Goal: Task Accomplishment & Management: Manage account settings

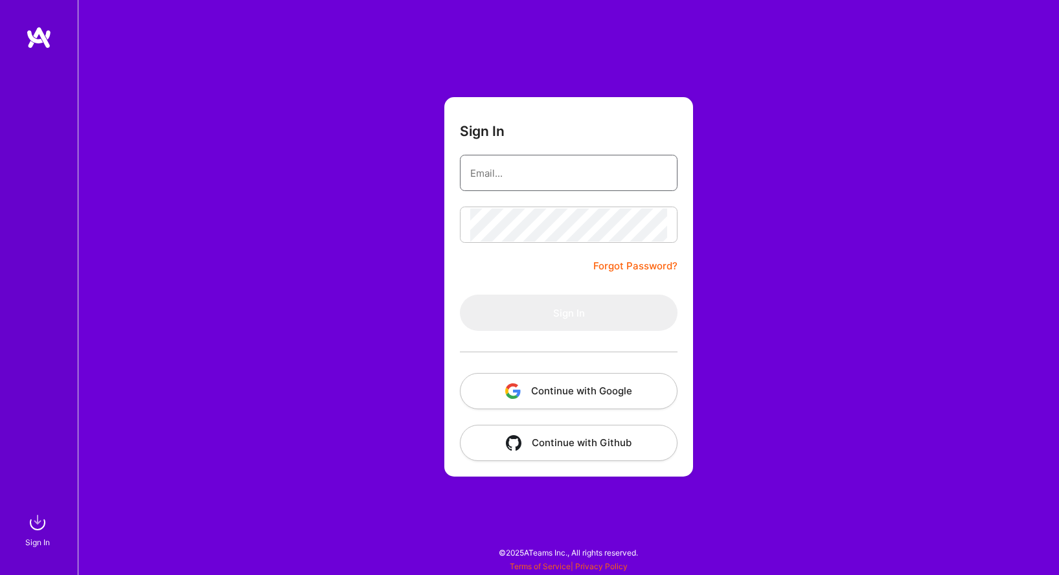
click at [583, 168] on input "email" at bounding box center [568, 173] width 197 height 33
type input "[EMAIL_ADDRESS][DOMAIN_NAME]"
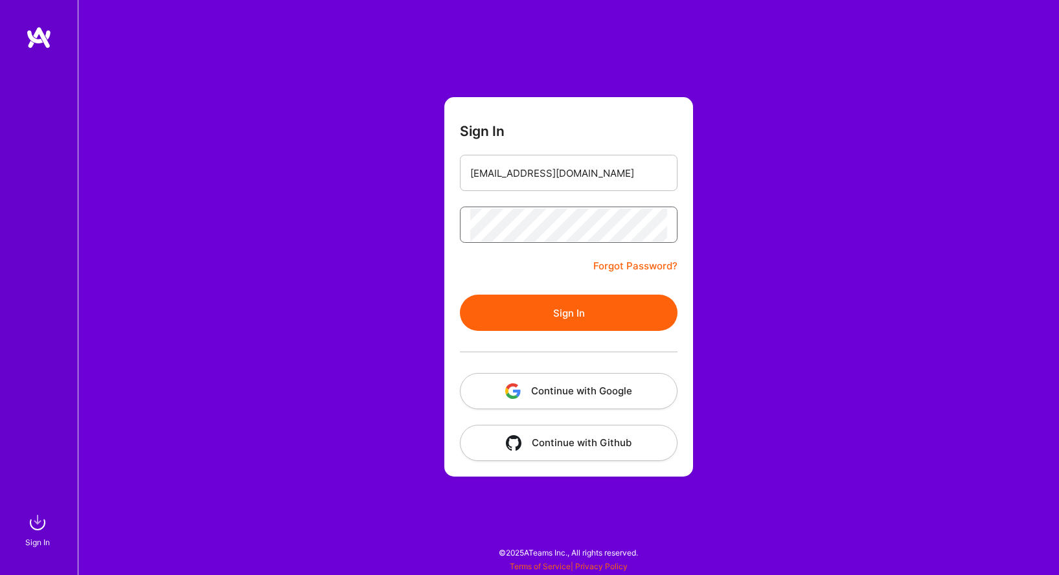
click at [460, 295] on button "Sign In" at bounding box center [569, 313] width 218 height 36
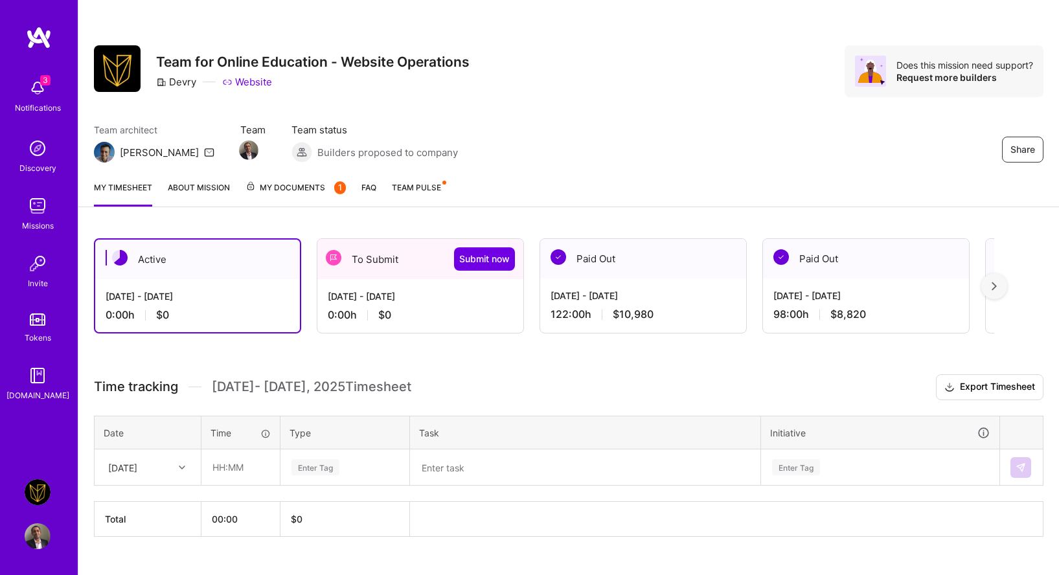
scroll to position [25, 0]
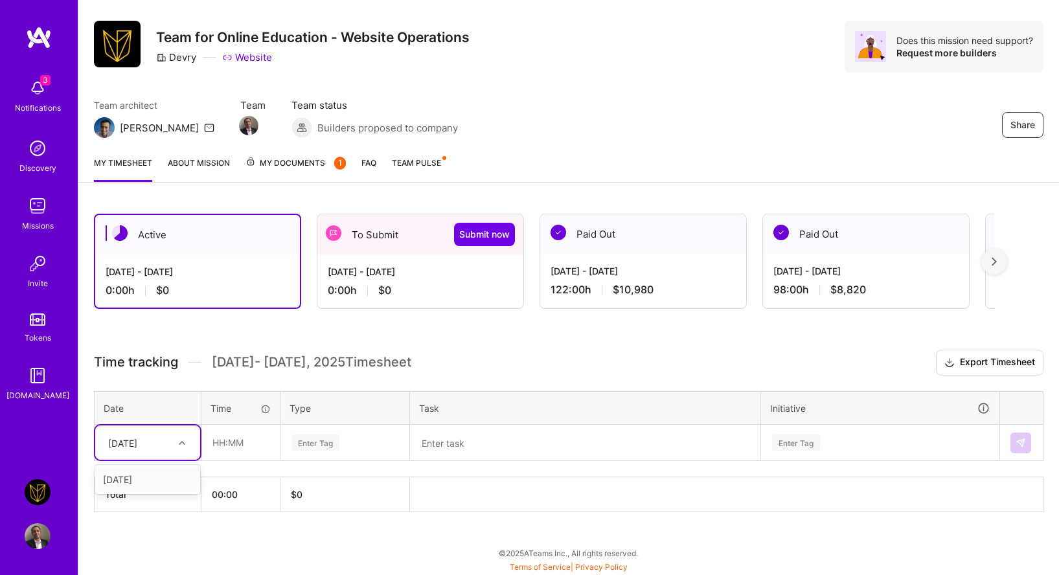
click at [180, 444] on icon at bounding box center [182, 443] width 6 height 6
click at [201, 371] on h3 "Time tracking [DATE] - [DATE] Timesheet Export Timesheet" at bounding box center [569, 363] width 950 height 26
click at [452, 287] on div "0:00 h $0" at bounding box center [420, 291] width 185 height 14
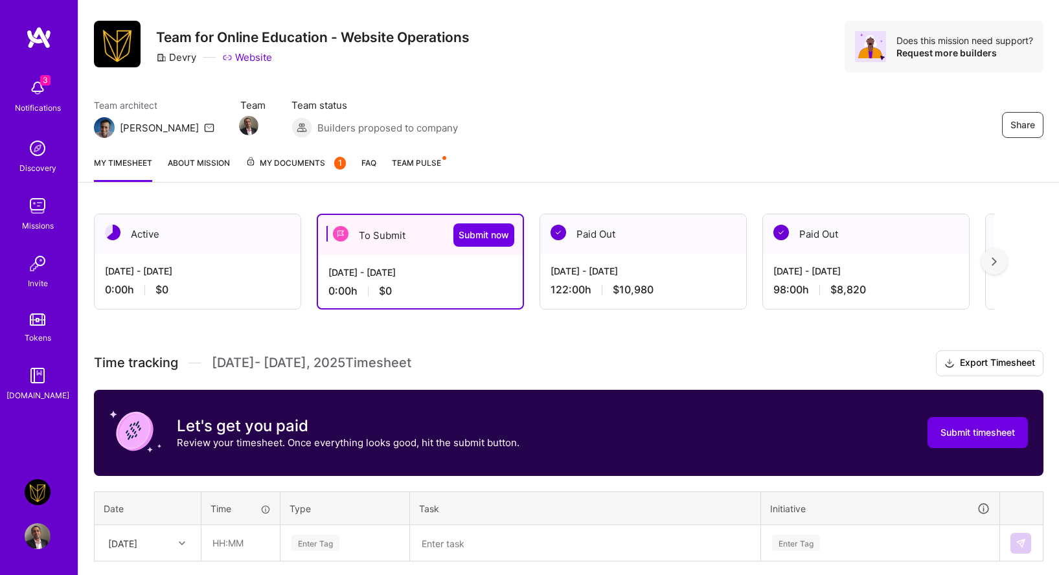
scroll to position [125, 0]
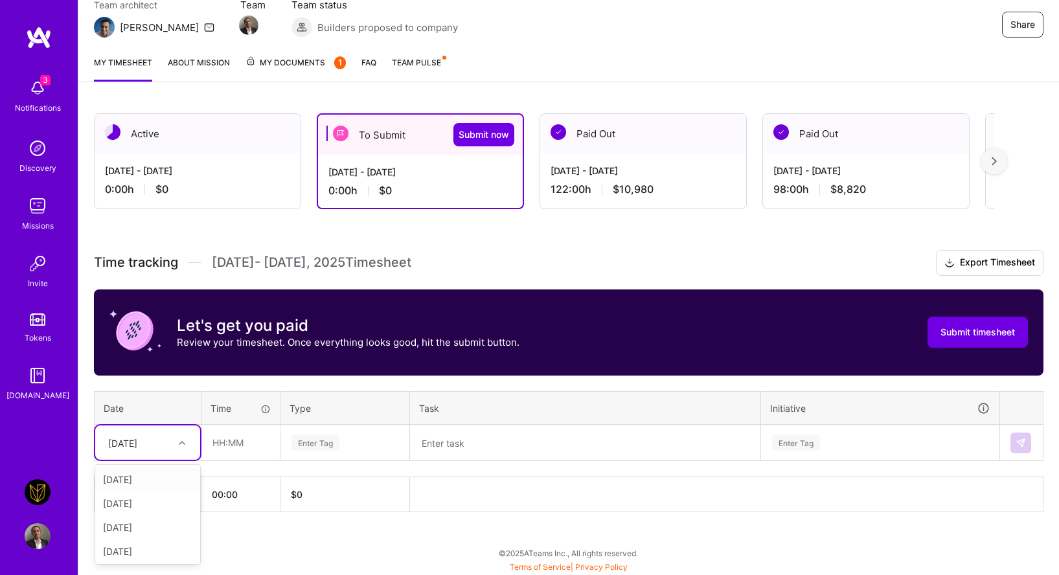
click at [163, 444] on div "[DATE]" at bounding box center [138, 442] width 72 height 21
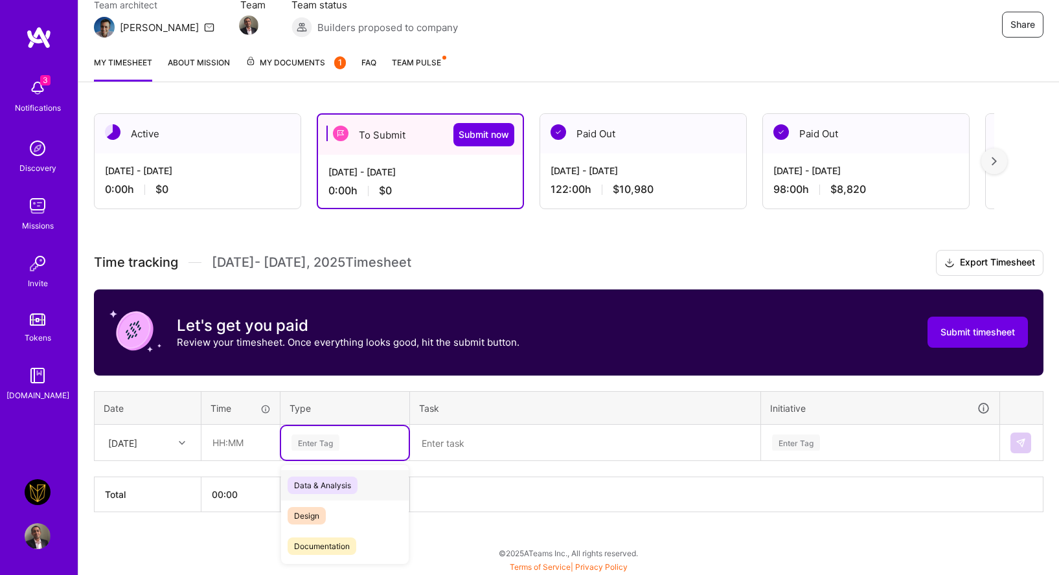
drag, startPoint x: 297, startPoint y: 445, endPoint x: 241, endPoint y: 445, distance: 56.4
click at [296, 445] on div "Enter Tag" at bounding box center [316, 443] width 48 height 20
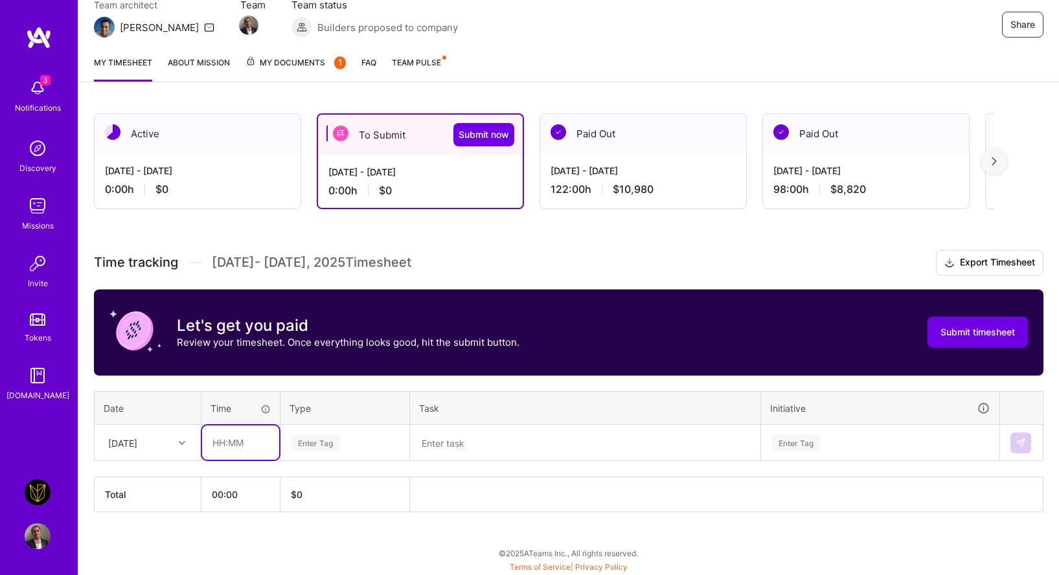
click at [240, 445] on input "text" at bounding box center [240, 443] width 77 height 34
type input "0"
type input "09:00"
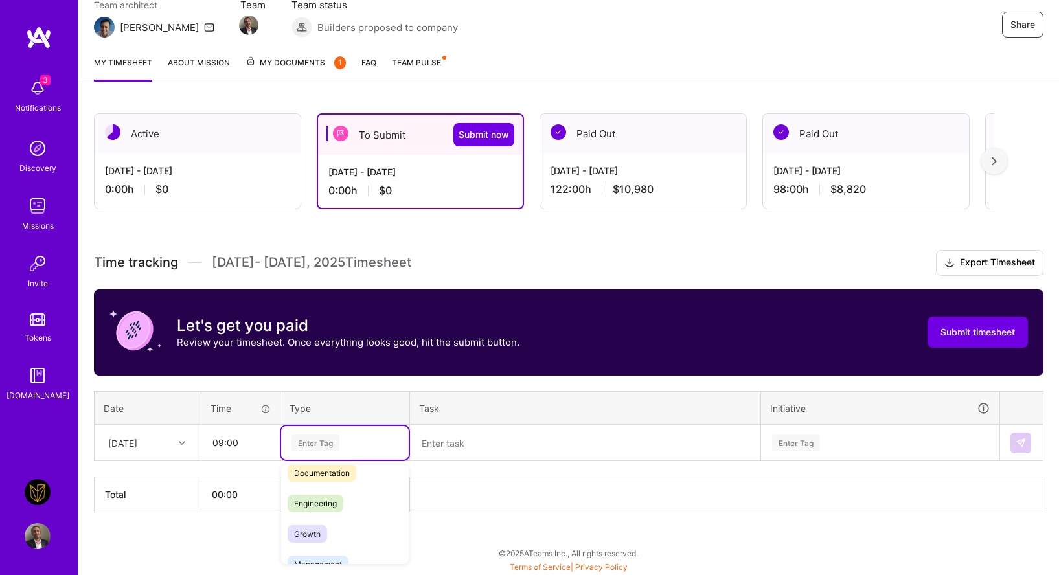
scroll to position [75, 0]
click at [329, 505] on span "Engineering" at bounding box center [316, 502] width 56 height 17
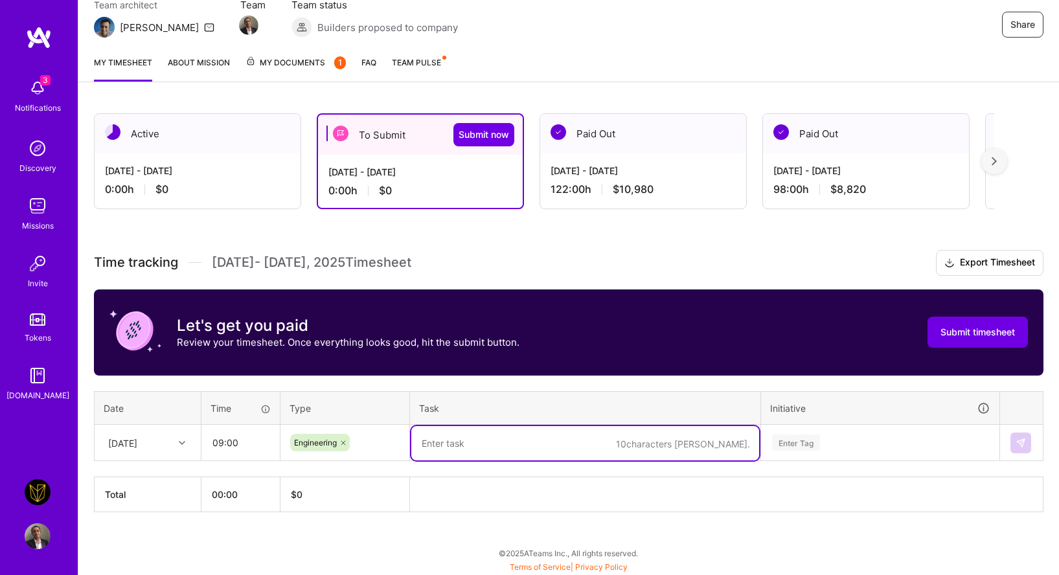
click at [493, 437] on textarea at bounding box center [585, 443] width 348 height 34
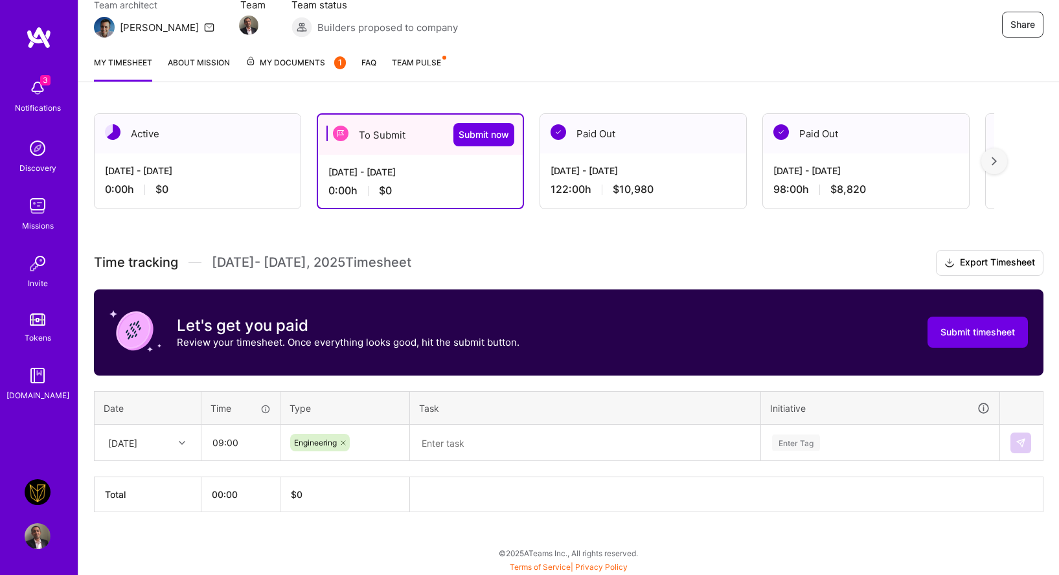
click at [700, 20] on div "Team architect [PERSON_NAME] Team Team status Builders proposed to company Share" at bounding box center [569, 18] width 950 height 40
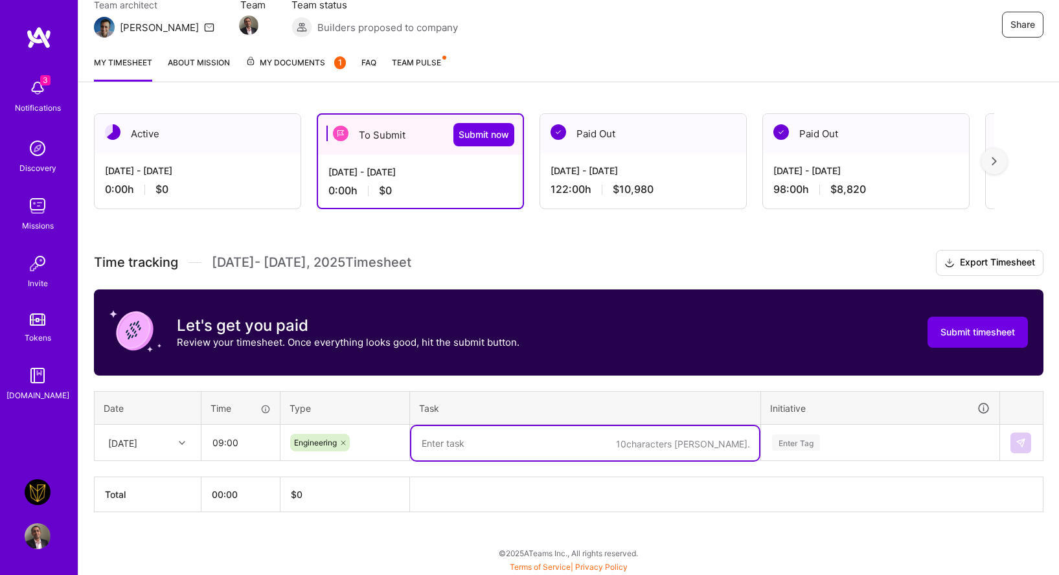
click at [454, 443] on textarea at bounding box center [585, 443] width 348 height 34
type textarea "W"
click at [472, 447] on textarea "Engineering, code review, project management, meetings," at bounding box center [585, 443] width 348 height 34
drag, startPoint x: 473, startPoint y: 443, endPoint x: 398, endPoint y: 439, distance: 74.7
click at [398, 439] on tr "[DATE] 09:00 Engineering Engineering, code review, project management, meetings…" at bounding box center [569, 443] width 949 height 36
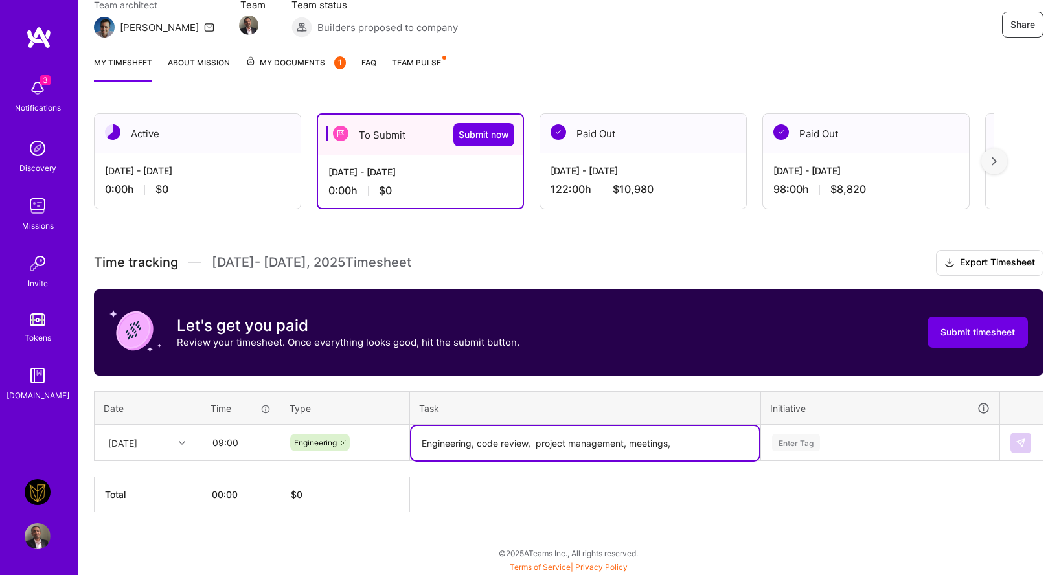
click at [682, 444] on textarea "Engineering, code review, project management, meetings," at bounding box center [585, 443] width 348 height 34
click at [746, 449] on textarea "Engineering, code review, project management, meetings, toolset review" at bounding box center [585, 443] width 348 height 34
drag, startPoint x: 222, startPoint y: 441, endPoint x: 197, endPoint y: 441, distance: 25.3
click at [197, 441] on tr "[DATE] 09:00 Engineering Engineering, code review, project management, meetings…" at bounding box center [569, 443] width 949 height 36
click at [748, 444] on textarea "Engineering, code review, project management, meetings, toolset review," at bounding box center [585, 443] width 348 height 34
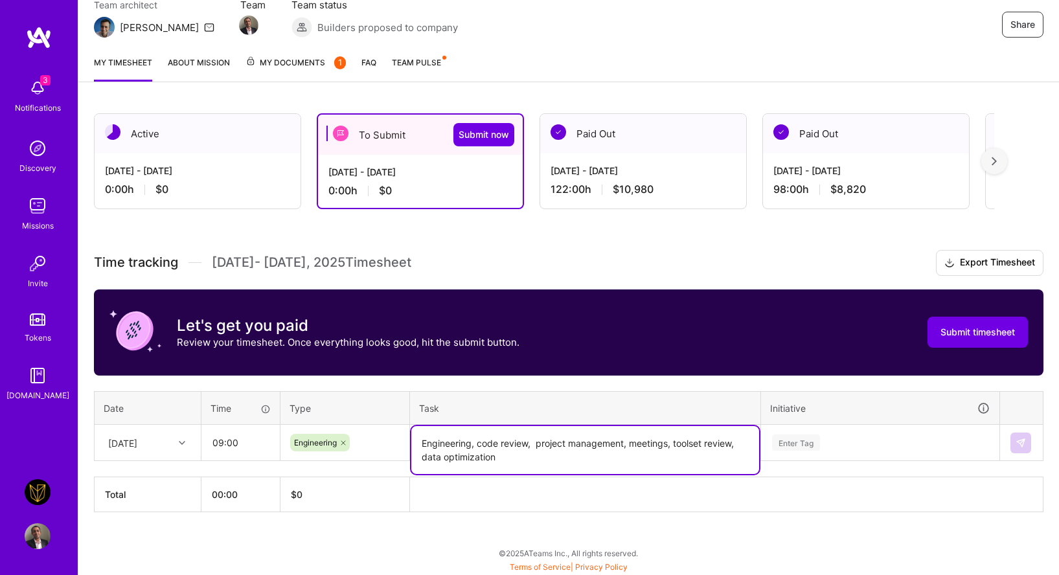
type textarea "Engineering, code review, project management, meetings, toolset review, data op…"
click at [886, 451] on div "Enter Tag" at bounding box center [880, 443] width 237 height 34
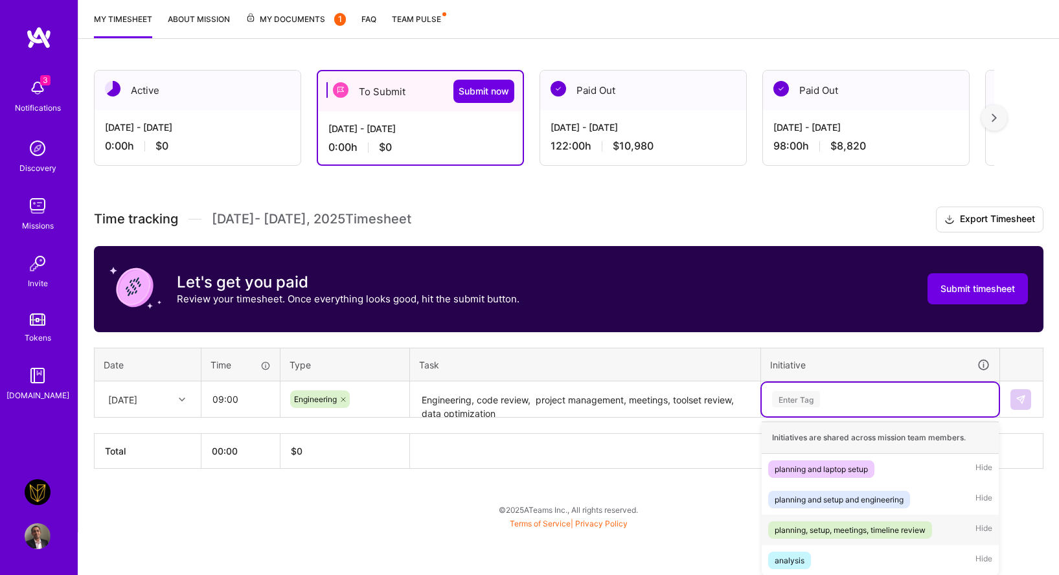
click at [870, 528] on div "planning, setup, meetings, timeline review" at bounding box center [850, 531] width 151 height 14
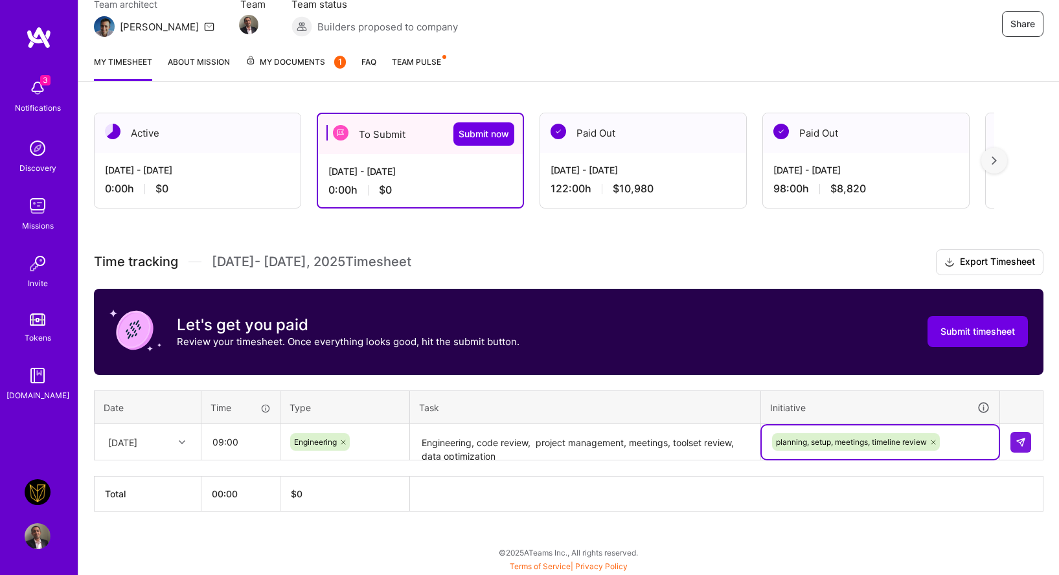
scroll to position [125, 0]
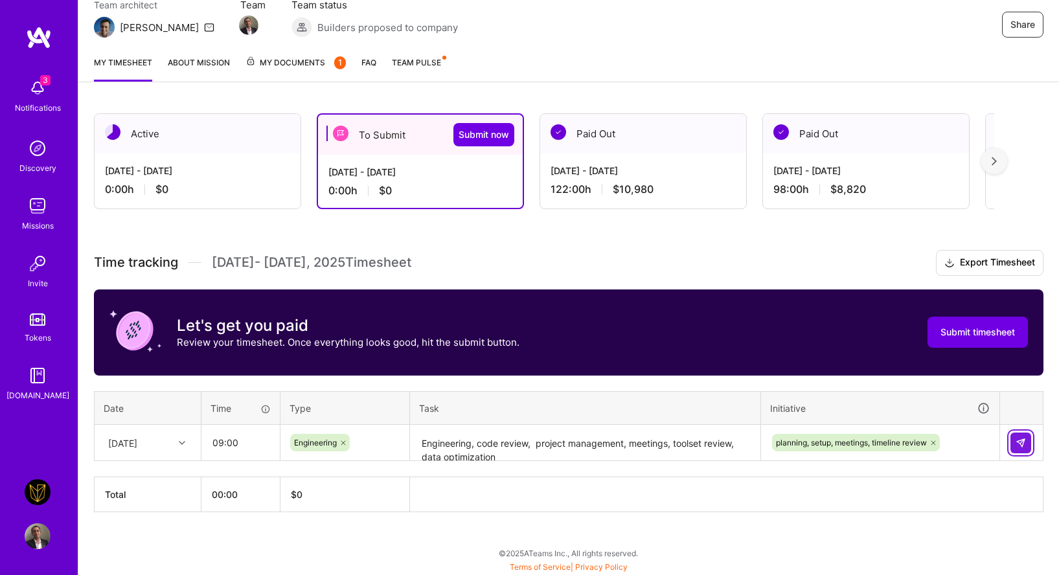
click at [1030, 445] on button at bounding box center [1021, 443] width 21 height 21
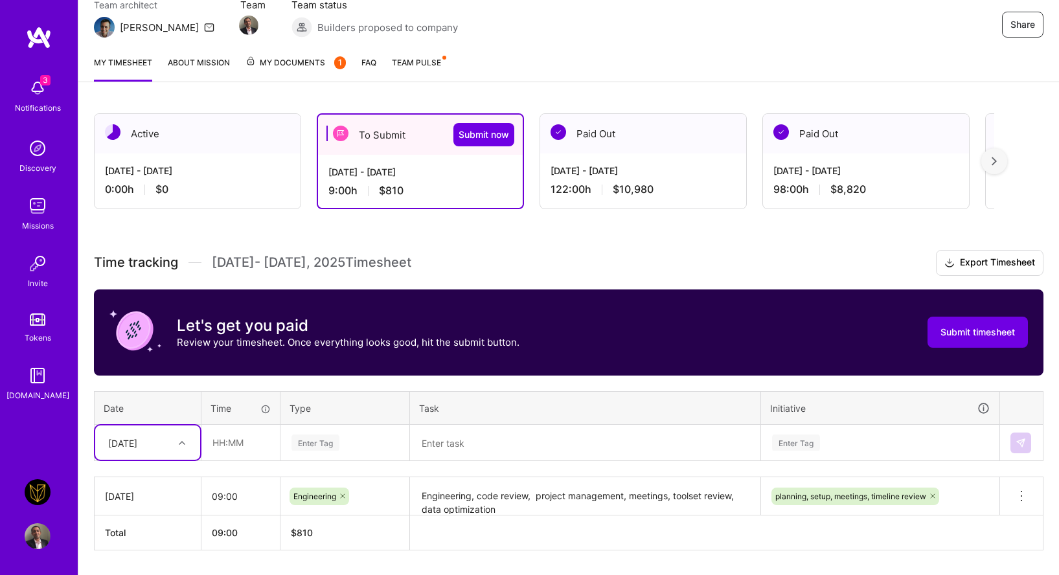
scroll to position [163, 0]
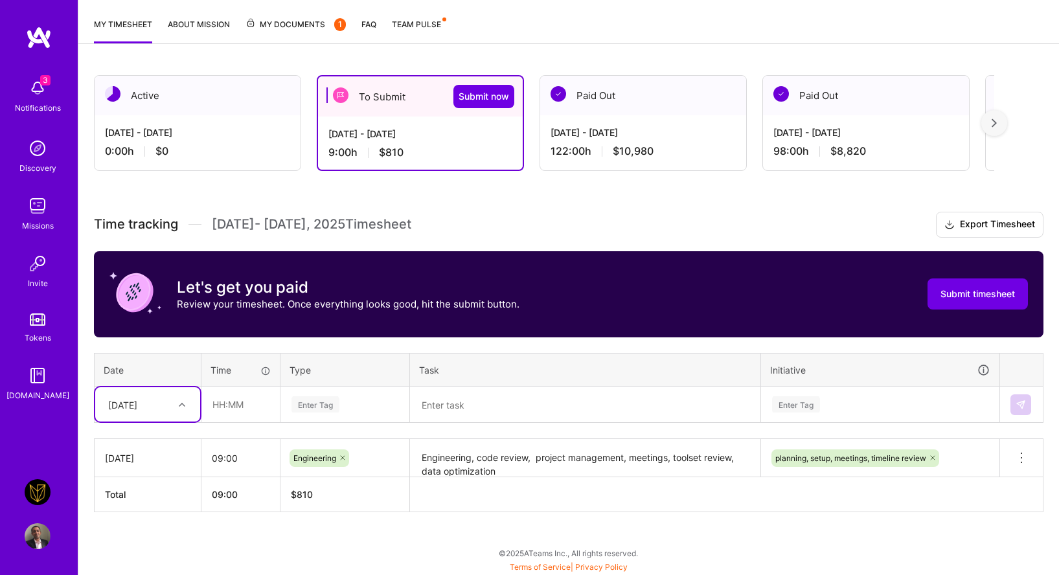
click at [152, 405] on div "[DATE]" at bounding box center [138, 404] width 72 height 21
click at [152, 478] on div "[DATE]" at bounding box center [147, 476] width 105 height 24
click at [265, 408] on input "text" at bounding box center [240, 404] width 77 height 34
type input "09:00"
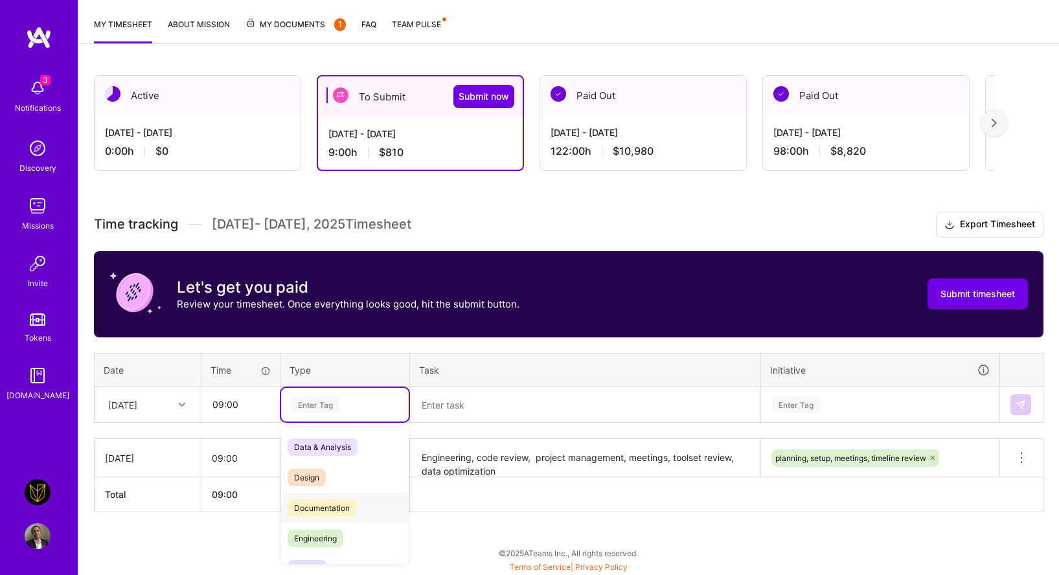
scroll to position [20, 0]
click at [338, 518] on span "Engineering" at bounding box center [316, 518] width 56 height 17
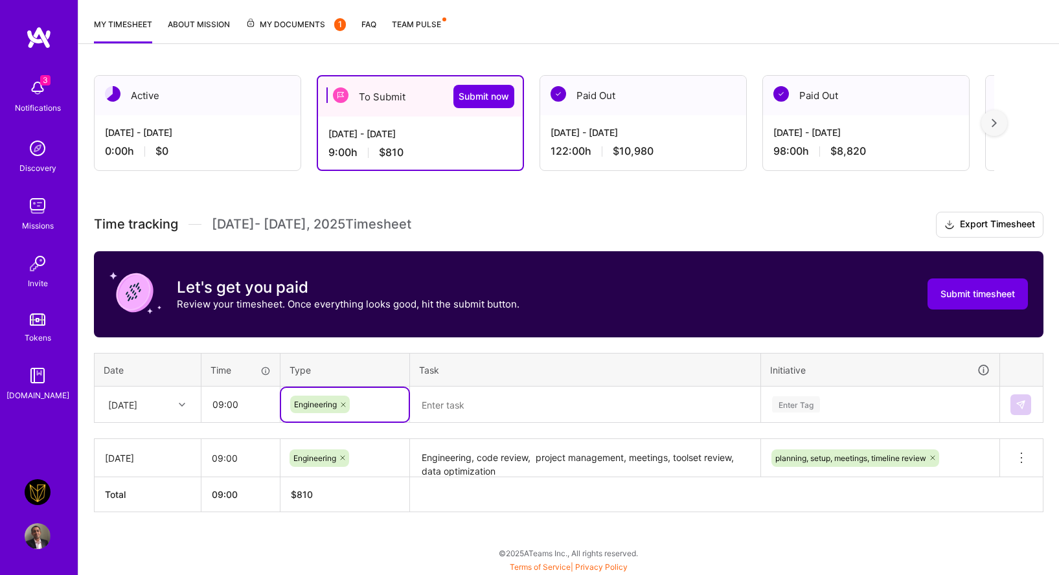
click at [459, 426] on div "Time tracking [DATE] - [DATE] Timesheet Export Timesheet Let's get you paid Rev…" at bounding box center [569, 362] width 950 height 301
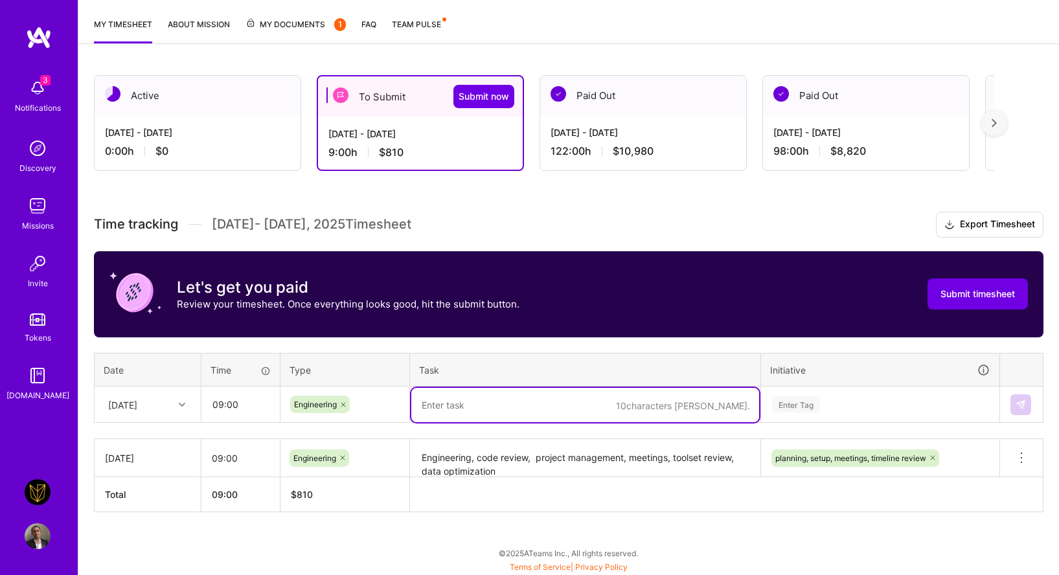
click at [459, 402] on textarea at bounding box center [585, 405] width 348 height 34
paste textarea "Engineering, code review, project management, meetings, toolset review, data op…"
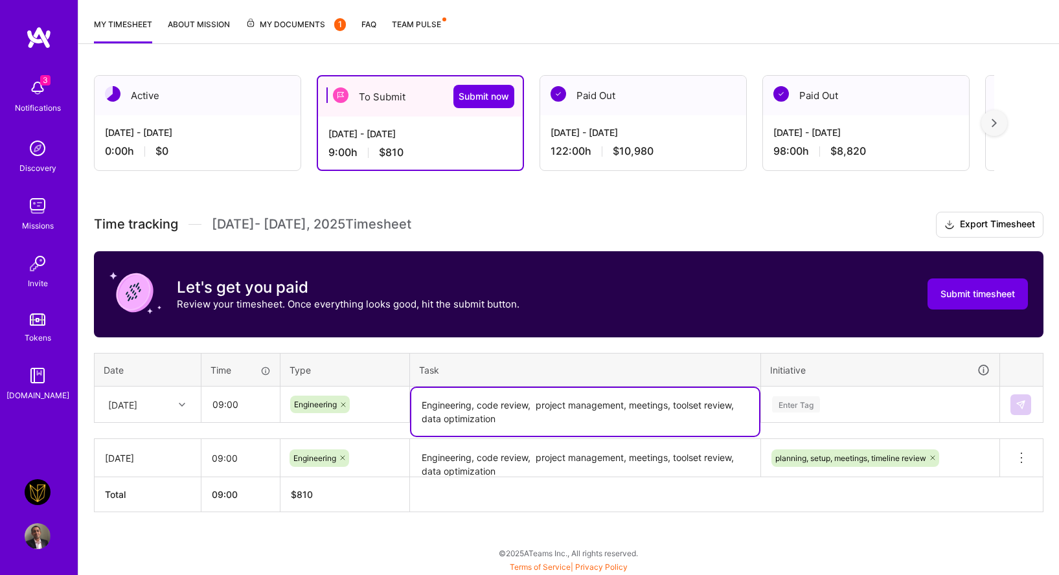
type textarea "Engineering, code review, project management, meetings, toolset review, data op…"
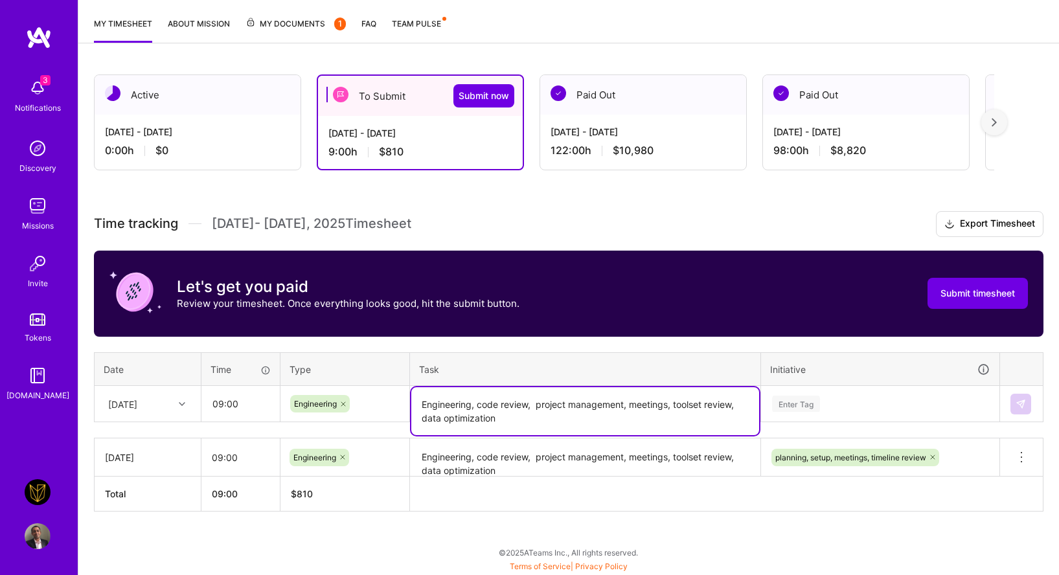
click at [808, 397] on div "Enter Tag" at bounding box center [796, 404] width 48 height 20
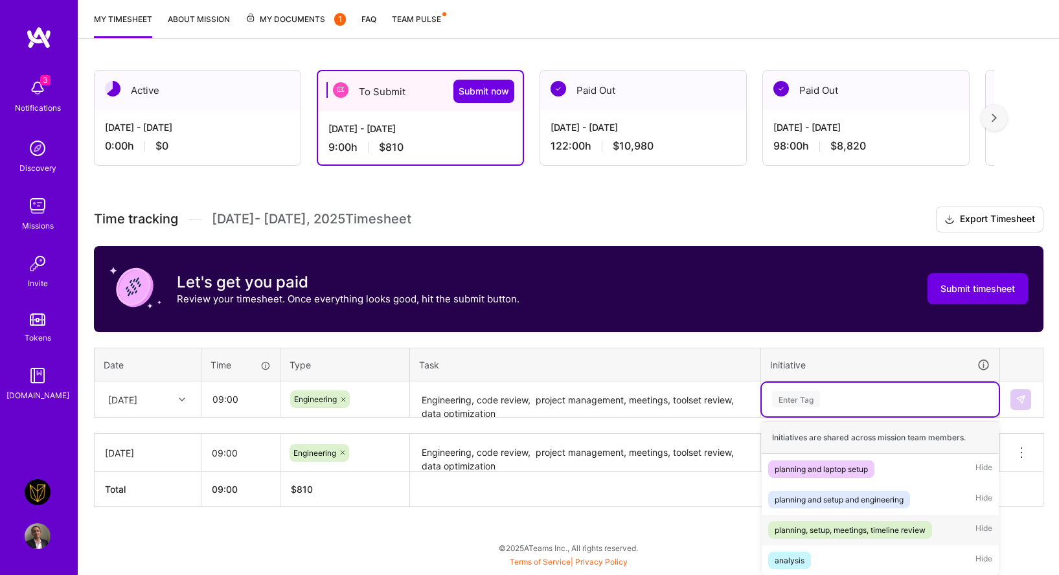
click at [840, 525] on div "planning, setup, meetings, timeline review" at bounding box center [850, 531] width 151 height 14
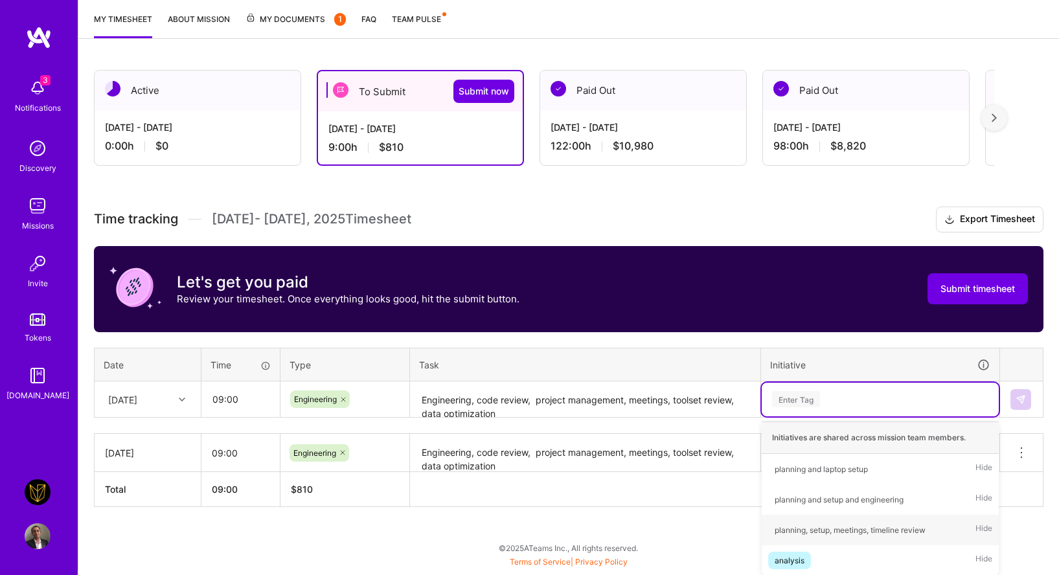
scroll to position [163, 0]
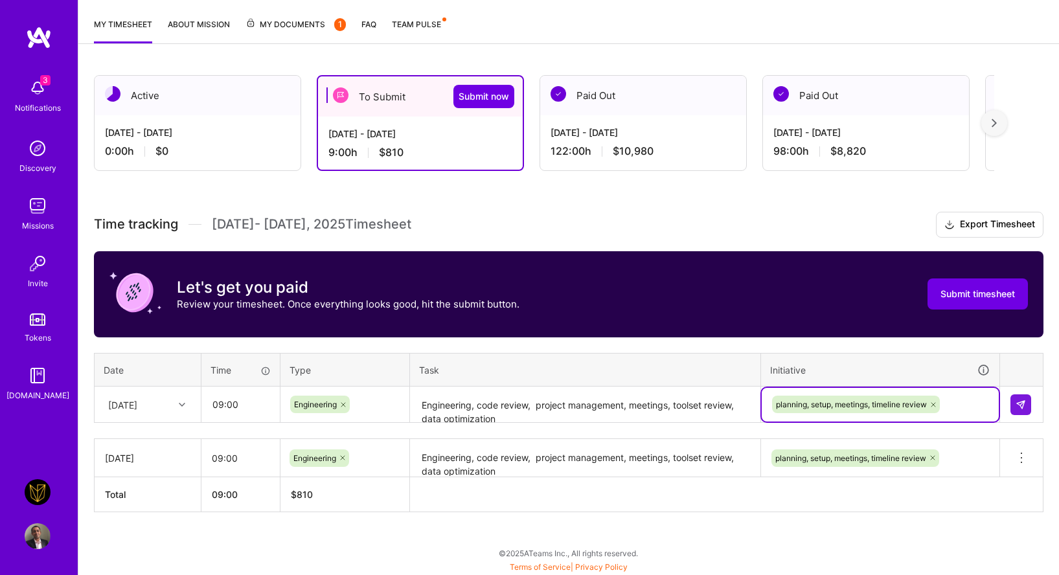
click at [240, 348] on div "Time tracking [DATE] - [DATE] Timesheet Export Timesheet Let's get you paid Rev…" at bounding box center [569, 362] width 950 height 301
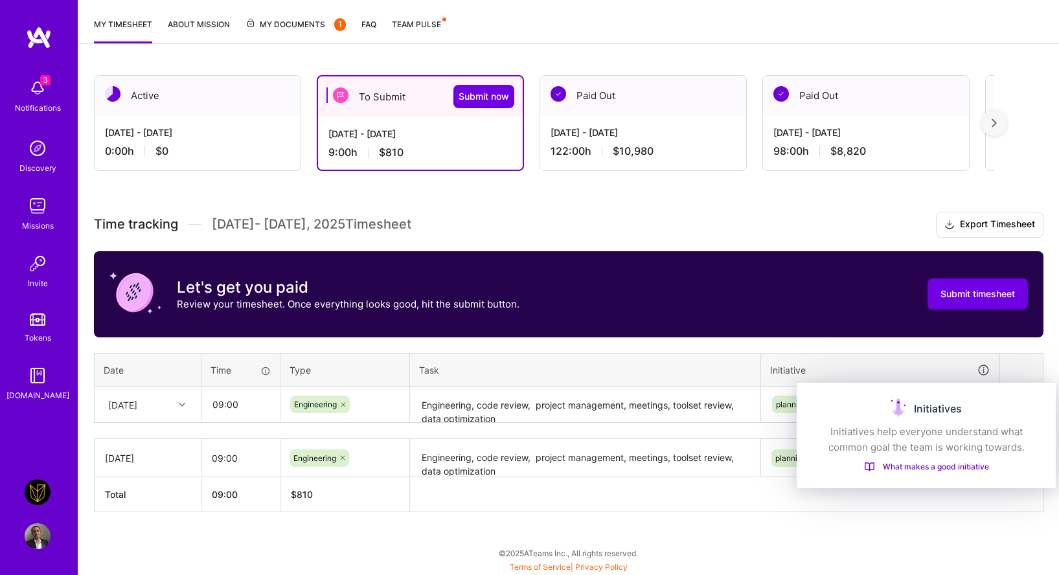
click at [1011, 398] on div "Initiatives" at bounding box center [927, 408] width 228 height 21
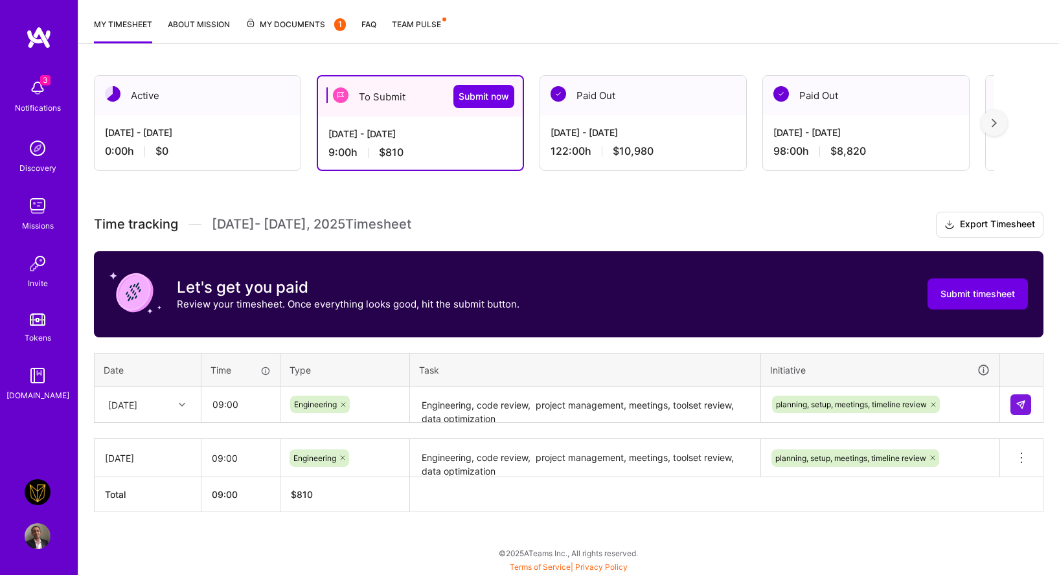
click at [982, 355] on th "Initiative" at bounding box center [880, 370] width 239 height 34
click at [1022, 397] on button at bounding box center [1021, 405] width 21 height 21
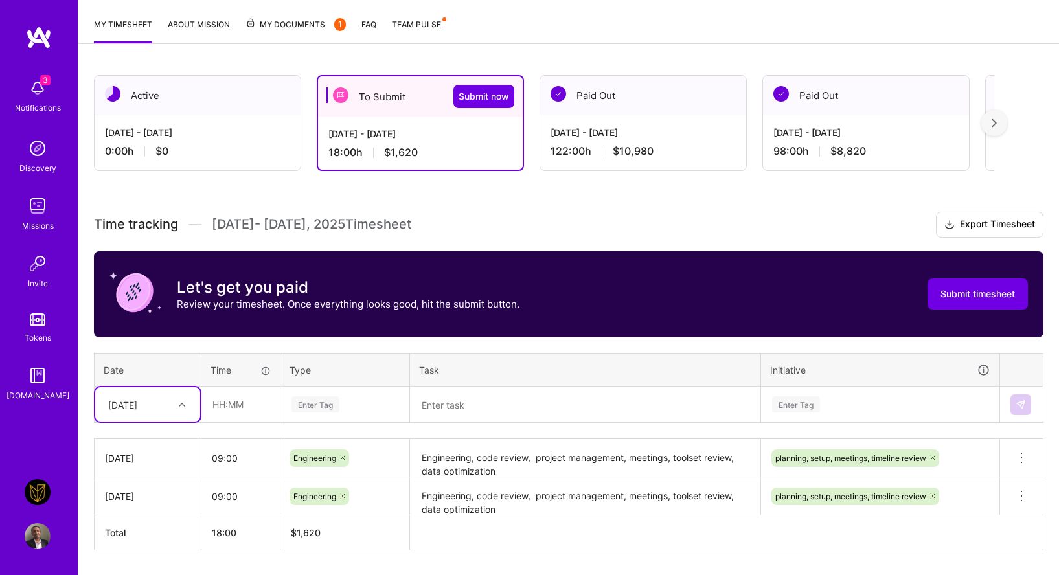
scroll to position [202, 0]
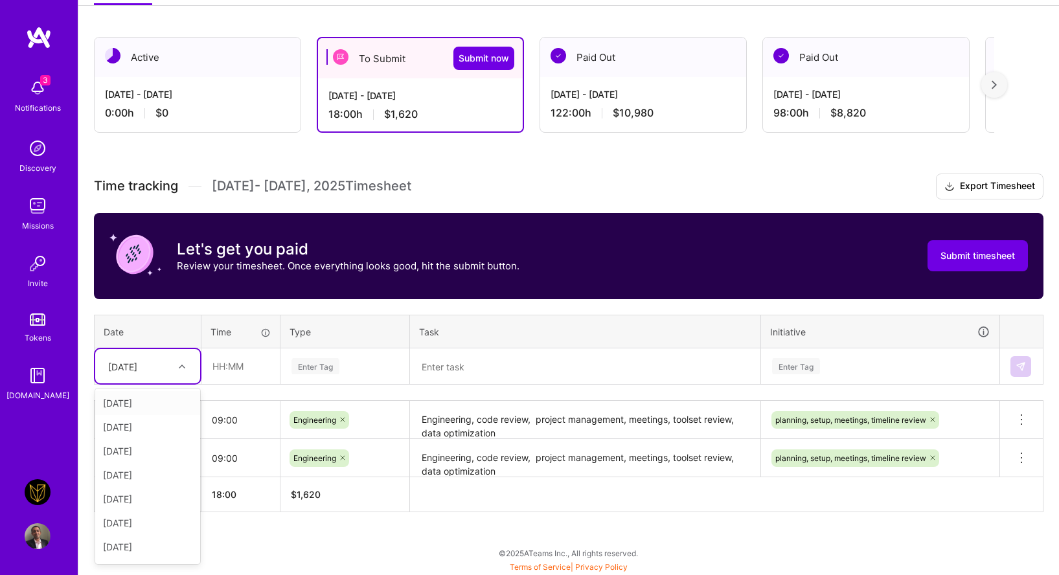
click at [190, 384] on div "option [DATE], selected. option [DATE] focused, 1 of 15. 14 results available. …" at bounding box center [147, 366] width 105 height 34
click at [158, 473] on div "[DATE]" at bounding box center [147, 475] width 105 height 24
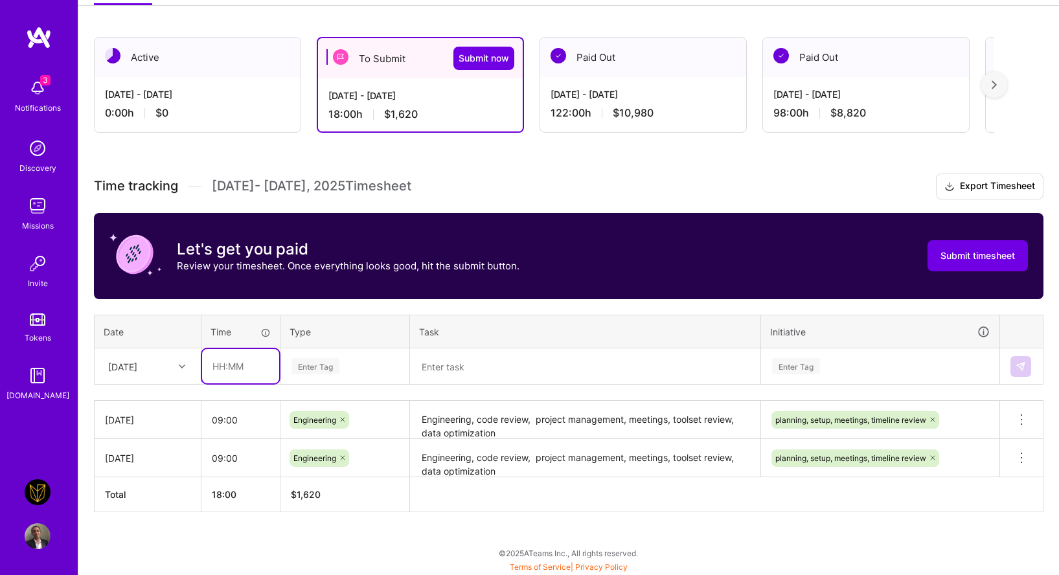
click at [233, 372] on input "text" at bounding box center [240, 366] width 77 height 34
type input "0"
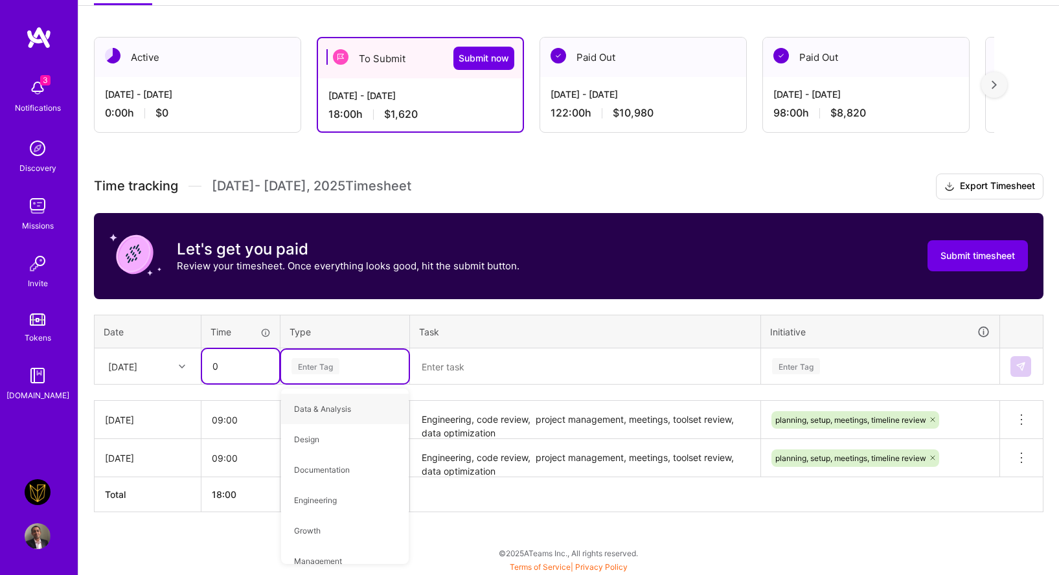
click at [255, 364] on input "0" at bounding box center [240, 366] width 77 height 34
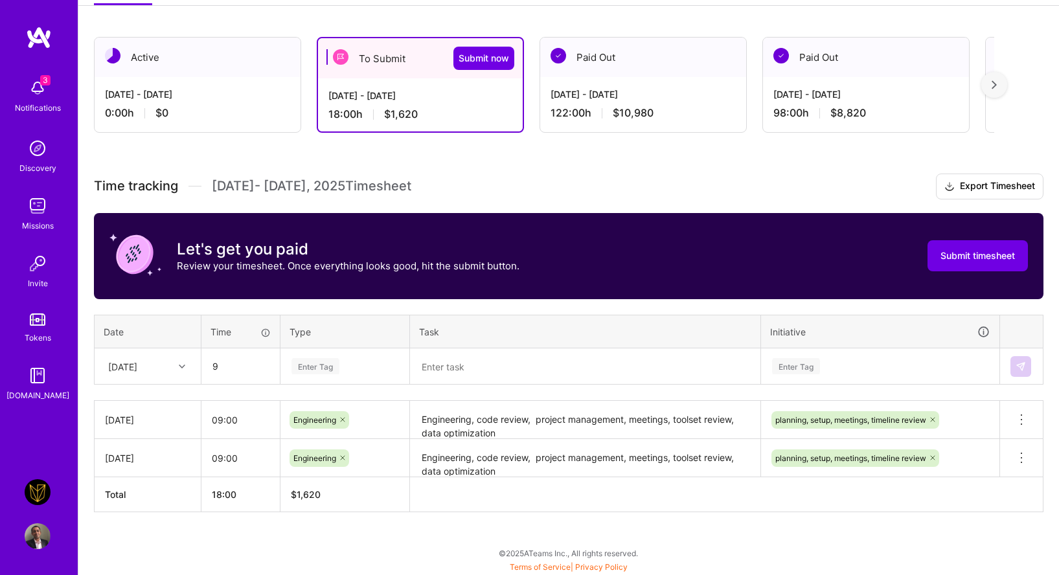
type input "09:00"
click at [311, 378] on div "Enter Tag" at bounding box center [345, 367] width 128 height 34
type input "engi"
click at [316, 418] on div "Engineering" at bounding box center [345, 409] width 128 height 30
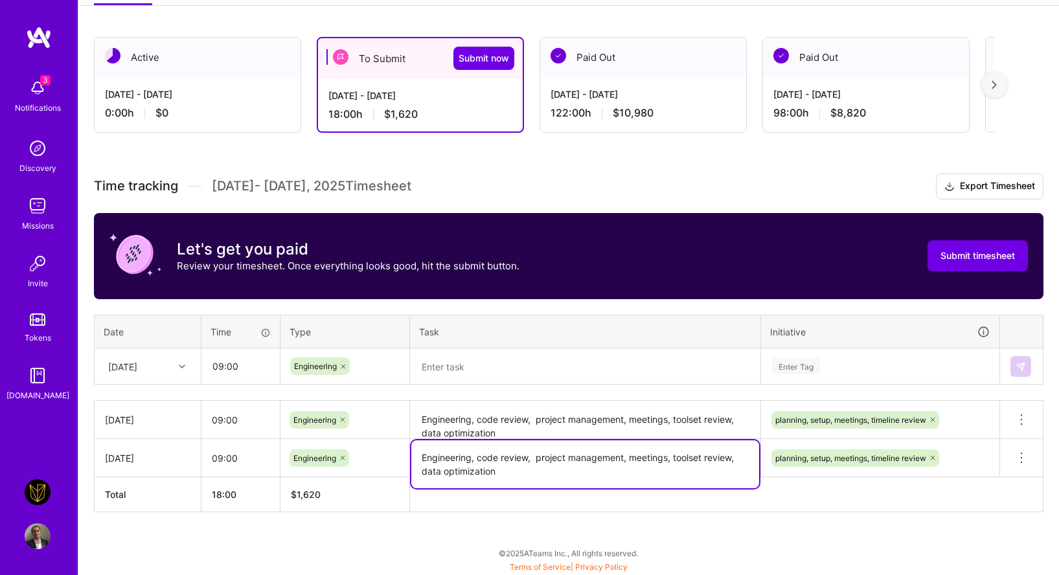
drag, startPoint x: 509, startPoint y: 442, endPoint x: 415, endPoint y: 402, distance: 101.3
click at [415, 402] on tbody "[DATE] 09:00 Engineering Engineering, code review, project management, meetings…" at bounding box center [569, 439] width 949 height 76
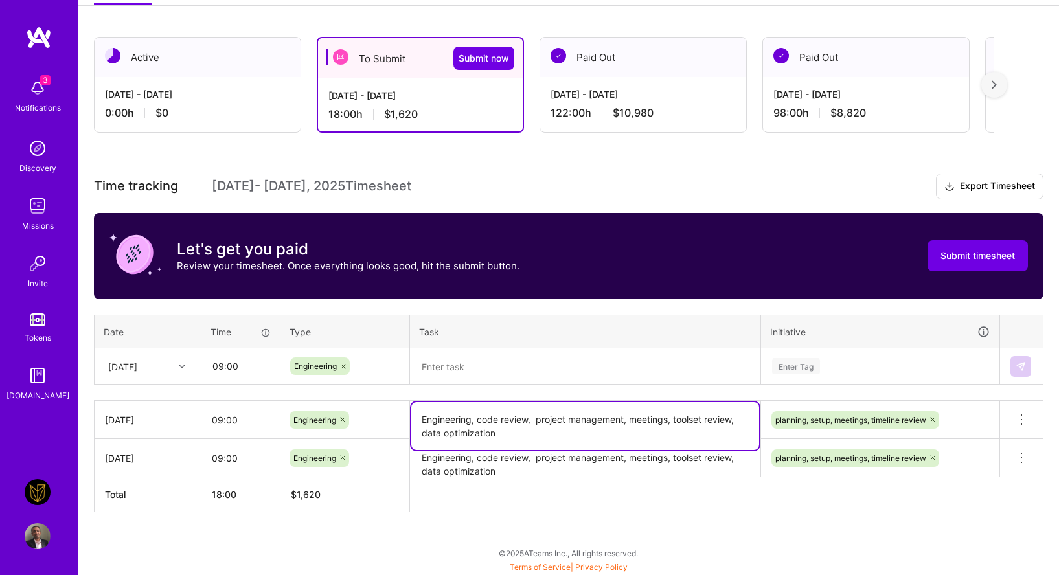
drag, startPoint x: 501, startPoint y: 435, endPoint x: 388, endPoint y: 401, distance: 117.9
click at [388, 401] on tr "[DATE] 09:00 Engineering Engineering, code review, project management, meetings…" at bounding box center [569, 420] width 949 height 38
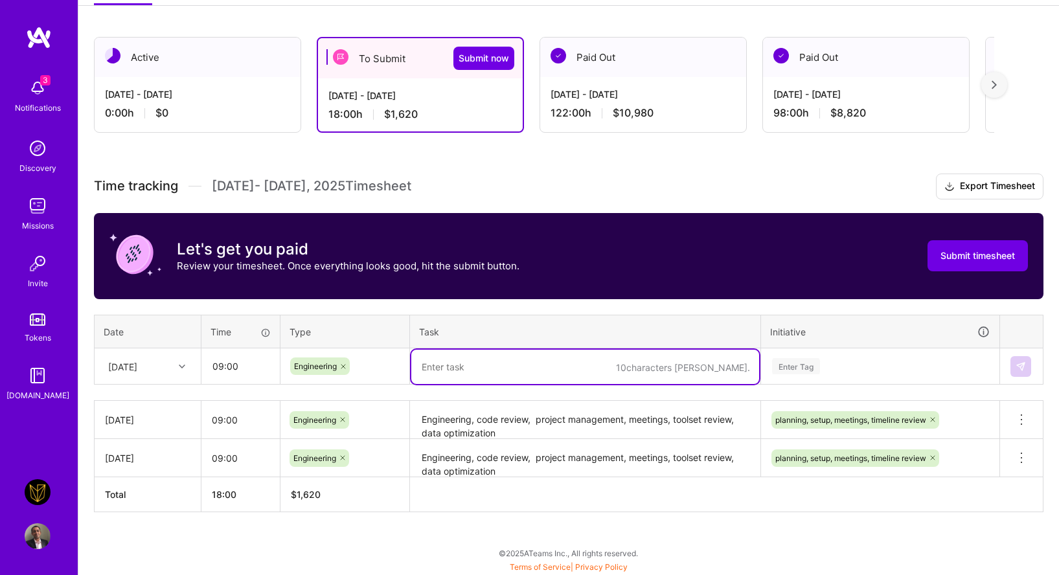
click at [472, 367] on textarea at bounding box center [585, 367] width 348 height 34
paste textarea "Engineering, code review, project management, meetings, toolset review, data op…"
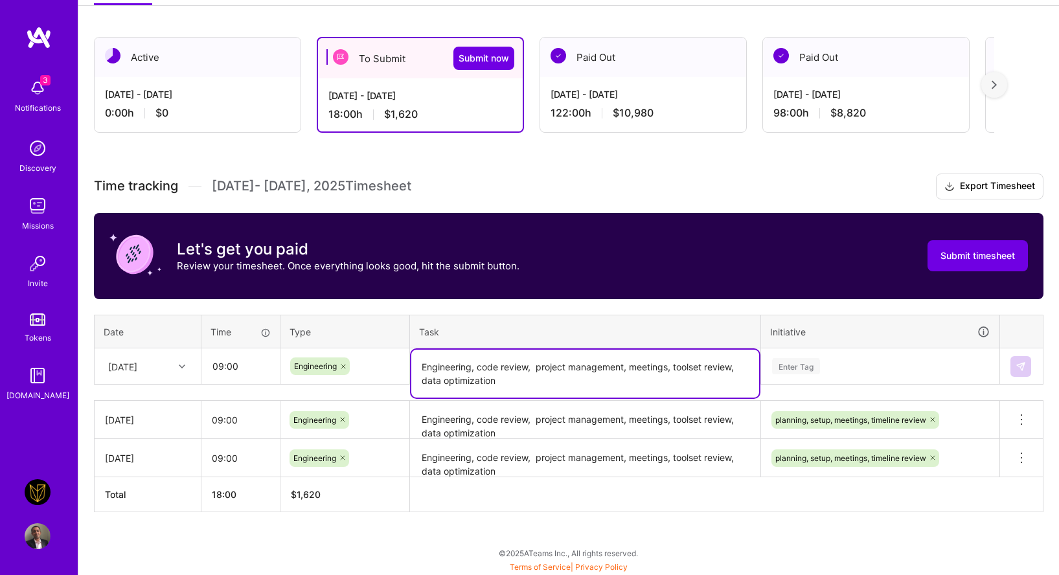
type textarea "Engineering, code review, project management, meetings, toolset review, data op…"
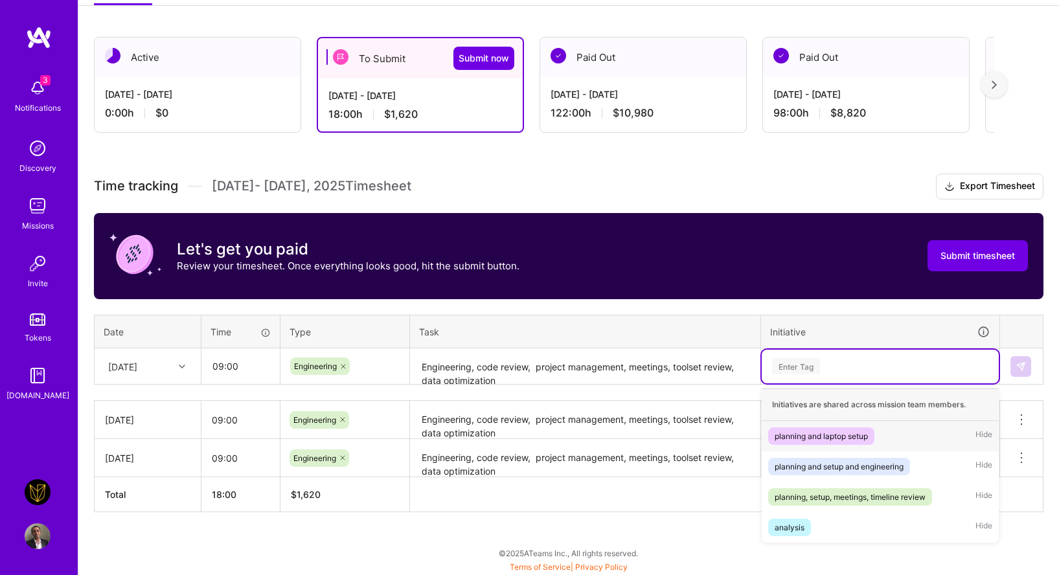
click at [898, 369] on div "Enter Tag" at bounding box center [880, 366] width 219 height 16
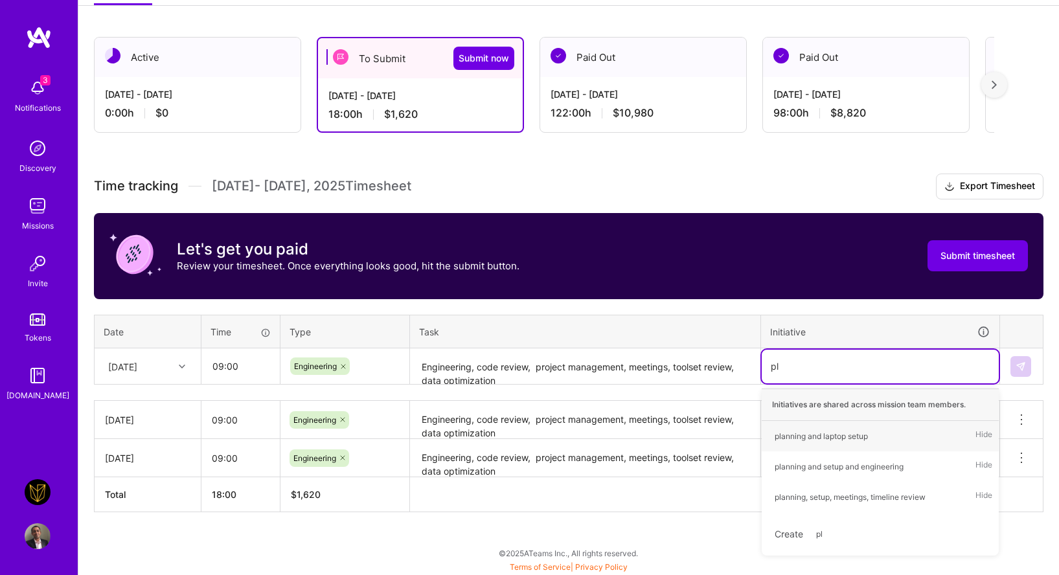
type input "pla"
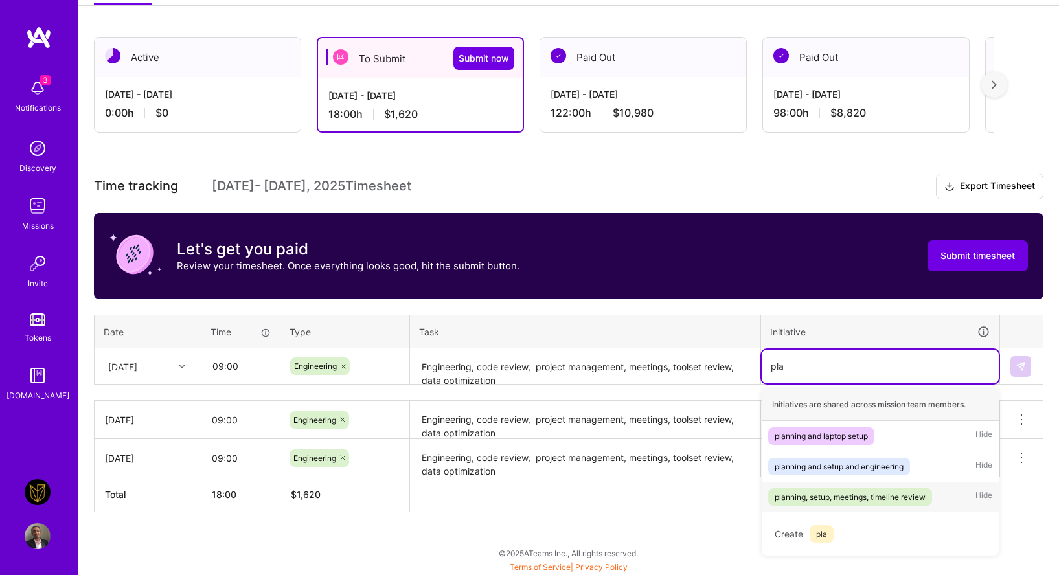
click at [884, 494] on div "planning, setup, meetings, timeline review" at bounding box center [850, 497] width 151 height 14
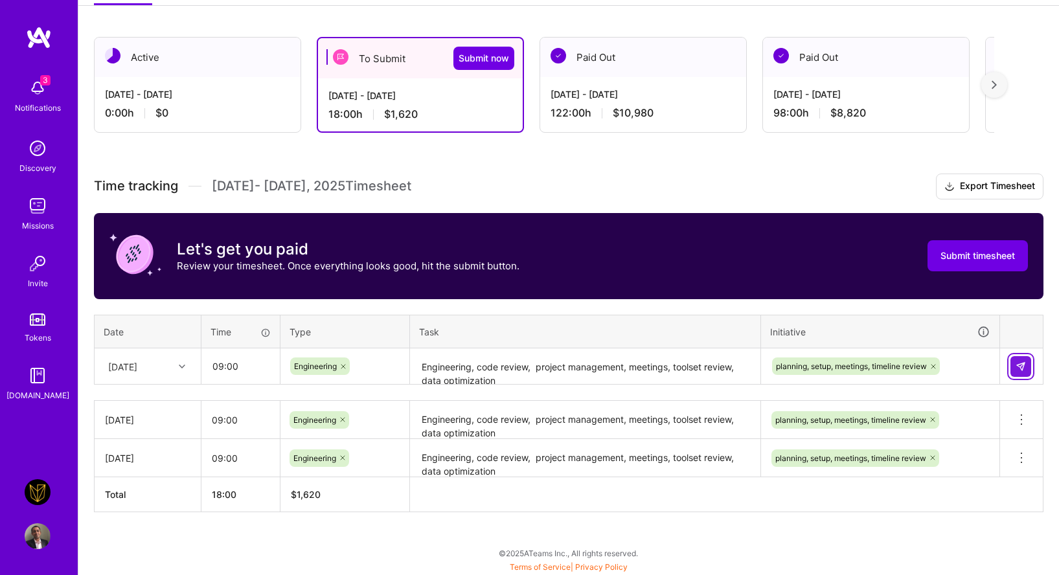
click at [1024, 367] on img at bounding box center [1021, 367] width 10 height 10
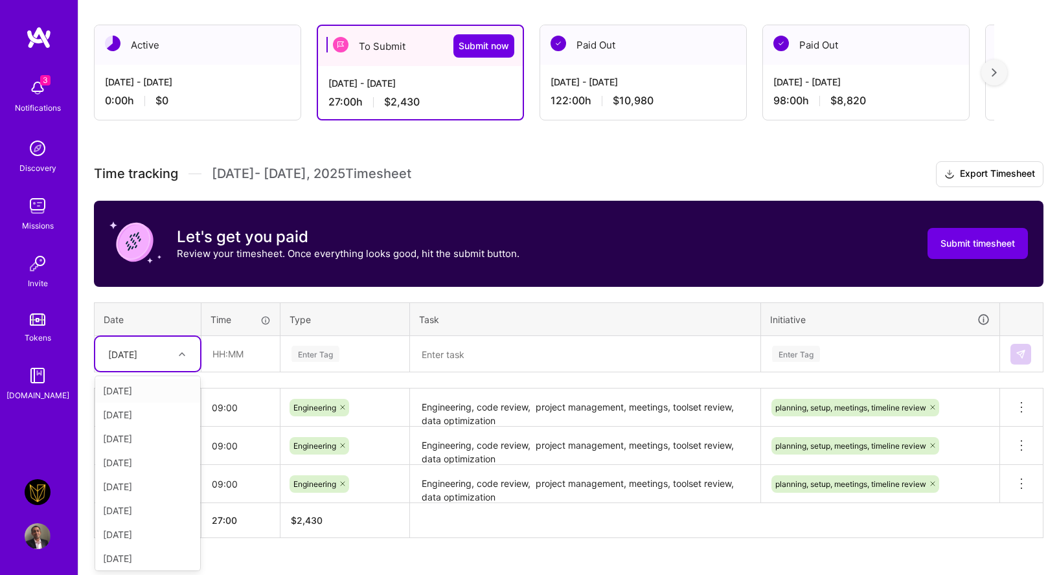
click at [185, 354] on div at bounding box center [184, 353] width 20 height 21
click at [152, 487] on div "[DATE]" at bounding box center [147, 487] width 105 height 24
click at [243, 342] on input "text" at bounding box center [240, 354] width 77 height 34
type input "09:00"
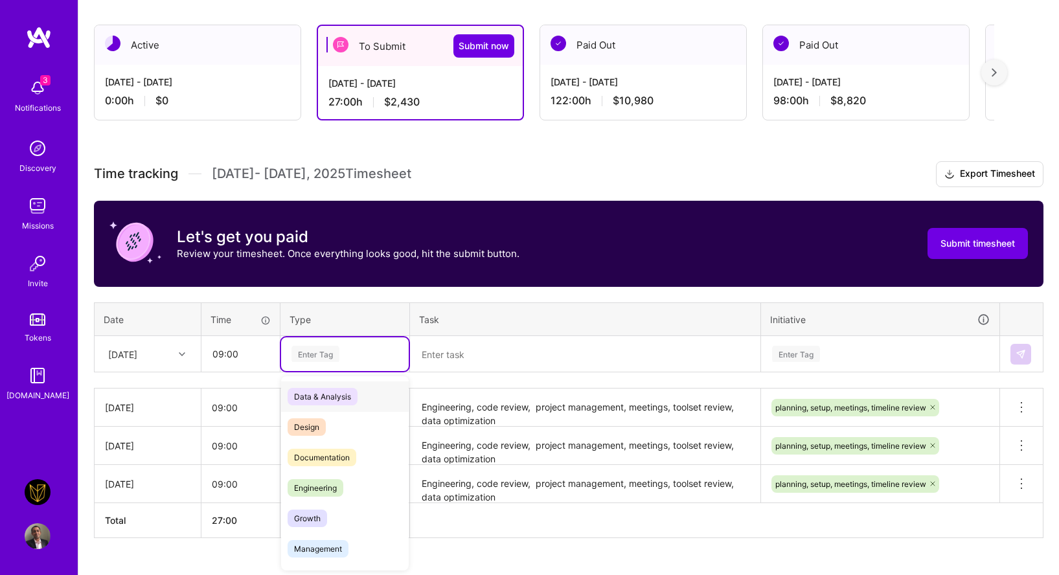
click at [340, 359] on div "Enter Tag" at bounding box center [345, 354] width 110 height 16
type input "engi"
click at [349, 404] on div "Engineering" at bounding box center [345, 397] width 128 height 30
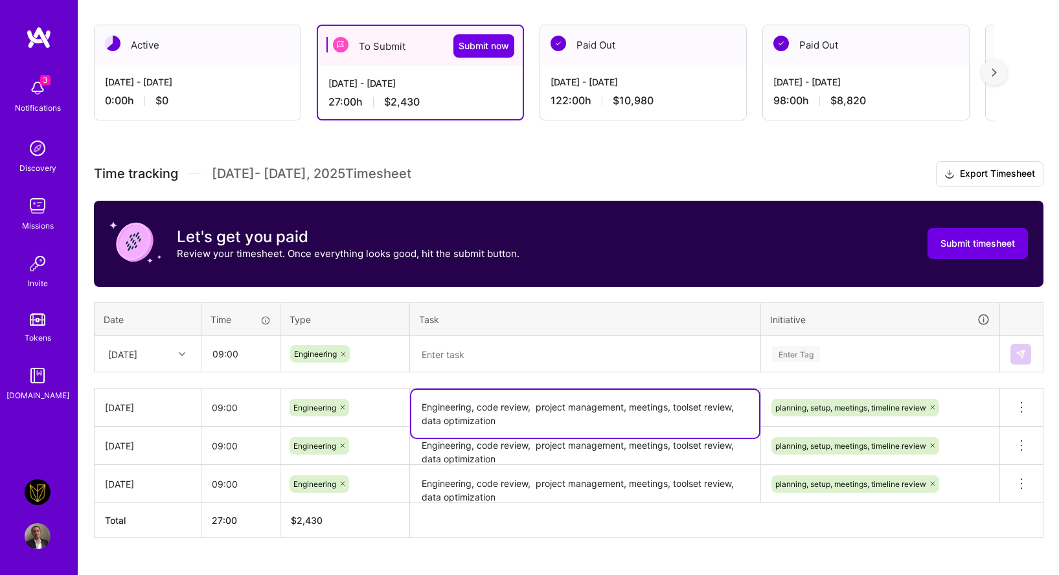
drag, startPoint x: 509, startPoint y: 411, endPoint x: 457, endPoint y: 404, distance: 52.3
click at [457, 404] on textarea "Engineering, code review, project management, meetings, toolset review, data op…" at bounding box center [585, 414] width 348 height 48
drag, startPoint x: 505, startPoint y: 422, endPoint x: 419, endPoint y: 398, distance: 90.1
click at [419, 398] on textarea "Engineering, code review, project management, meetings, toolset review, data op…" at bounding box center [585, 414] width 348 height 48
click at [445, 358] on textarea at bounding box center [585, 355] width 348 height 34
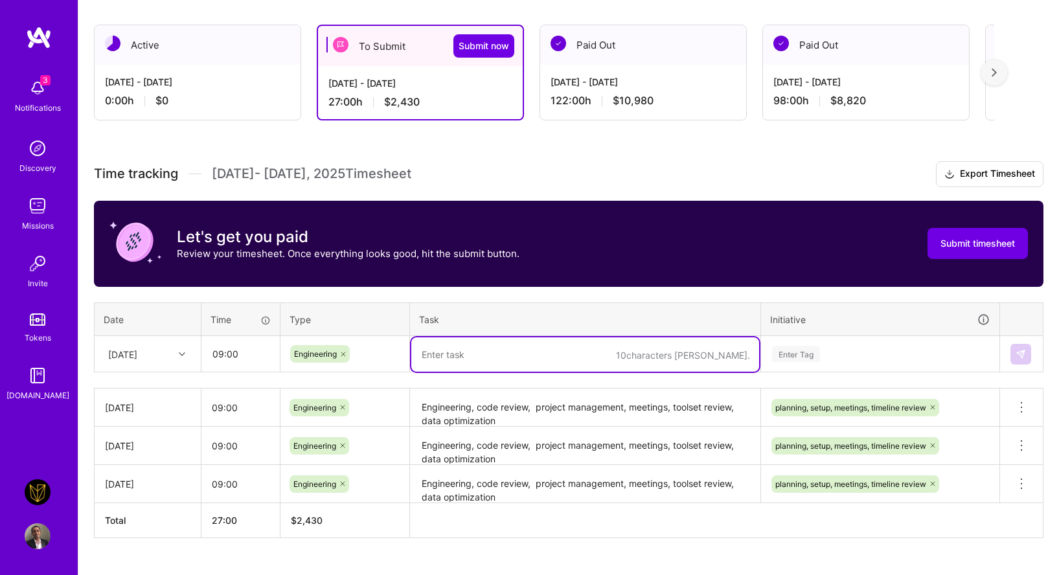
paste textarea "Engineering, code review, project management, meetings, toolset review, data op…"
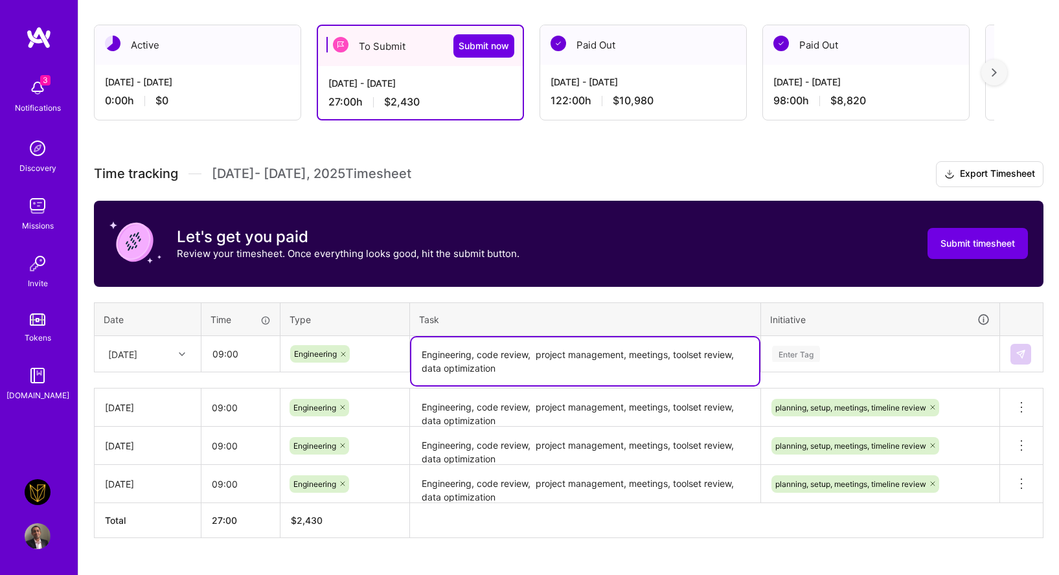
type textarea "Engineering, code review, project management, meetings, toolset review, data op…"
click at [901, 350] on div "Enter Tag" at bounding box center [880, 354] width 219 height 16
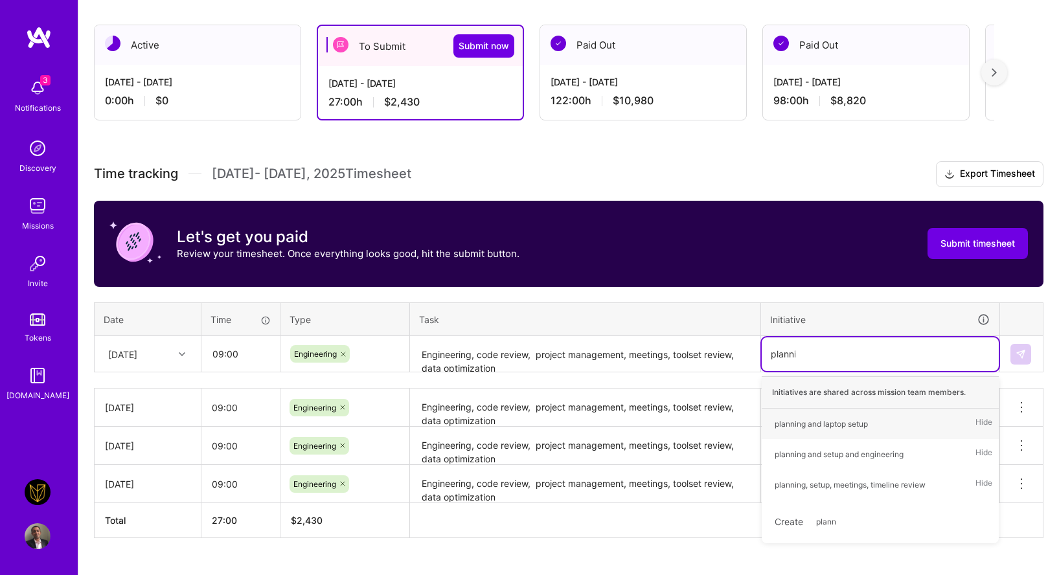
type input "planning"
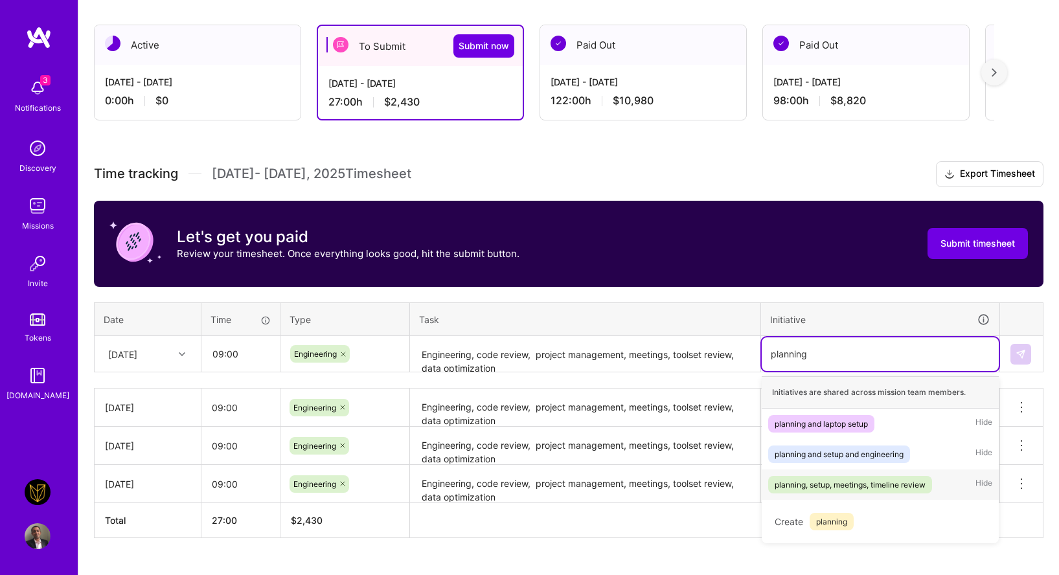
click at [867, 490] on div "planning, setup, meetings, timeline review" at bounding box center [850, 485] width 151 height 14
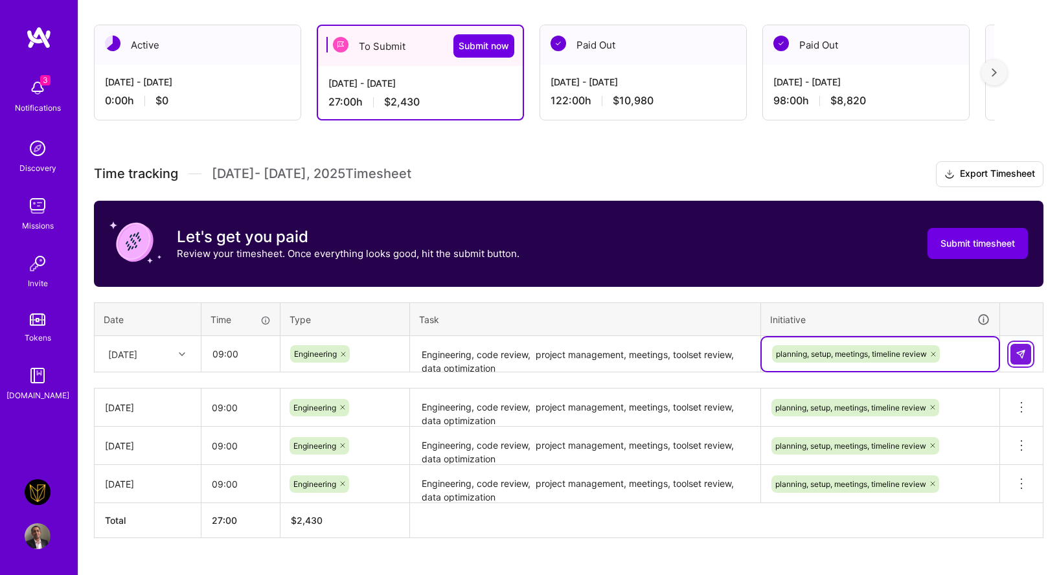
click at [1026, 351] on img at bounding box center [1021, 354] width 10 height 10
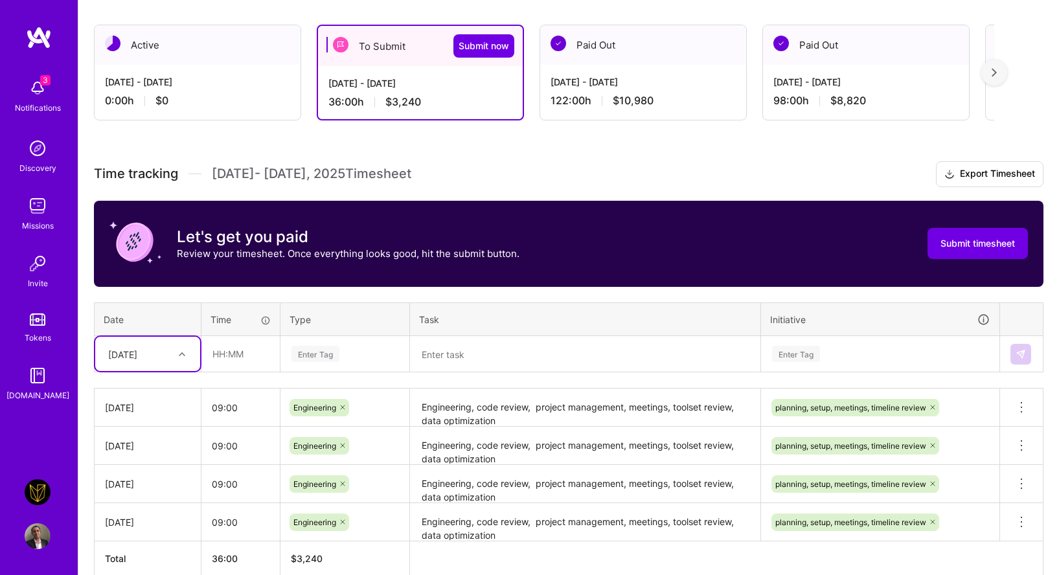
scroll to position [278, 0]
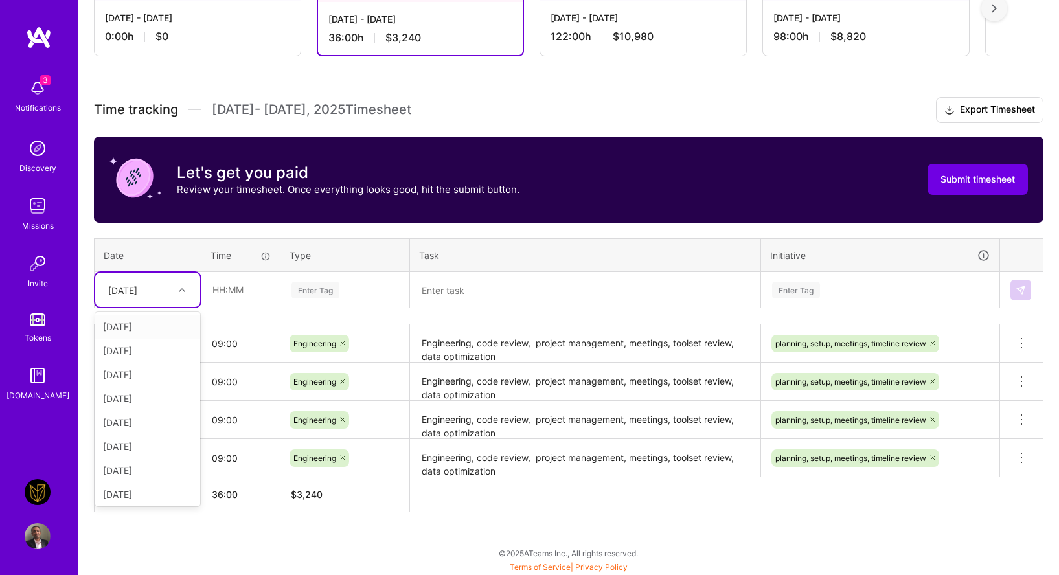
click at [161, 297] on div "[DATE]" at bounding box center [138, 289] width 72 height 21
click at [158, 432] on div "[DATE]" at bounding box center [147, 433] width 105 height 24
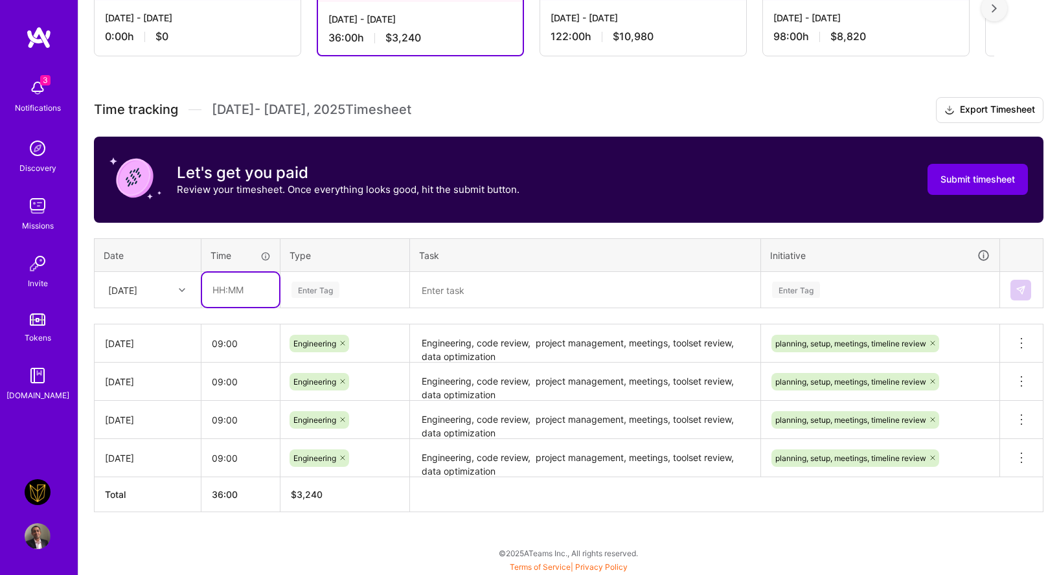
click at [236, 297] on input "text" at bounding box center [240, 290] width 77 height 34
type input "09:00"
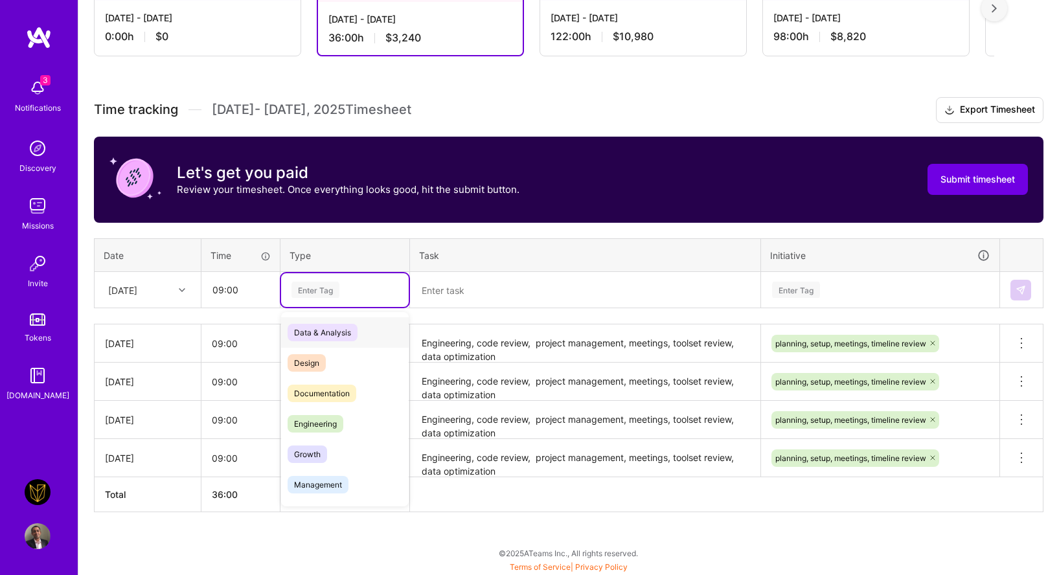
click at [338, 292] on div "Enter Tag" at bounding box center [316, 290] width 48 height 20
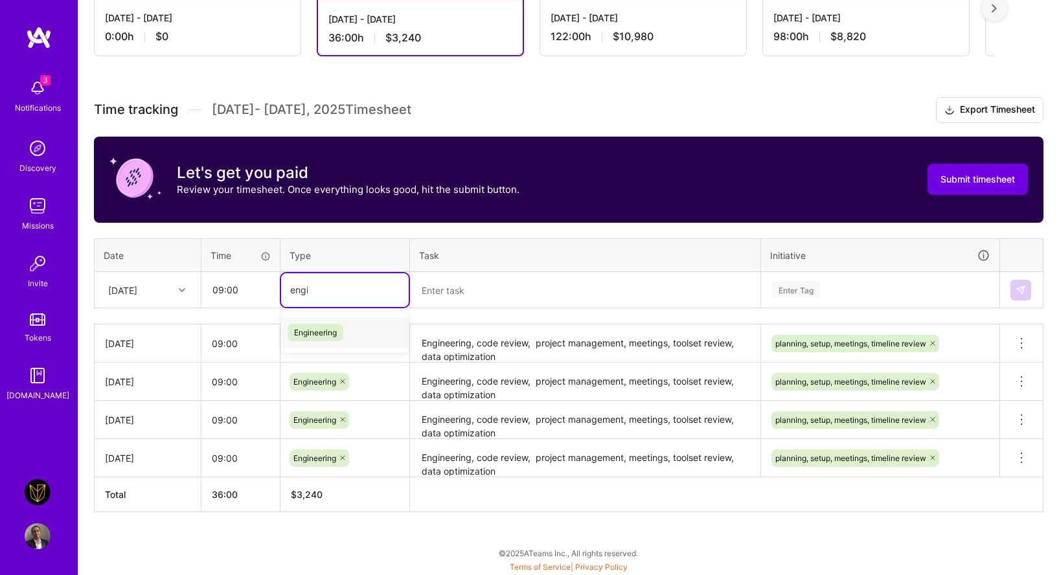
type input "engin"
click at [350, 334] on div "Engineering" at bounding box center [345, 332] width 128 height 30
click at [443, 288] on textarea at bounding box center [585, 290] width 348 height 34
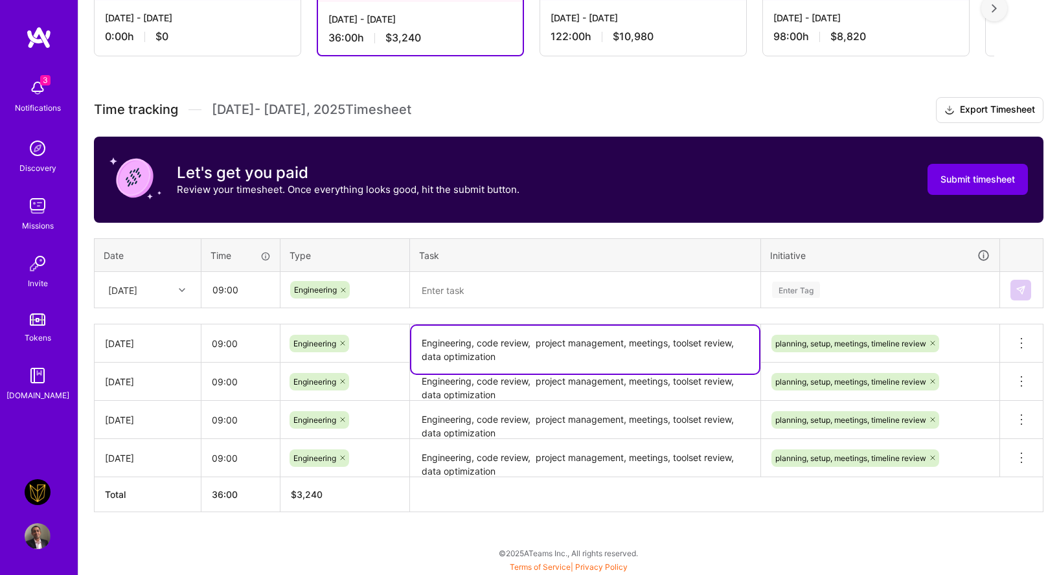
drag, startPoint x: 527, startPoint y: 358, endPoint x: 413, endPoint y: 343, distance: 114.9
click at [413, 343] on textarea "Engineering, code review, project management, meetings, toolset review, data op…" at bounding box center [585, 350] width 348 height 48
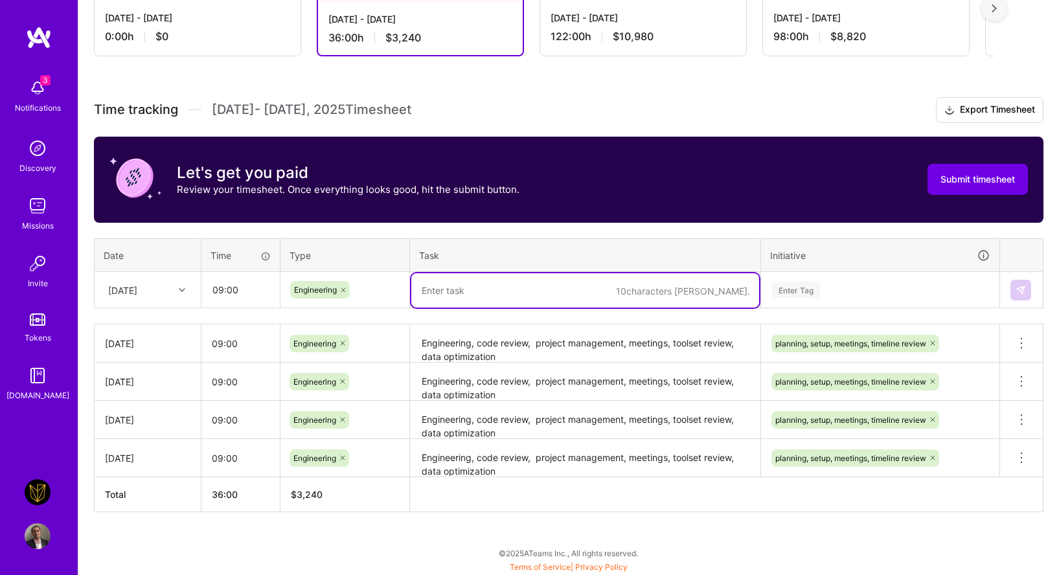
click at [493, 287] on textarea at bounding box center [585, 290] width 348 height 34
paste textarea "Engineering, code review, project management, meetings, toolset review, data op…"
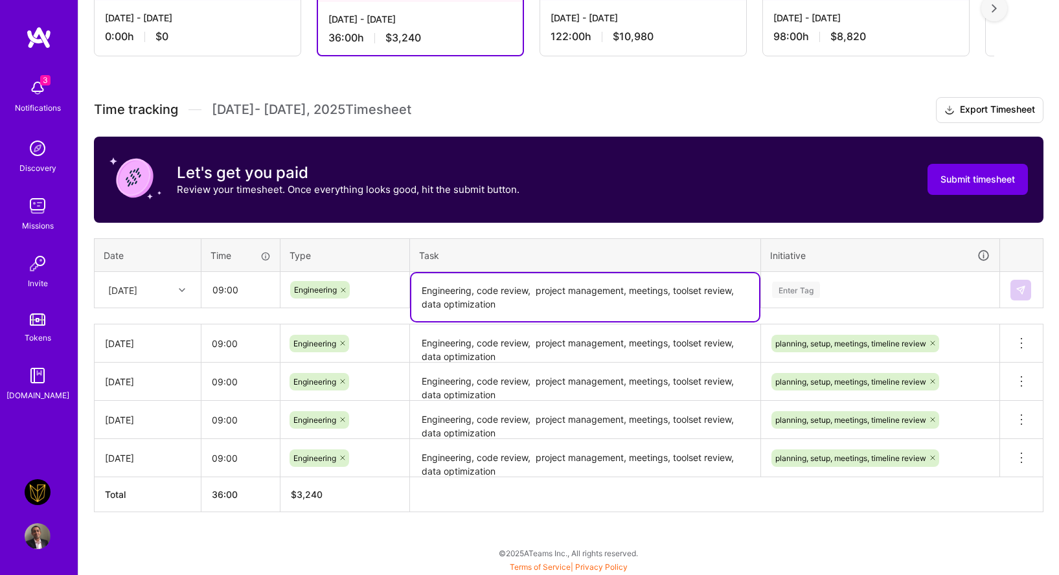
type textarea "Engineering, code review, project management, meetings, toolset review, data op…"
click at [833, 292] on div "Enter Tag" at bounding box center [880, 290] width 219 height 16
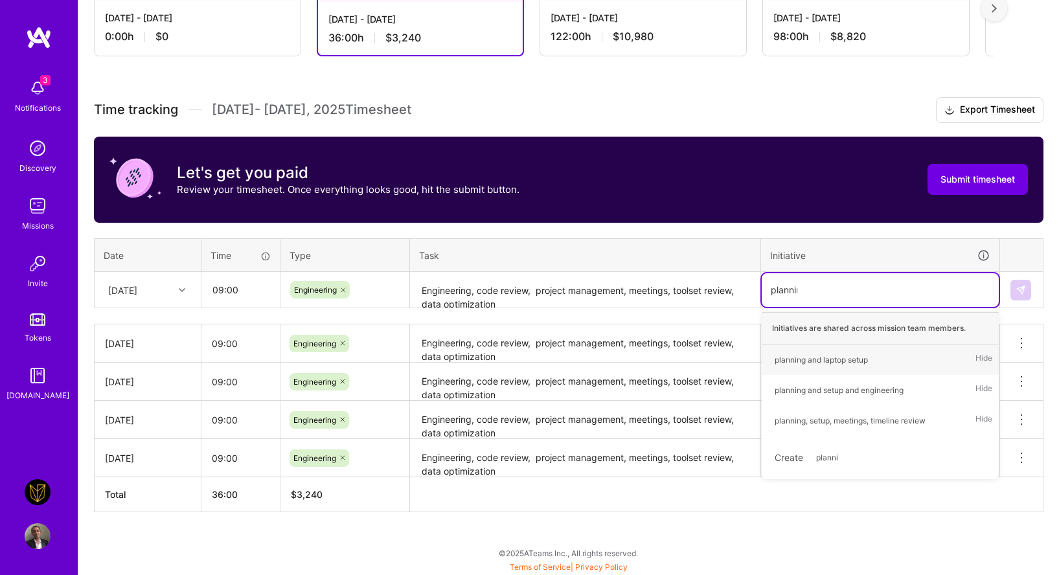
type input "planning"
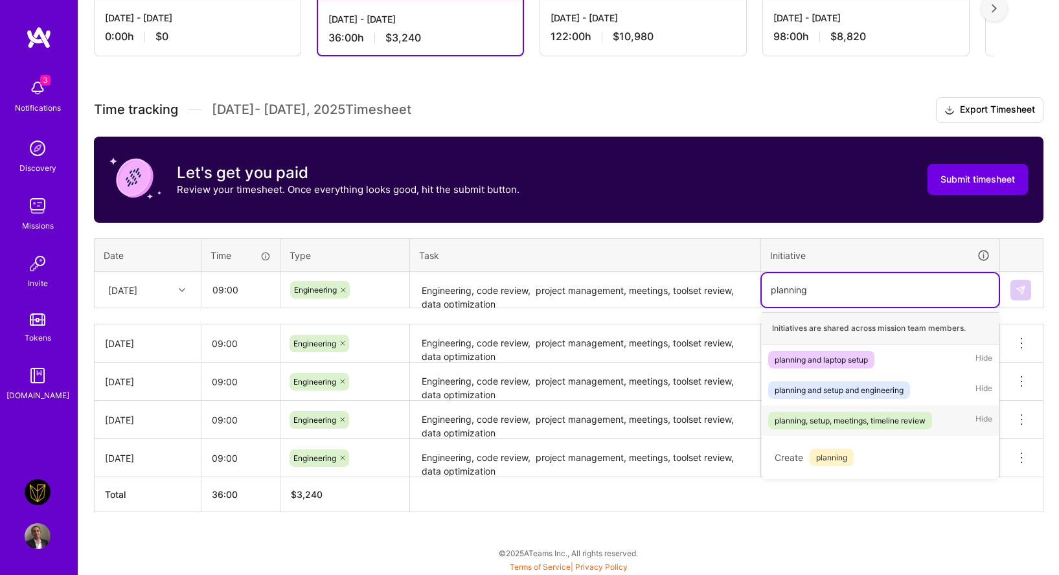
click at [809, 414] on div "planning, setup, meetings, timeline review" at bounding box center [850, 421] width 151 height 14
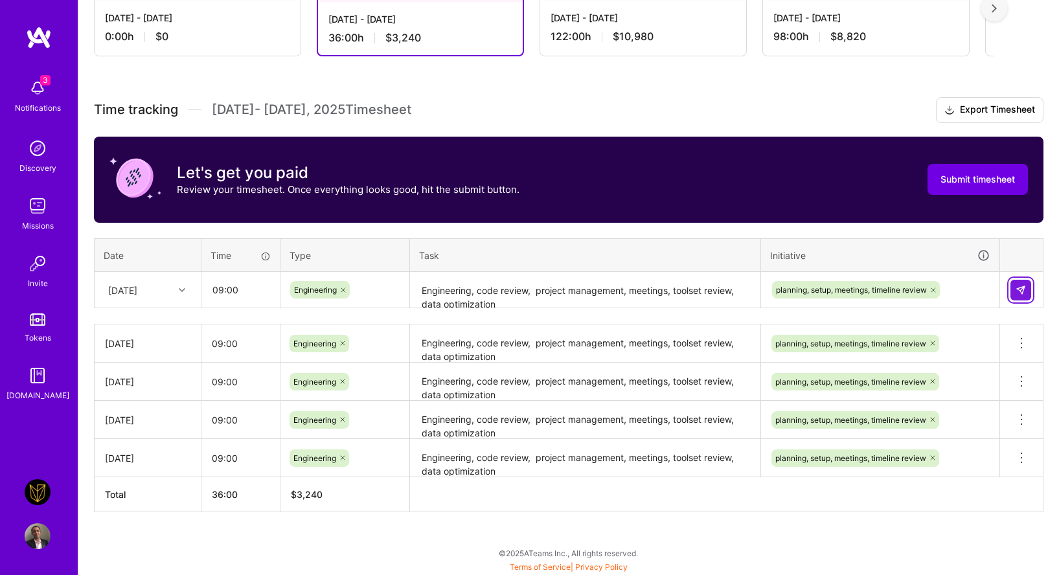
click at [1017, 288] on img at bounding box center [1021, 290] width 10 height 10
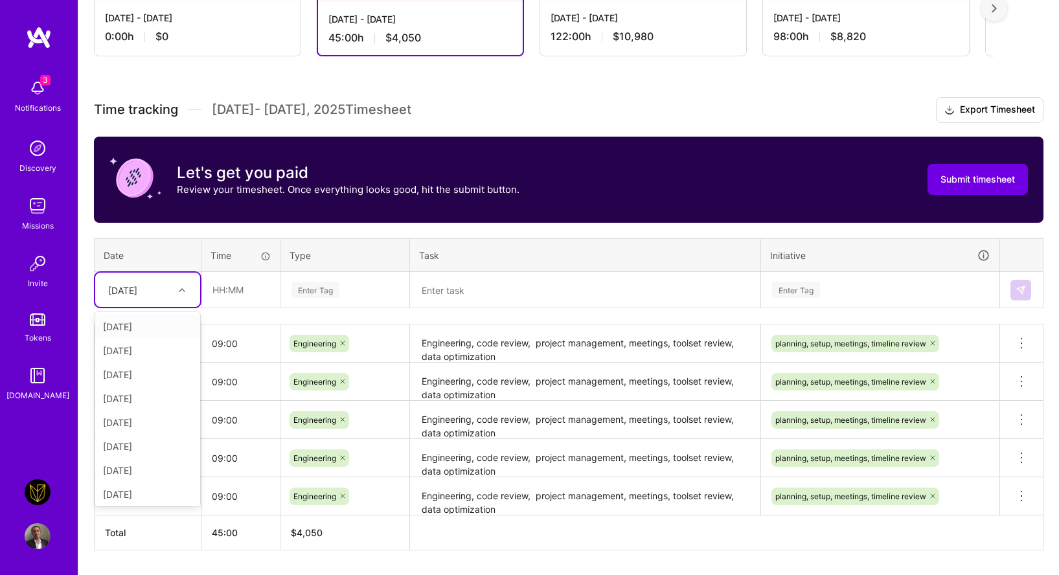
click at [160, 305] on div "[DATE]" at bounding box center [147, 290] width 105 height 34
click at [162, 447] on div "[DATE]" at bounding box center [147, 448] width 105 height 24
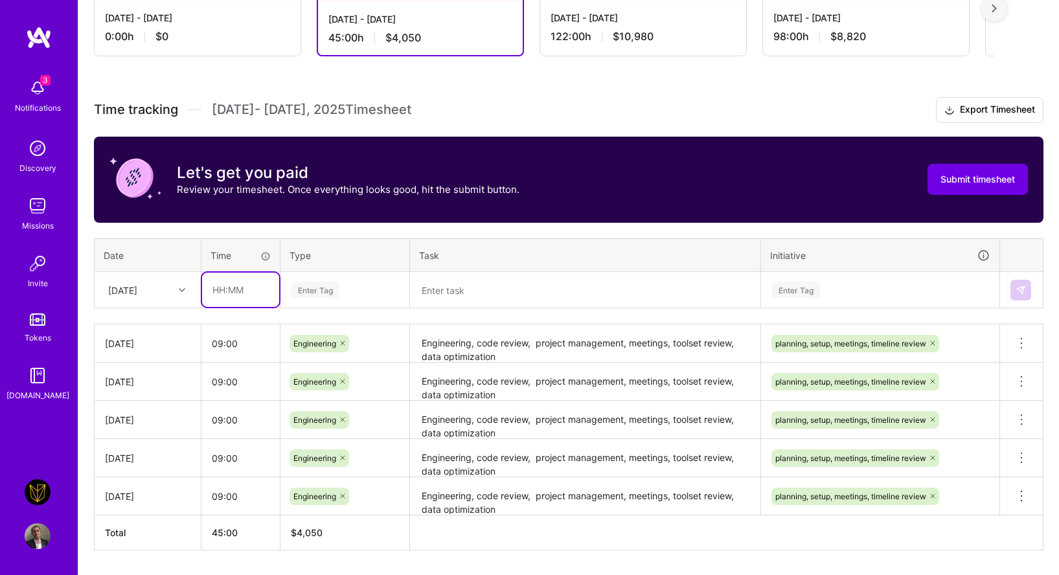
click at [275, 288] on input "text" at bounding box center [240, 290] width 77 height 34
type input "09:00"
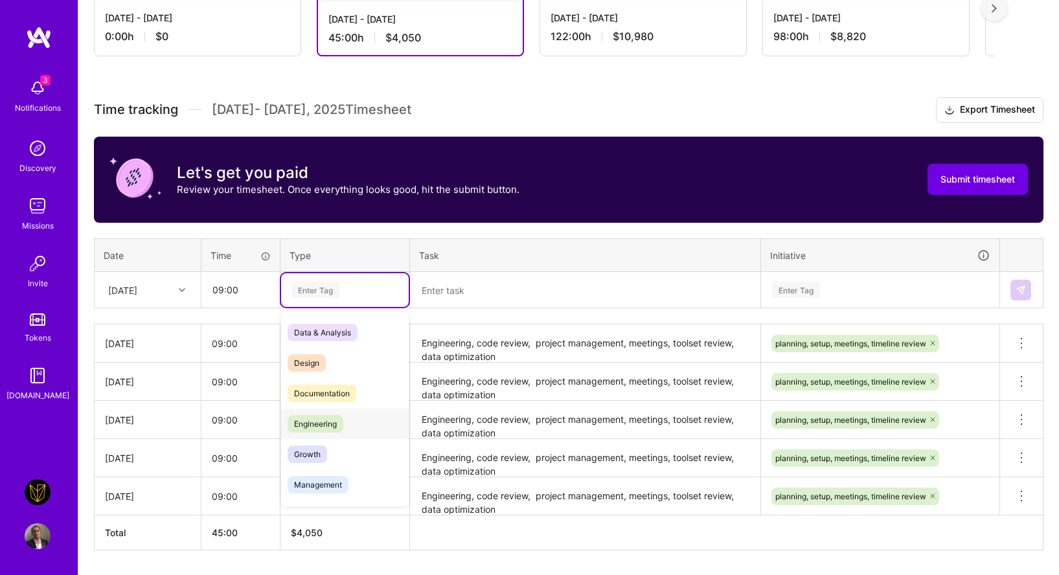
click at [346, 411] on div "Engineering" at bounding box center [345, 424] width 128 height 30
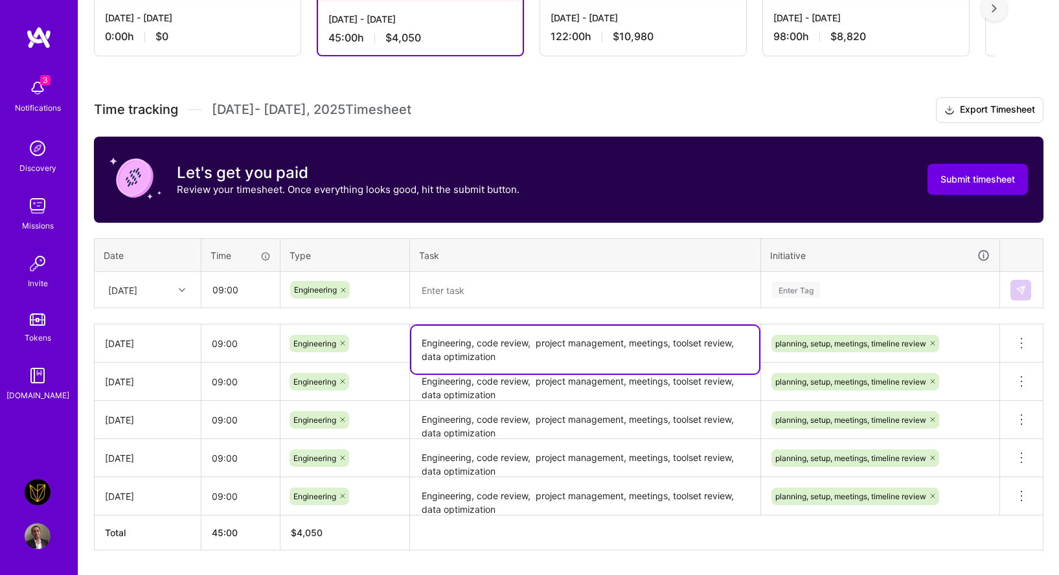
drag, startPoint x: 500, startPoint y: 352, endPoint x: 408, endPoint y: 332, distance: 94.0
click at [408, 332] on tr "[DATE] 09:00 Engineering Engineering, code review, project management, meetings…" at bounding box center [569, 344] width 949 height 38
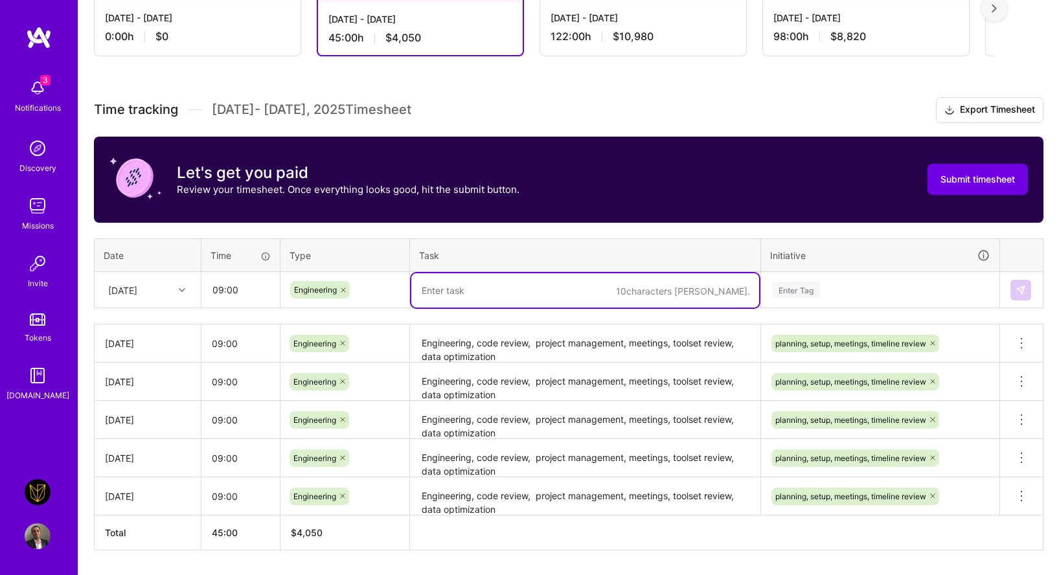
click at [483, 295] on textarea at bounding box center [585, 290] width 348 height 34
paste textarea "Engineering, code review, project management, meetings, toolset review, data op…"
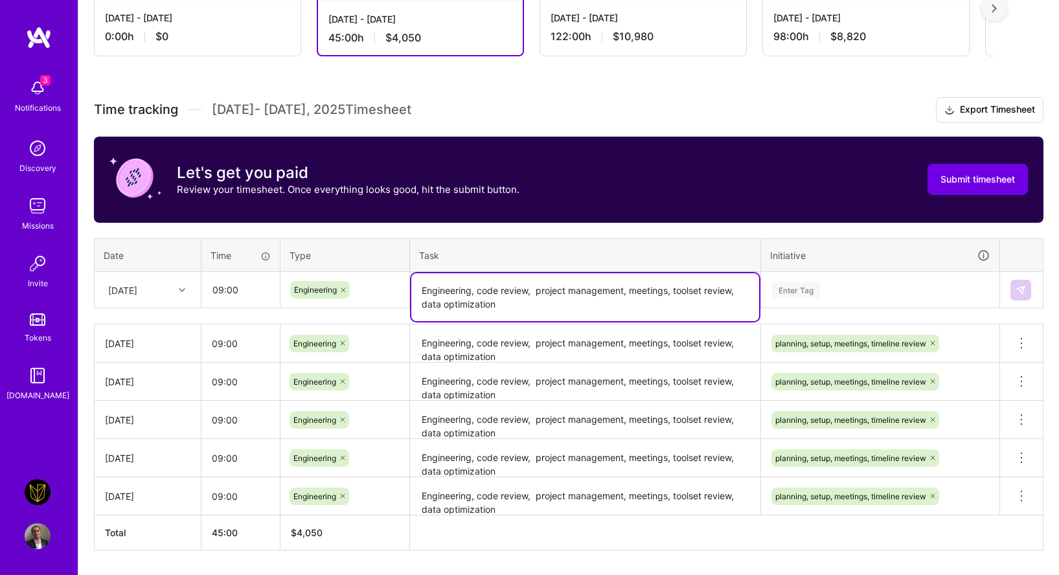
type textarea "Engineering, code review, project management, meetings, toolset review, data op…"
click at [939, 308] on div "Time tracking [DATE] - [DATE] Timesheet Export Timesheet Let's get you paid Rev…" at bounding box center [569, 324] width 950 height 454
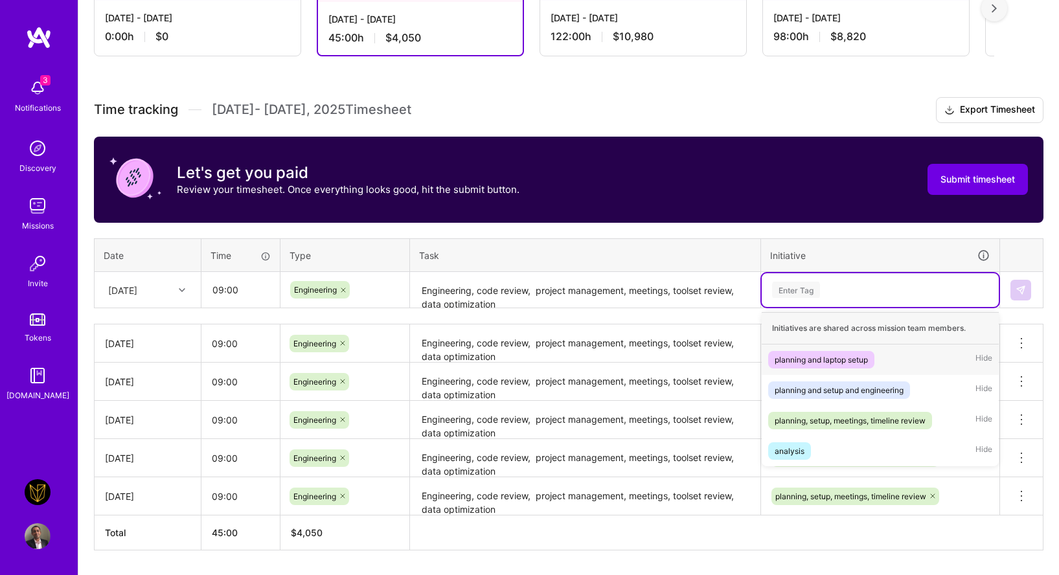
click at [939, 286] on div "Enter Tag" at bounding box center [880, 290] width 219 height 16
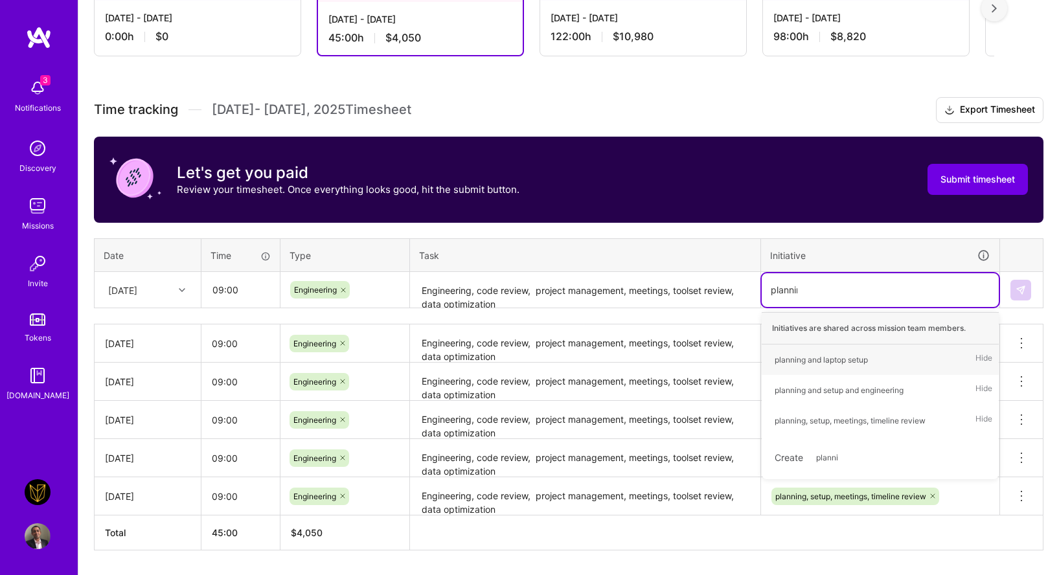
type input "planning"
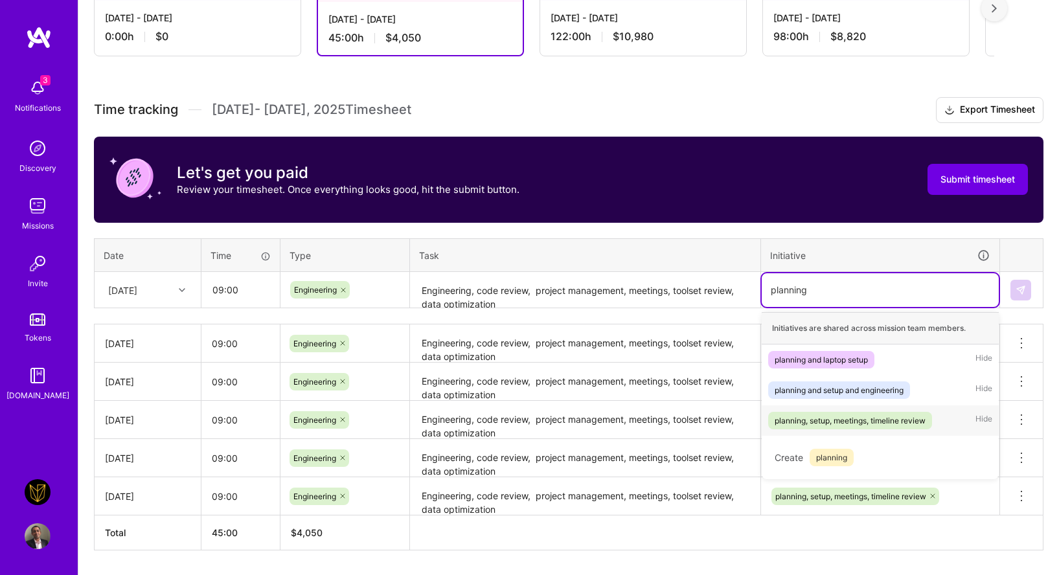
click at [893, 416] on div "planning, setup, meetings, timeline review" at bounding box center [850, 421] width 151 height 14
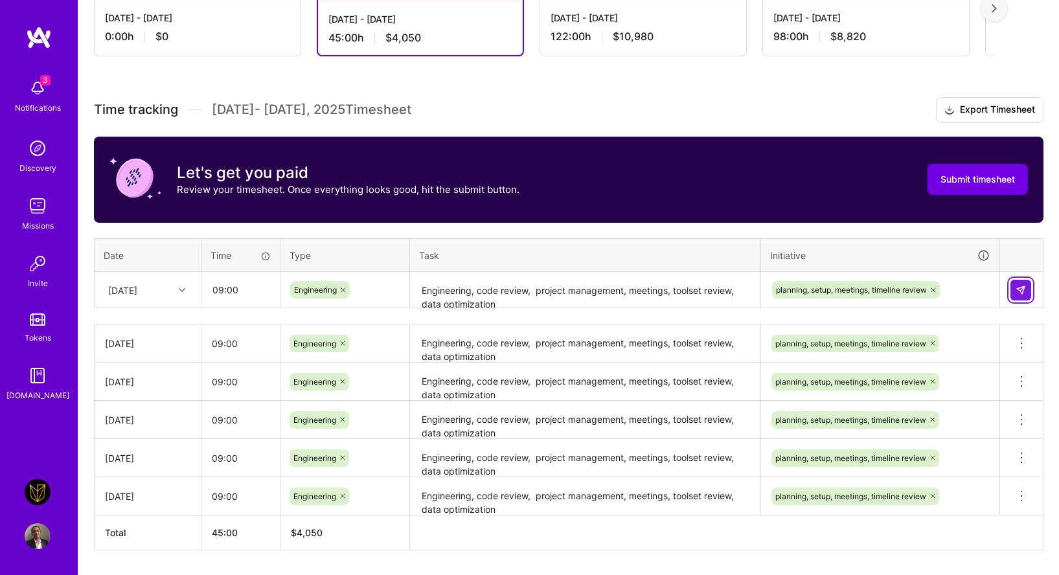
click at [1017, 280] on button at bounding box center [1021, 290] width 21 height 21
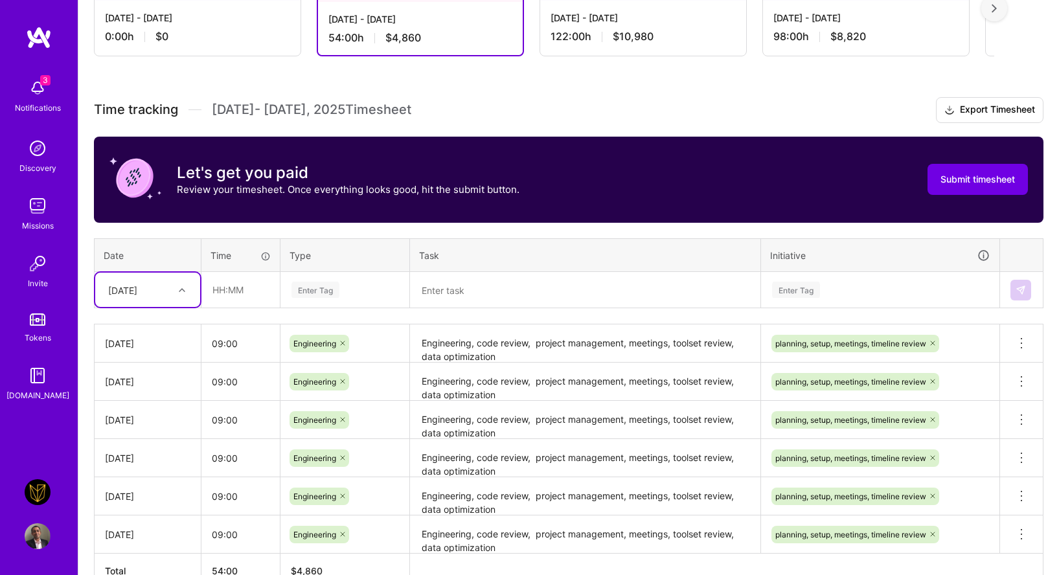
click at [151, 292] on div "[DATE]" at bounding box center [138, 289] width 72 height 21
click at [151, 246] on th "Date" at bounding box center [148, 255] width 107 height 34
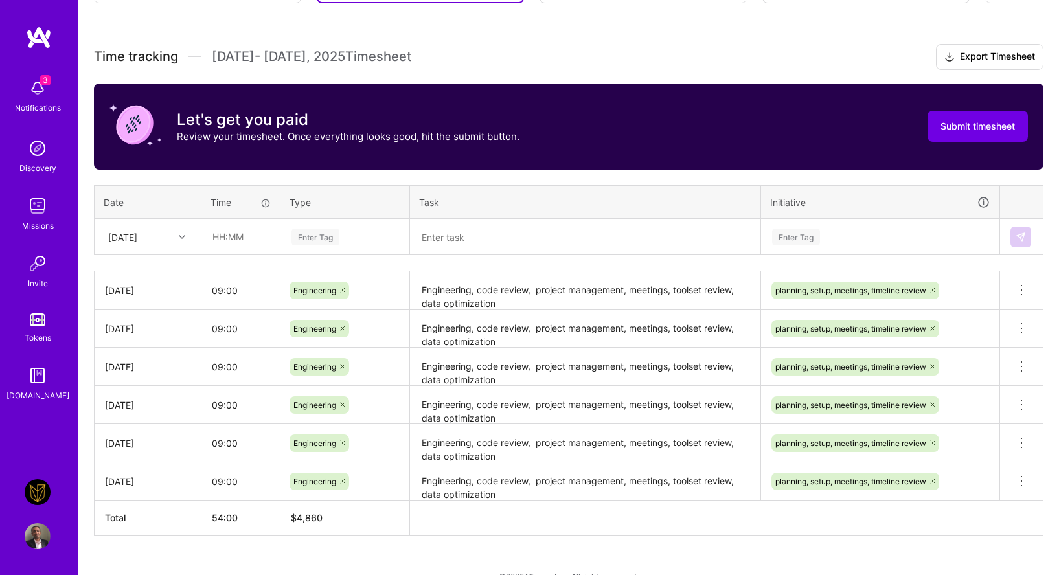
scroll to position [326, 0]
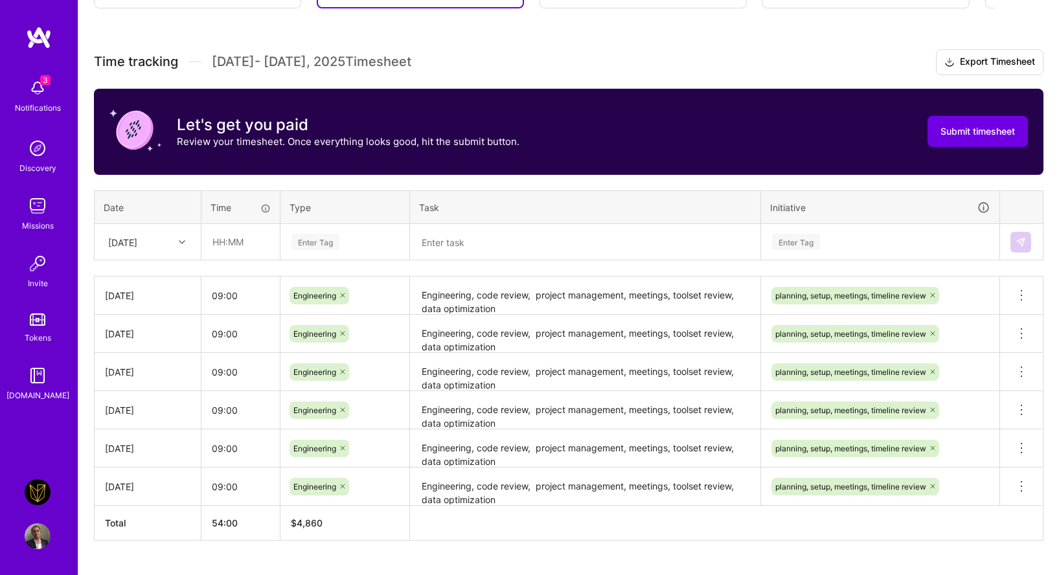
click at [155, 241] on div "[DATE]" at bounding box center [138, 241] width 72 height 21
click at [139, 210] on th "Date" at bounding box center [148, 207] width 107 height 34
click at [179, 246] on div at bounding box center [184, 242] width 20 height 17
click at [164, 348] on div "[DATE]" at bounding box center [147, 348] width 105 height 24
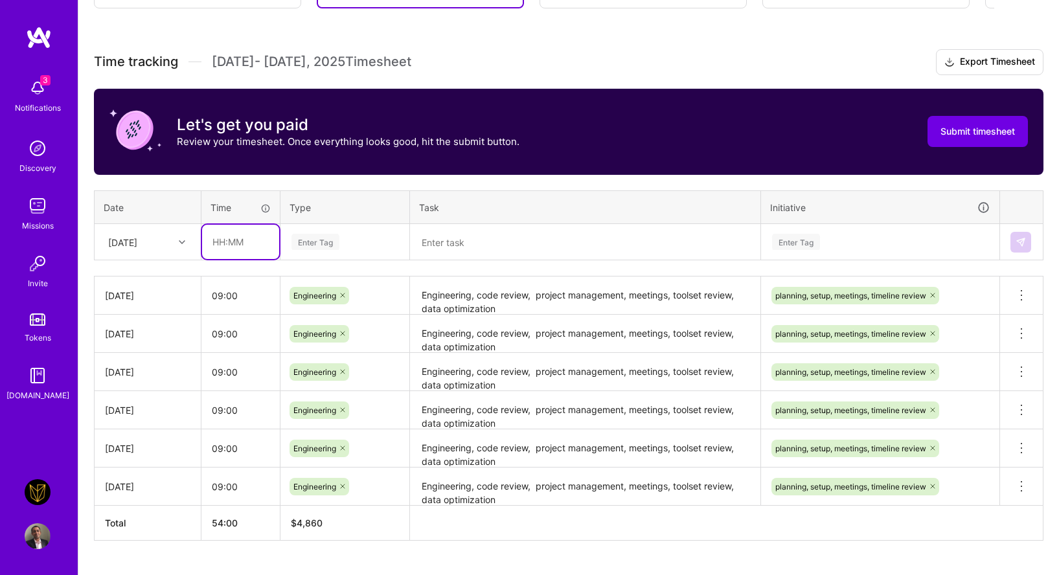
click at [240, 246] on input "text" at bounding box center [240, 242] width 77 height 34
type input "09:00"
type input "enginee"
click at [310, 281] on span "Engineering" at bounding box center [316, 284] width 56 height 17
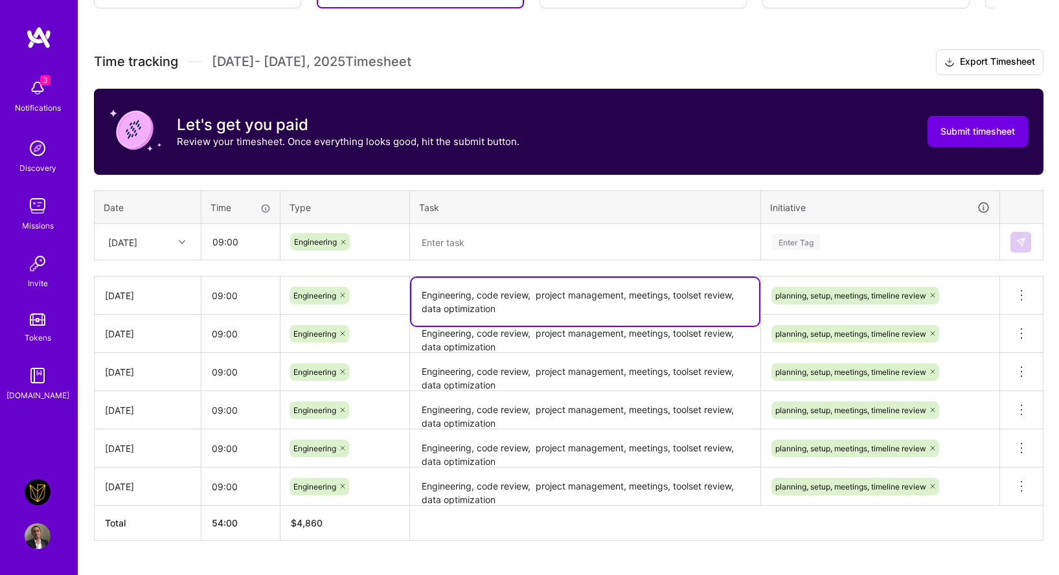
drag, startPoint x: 497, startPoint y: 307, endPoint x: 426, endPoint y: 284, distance: 74.8
click at [426, 284] on textarea "Engineering, code review, project management, meetings, toolset review, data op…" at bounding box center [585, 302] width 348 height 48
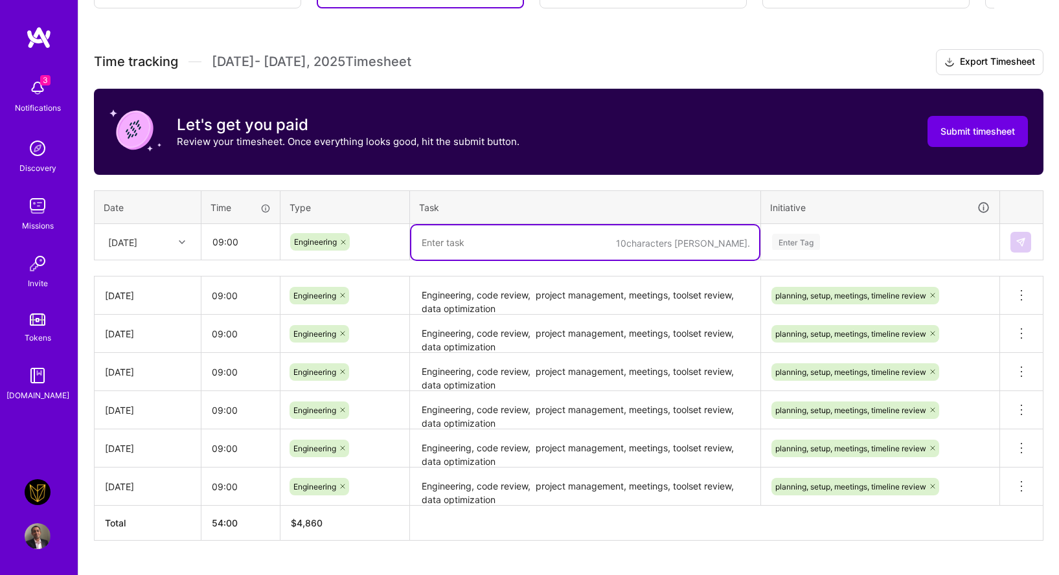
click at [454, 249] on textarea at bounding box center [585, 242] width 348 height 34
paste textarea "Engineering, code review, project management, meetings, toolset review, data op…"
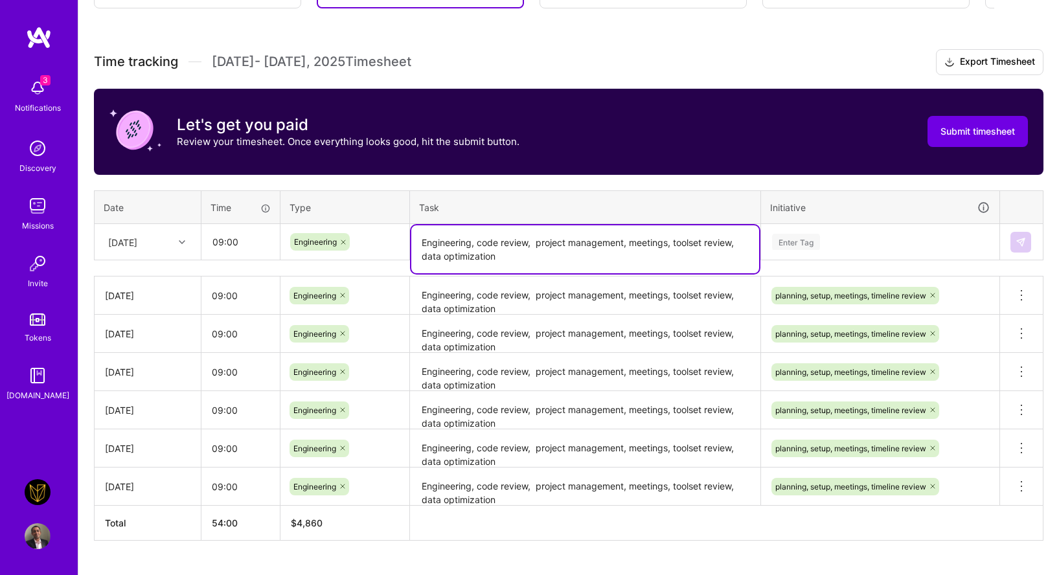
type textarea "Engineering, code review, project management, meetings, toolset review, data op…"
click at [859, 241] on div "Enter Tag" at bounding box center [880, 242] width 219 height 16
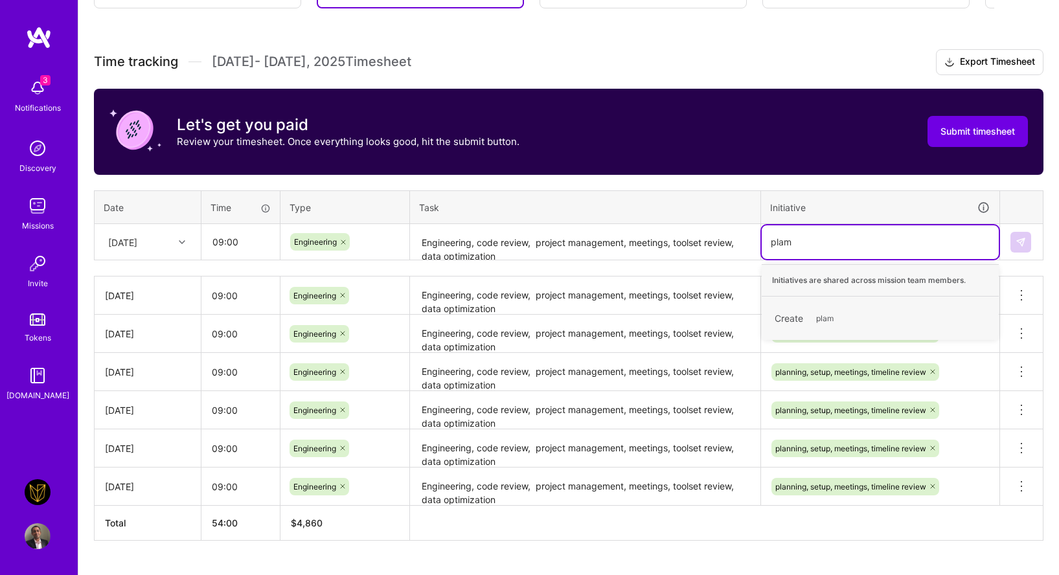
type input "pla"
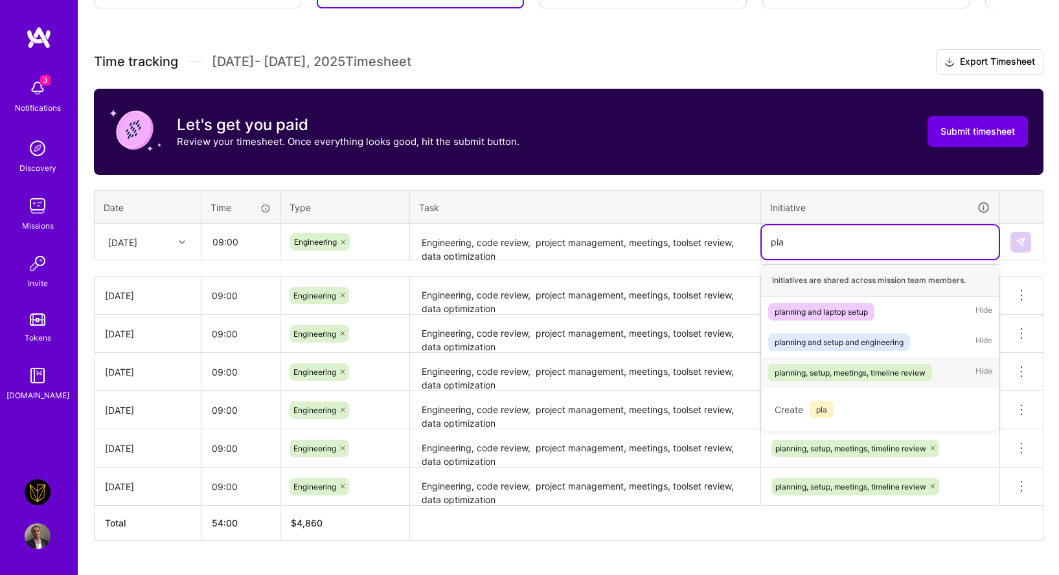
click at [848, 362] on div "planning, setup, meetings, timeline review Hide" at bounding box center [880, 373] width 237 height 30
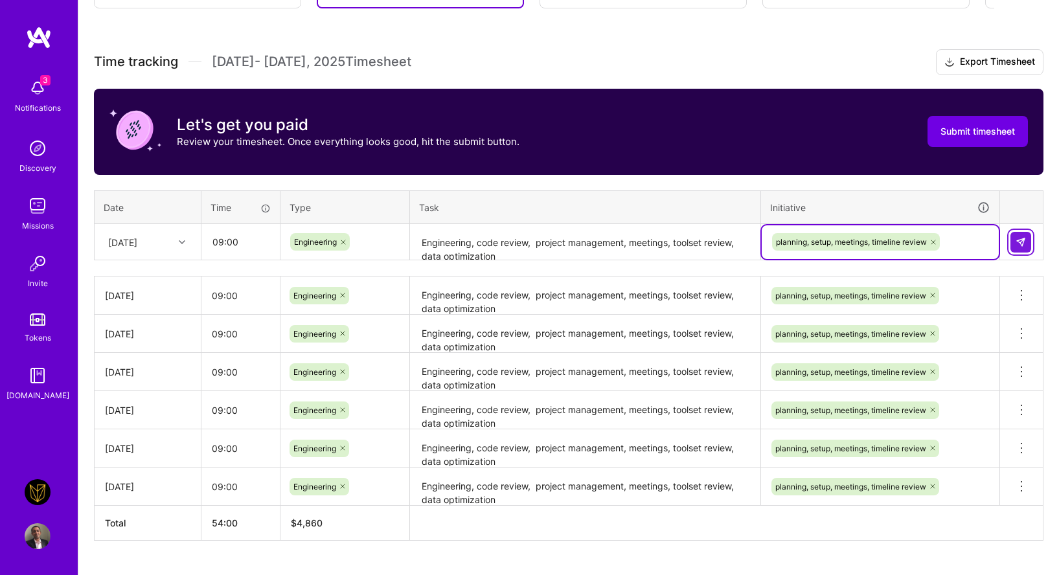
click at [1022, 244] on img at bounding box center [1021, 242] width 10 height 10
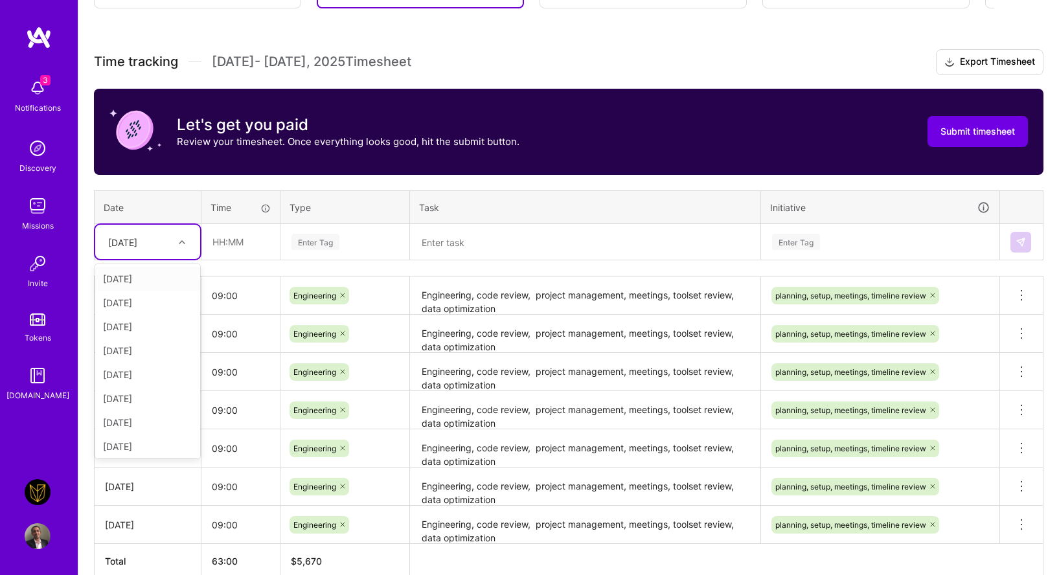
click at [137, 238] on div "[DATE]" at bounding box center [122, 242] width 29 height 14
click at [161, 400] on div "[DATE]" at bounding box center [147, 403] width 105 height 24
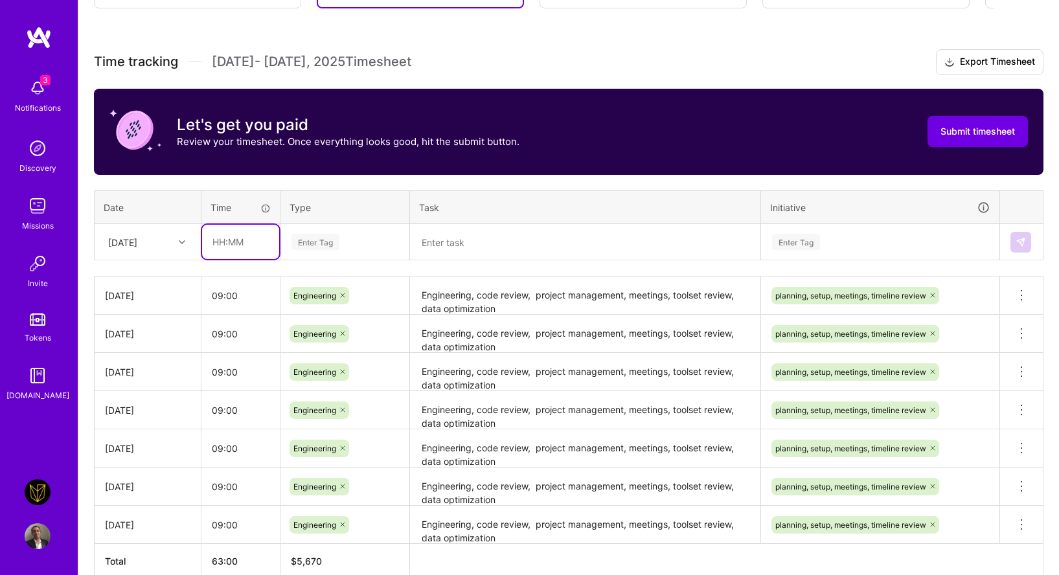
click at [250, 243] on input "text" at bounding box center [240, 242] width 77 height 34
type input "09:00"
type input "engine"
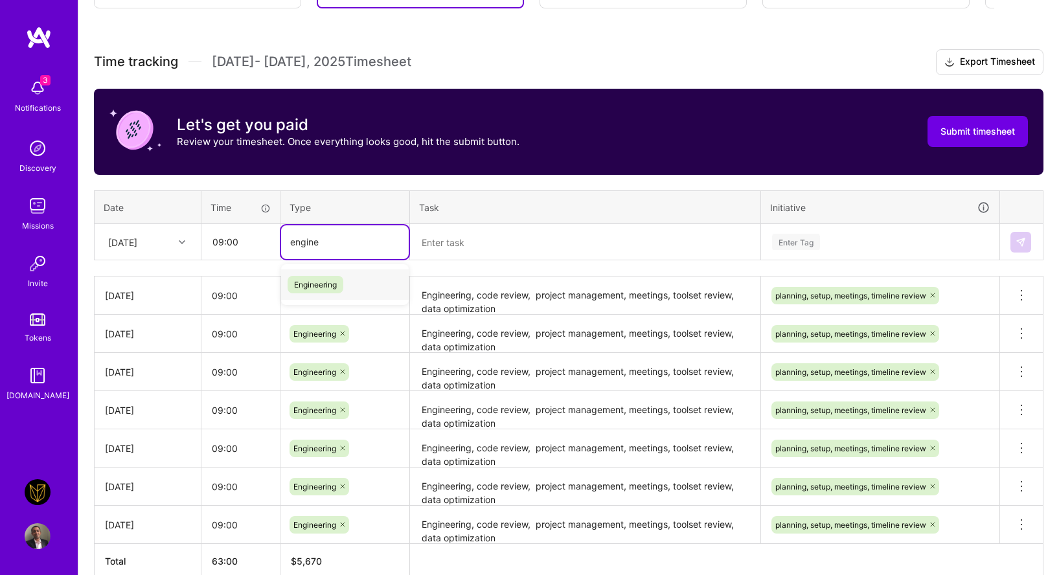
click at [382, 298] on div "Engineering" at bounding box center [345, 285] width 128 height 30
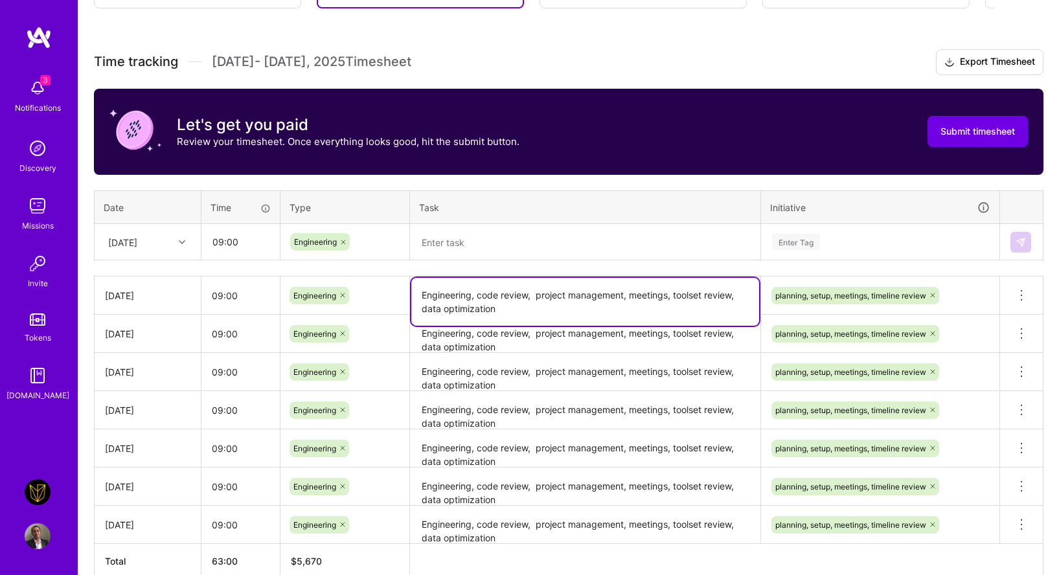
drag, startPoint x: 505, startPoint y: 303, endPoint x: 395, endPoint y: 271, distance: 114.6
click at [395, 271] on div "Time tracking [DATE] - [DATE] Timesheet Export Timesheet Let's get you paid Rev…" at bounding box center [569, 314] width 950 height 530
click at [513, 263] on div "Time tracking [DATE] - [DATE] Timesheet Export Timesheet Let's get you paid Rev…" at bounding box center [569, 314] width 950 height 530
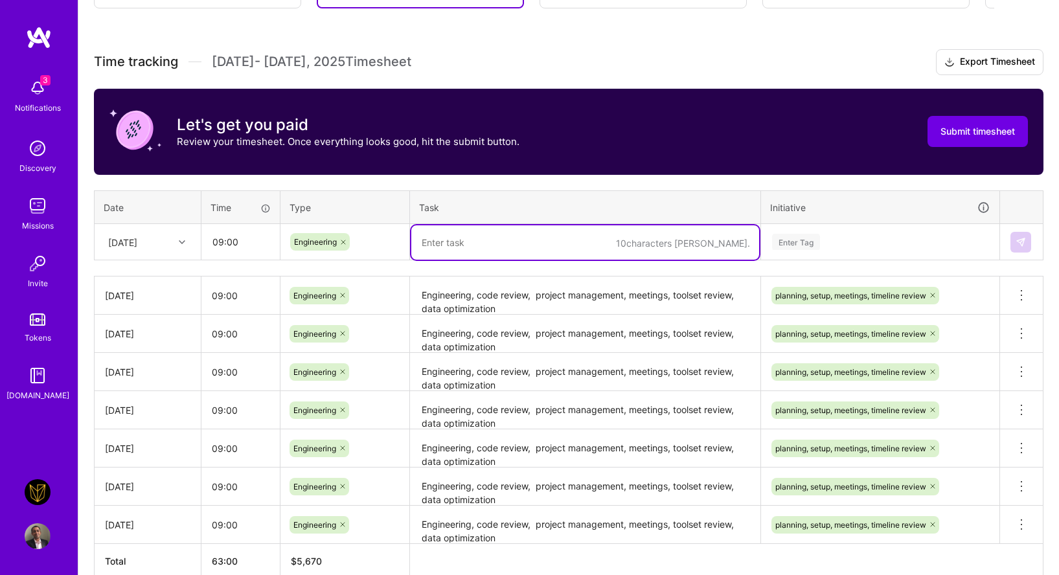
click at [513, 246] on textarea at bounding box center [585, 242] width 348 height 34
paste textarea "Engineering, code review, project management, meetings, toolset review, data op…"
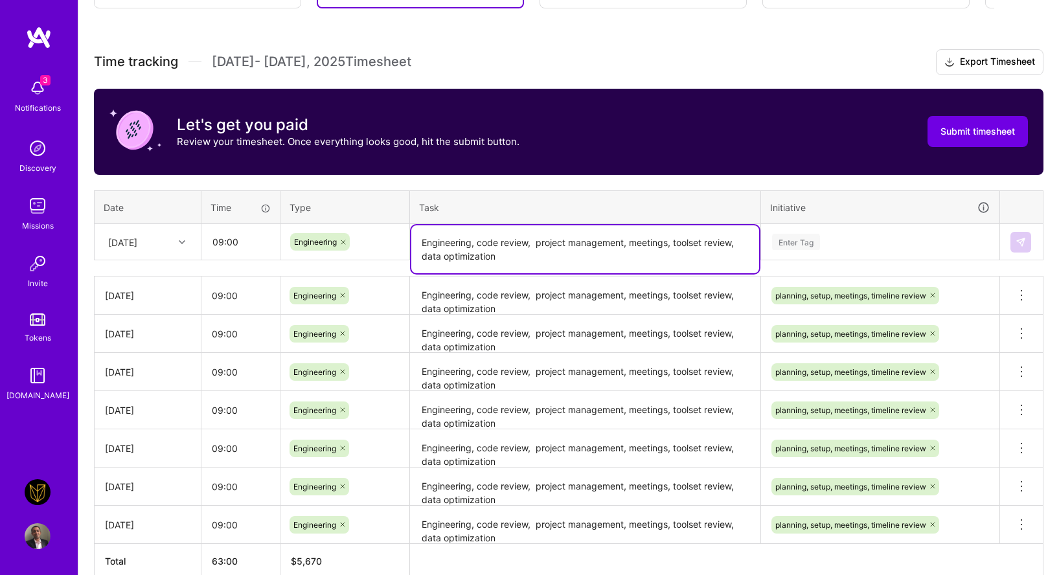
type textarea "Engineering, code review, project management, meetings, toolset review, data op…"
click at [811, 251] on div "Enter Tag" at bounding box center [880, 242] width 237 height 34
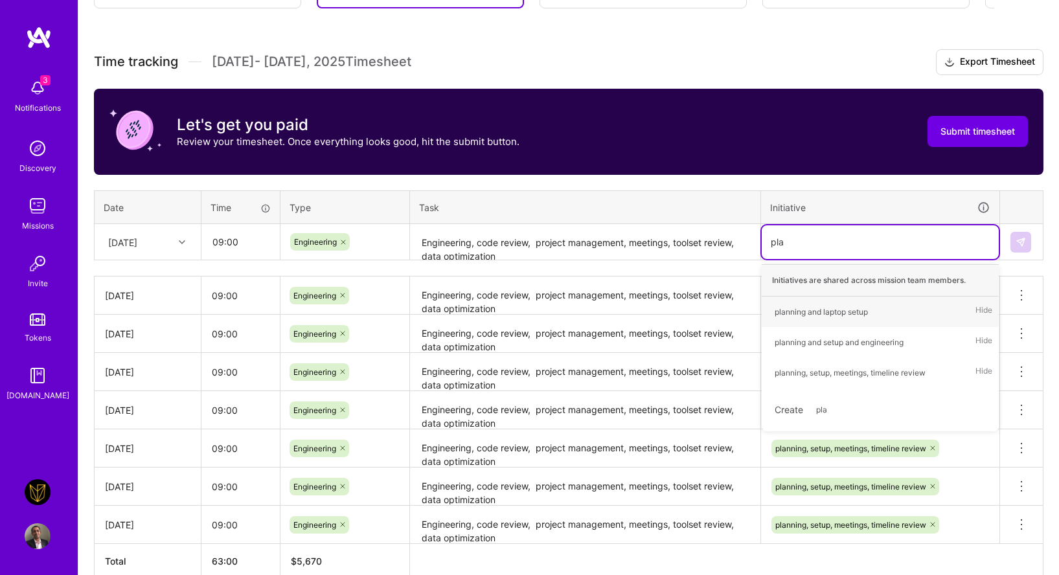
type input "plan"
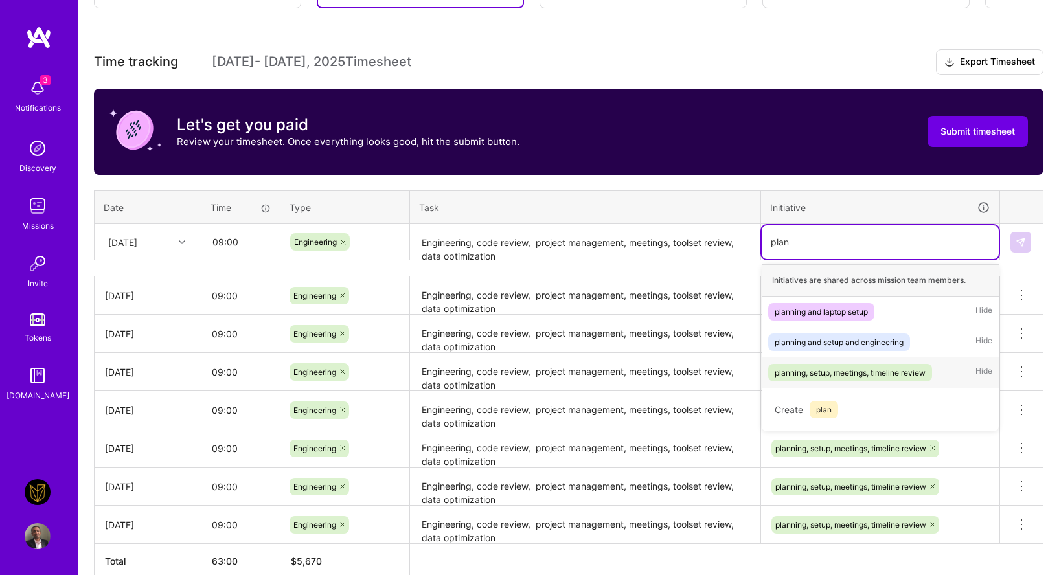
click at [824, 373] on div "planning, setup, meetings, timeline review" at bounding box center [850, 373] width 151 height 14
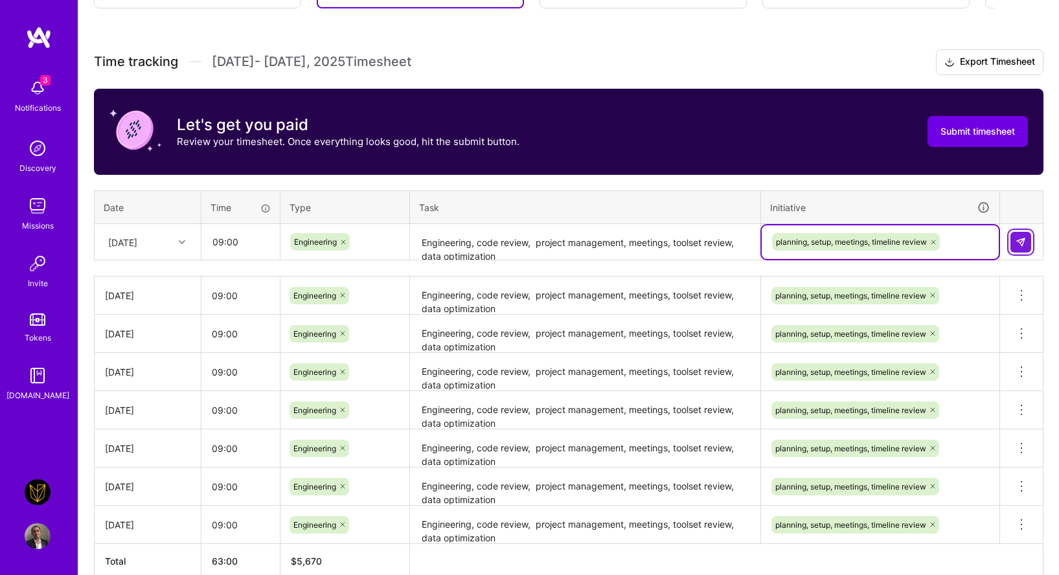
click at [1015, 238] on button at bounding box center [1021, 242] width 21 height 21
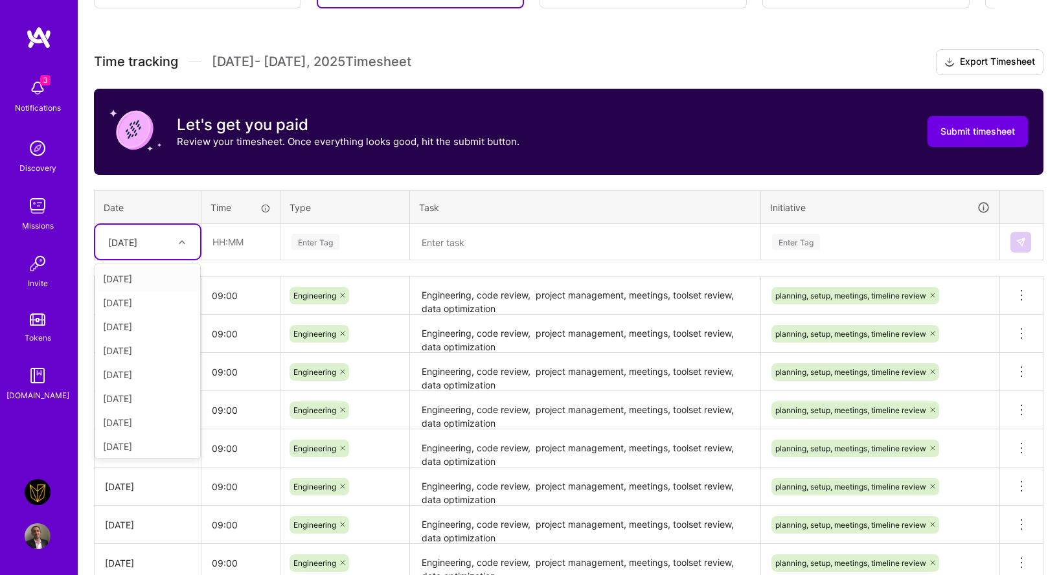
click at [133, 249] on div "[DATE]" at bounding box center [138, 241] width 72 height 21
click at [132, 401] on div "[DATE]" at bounding box center [147, 396] width 105 height 24
click at [242, 246] on input "text" at bounding box center [240, 242] width 77 height 34
type input "09:00"
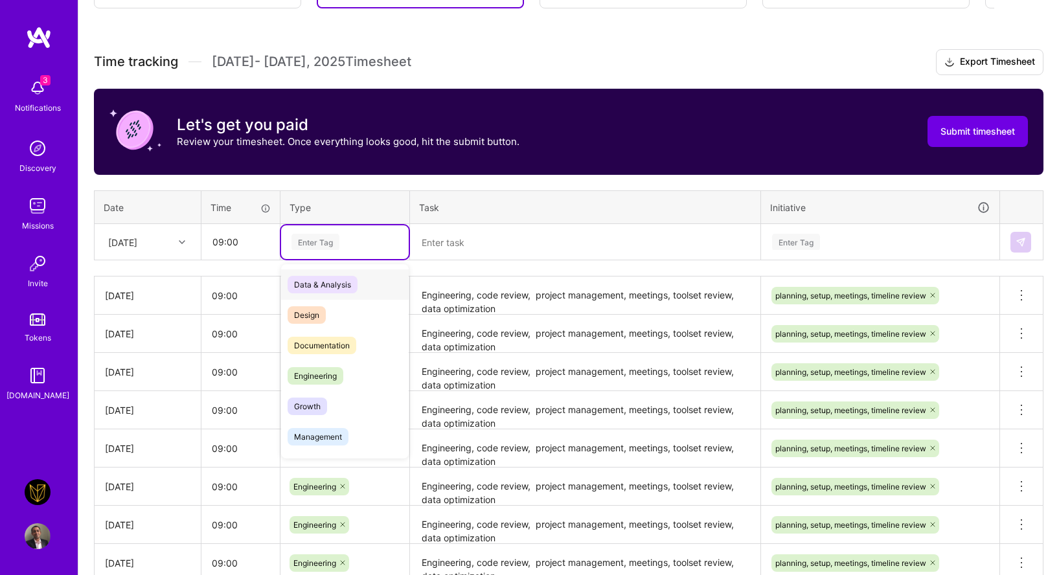
click at [353, 255] on div "Enter Tag" at bounding box center [345, 242] width 128 height 34
click at [348, 378] on div "Engineering" at bounding box center [345, 376] width 128 height 30
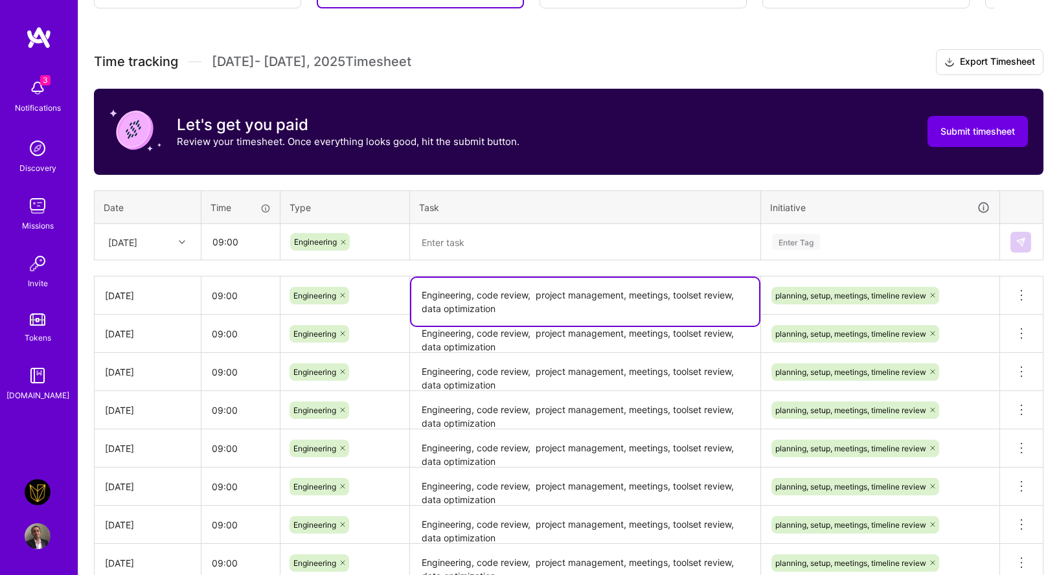
drag, startPoint x: 525, startPoint y: 303, endPoint x: 418, endPoint y: 291, distance: 108.3
click at [418, 291] on textarea "Engineering, code review, project management, meetings, toolset review, data op…" at bounding box center [585, 302] width 348 height 48
click at [481, 245] on textarea at bounding box center [585, 242] width 348 height 34
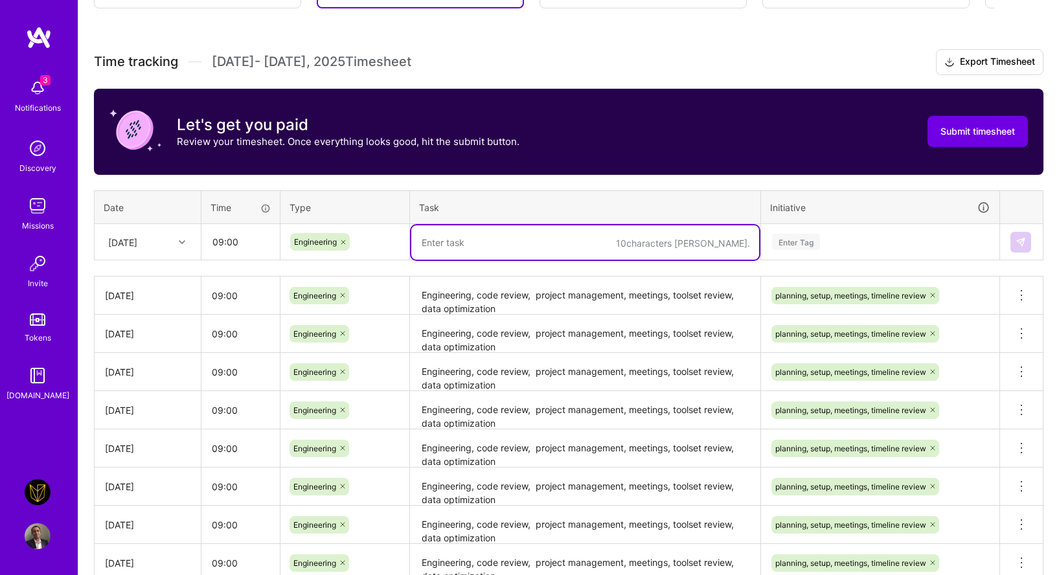
paste textarea "Engineering, code review, project management, meetings, toolset review, data op…"
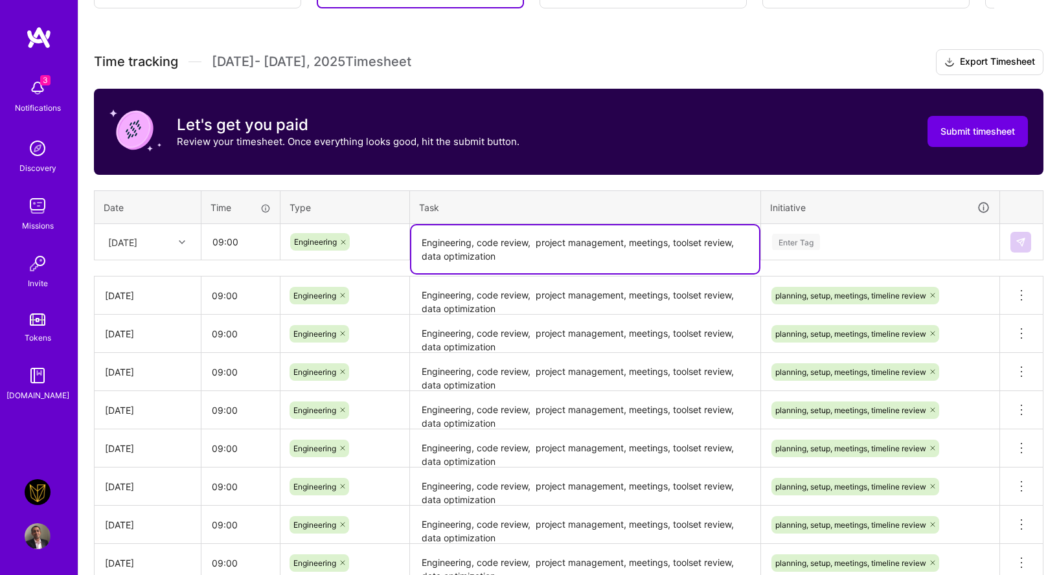
type textarea "Engineering, code review, project management, meetings, toolset review, data op…"
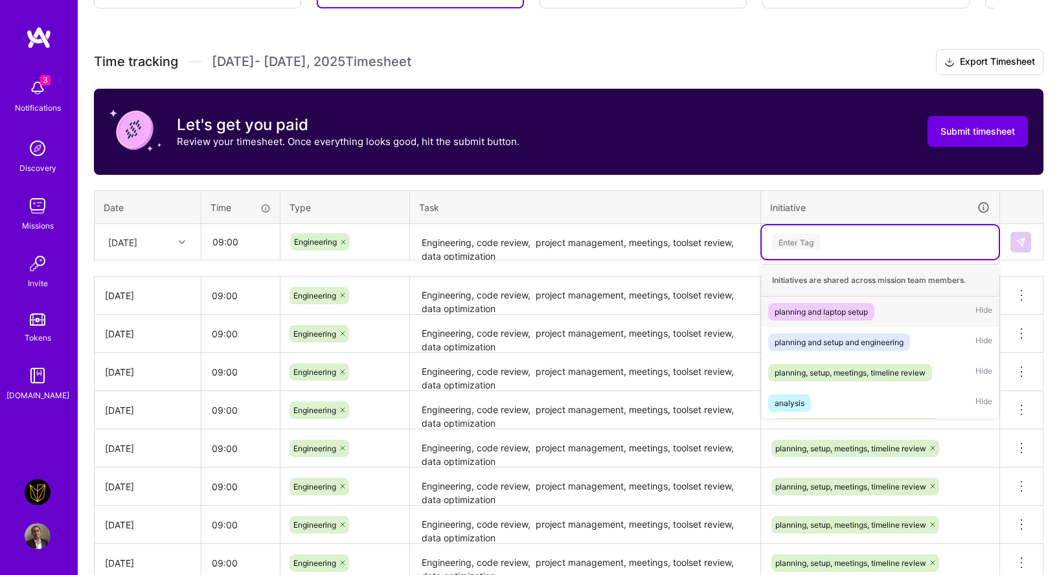
click at [845, 227] on div "Enter Tag" at bounding box center [880, 242] width 237 height 34
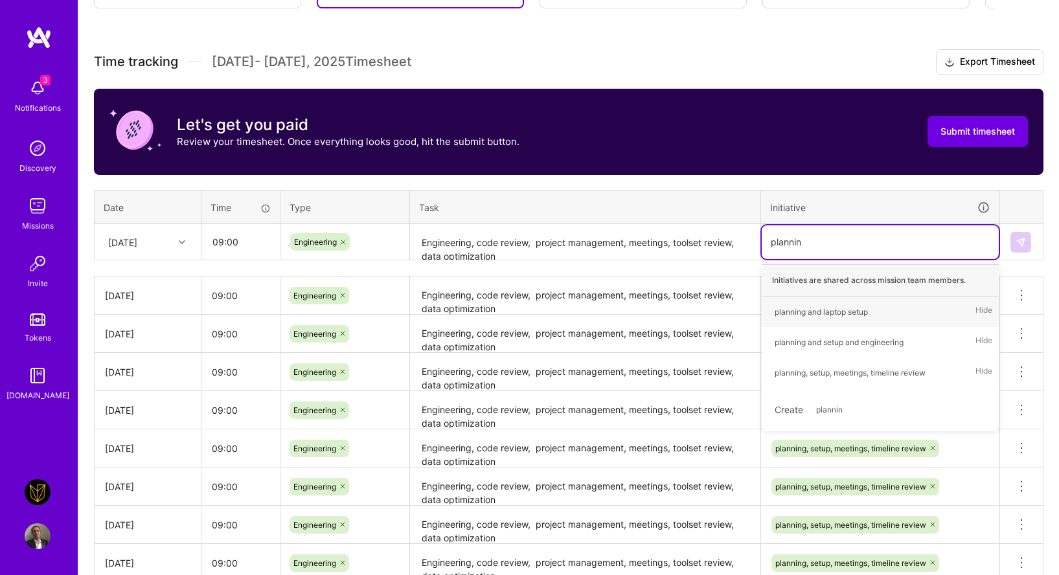
type input "planning"
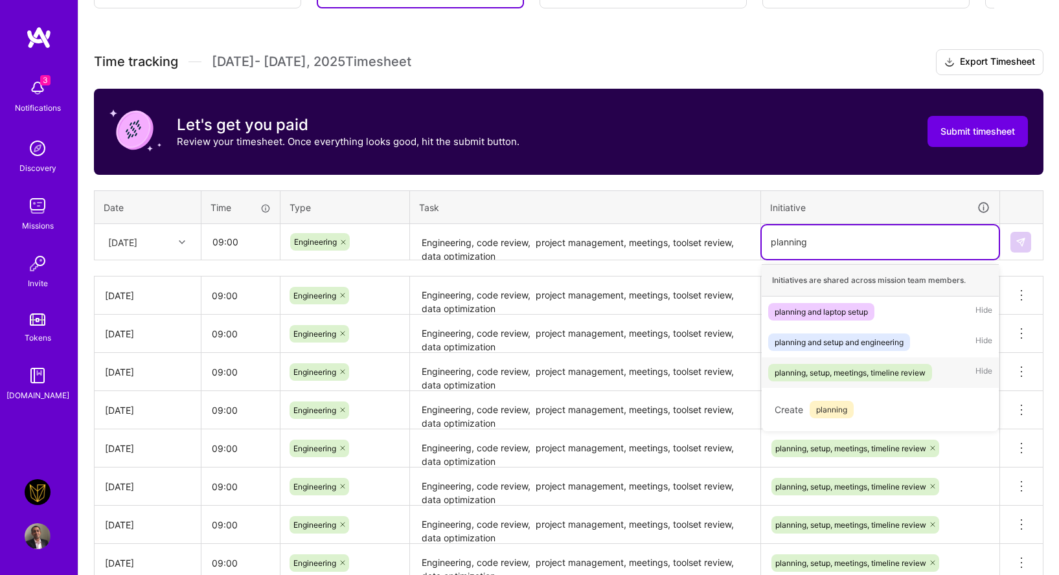
click at [846, 364] on span "planning, setup, meetings, timeline review" at bounding box center [850, 372] width 164 height 17
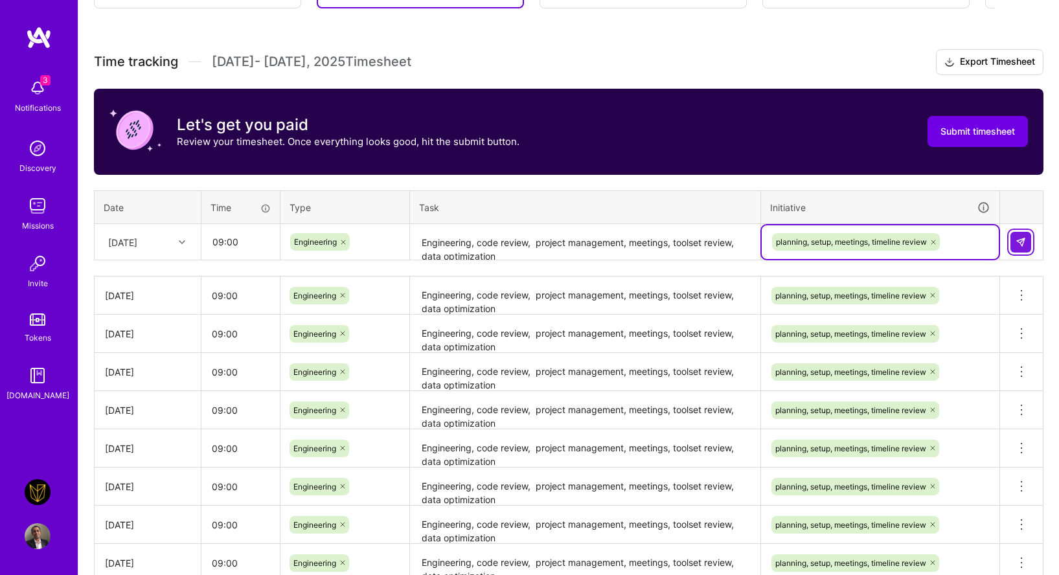
click at [1018, 244] on img at bounding box center [1021, 242] width 10 height 10
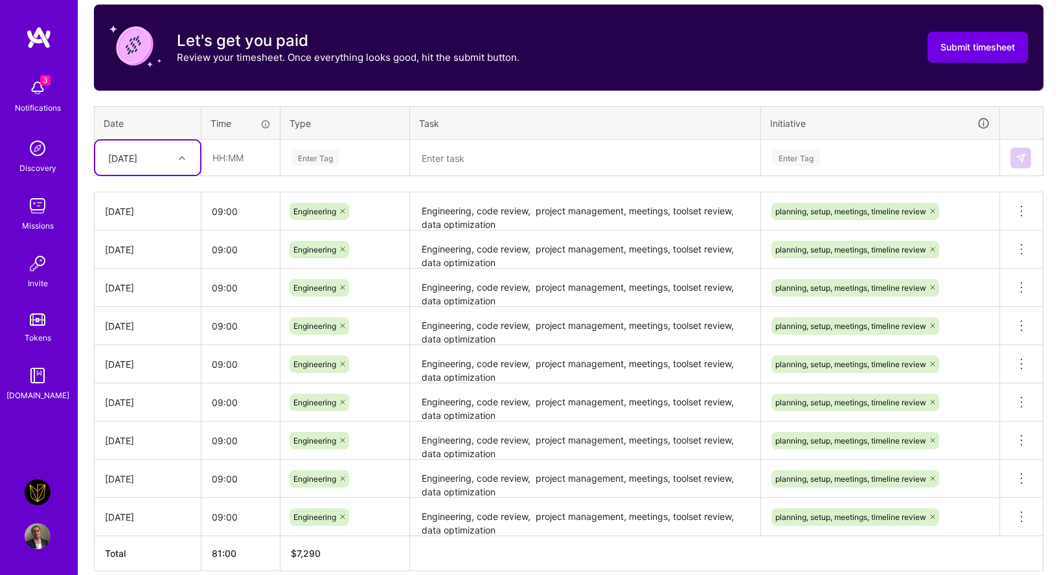
scroll to position [419, 0]
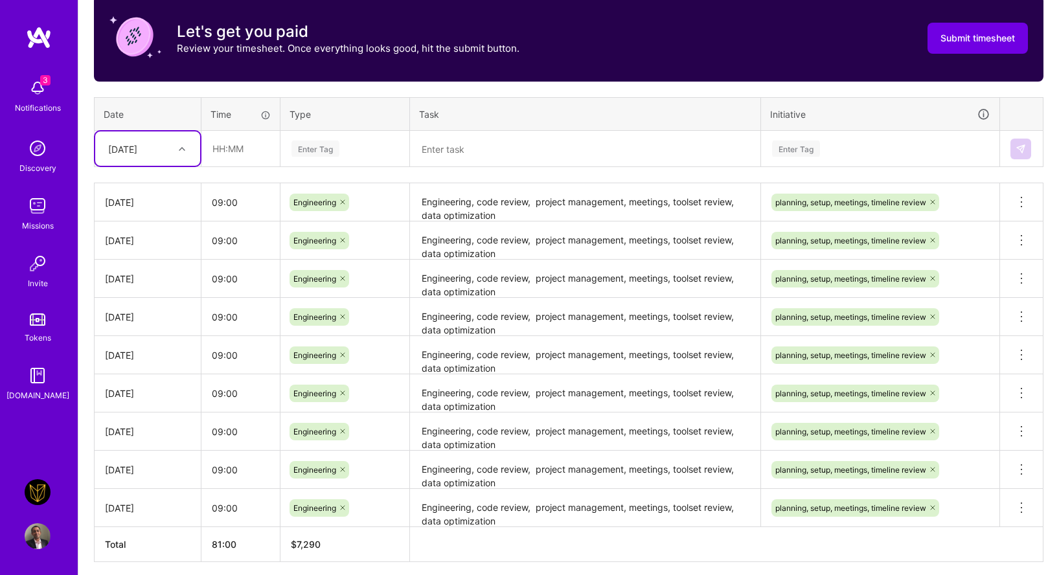
click at [125, 137] on div "[DATE]" at bounding box center [147, 149] width 105 height 34
click at [154, 324] on div "[DATE]" at bounding box center [147, 327] width 105 height 24
click at [236, 152] on input "text" at bounding box center [240, 149] width 77 height 34
type input "09:00"
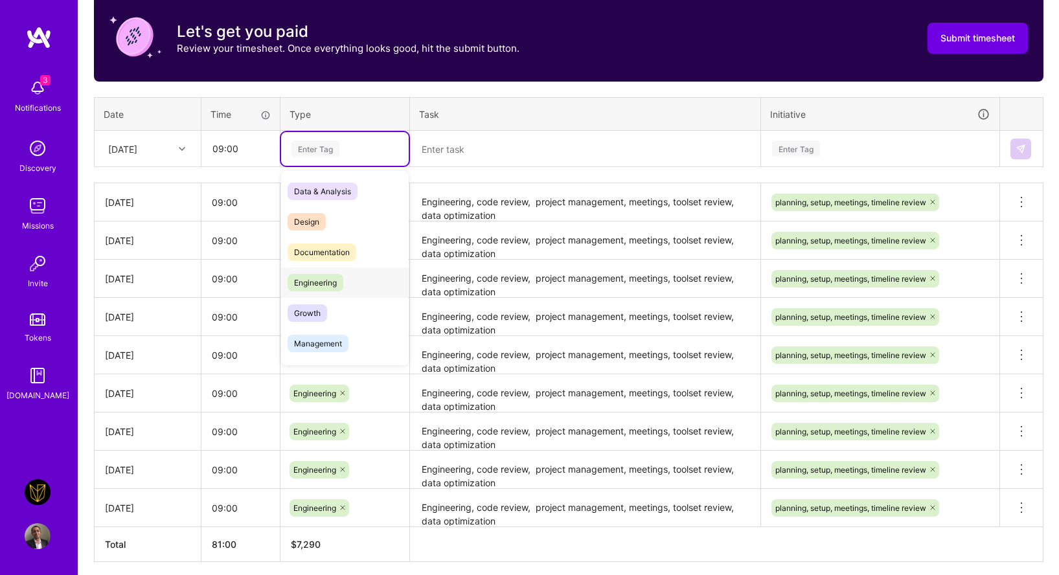
click at [327, 281] on span "Engineering" at bounding box center [316, 282] width 56 height 17
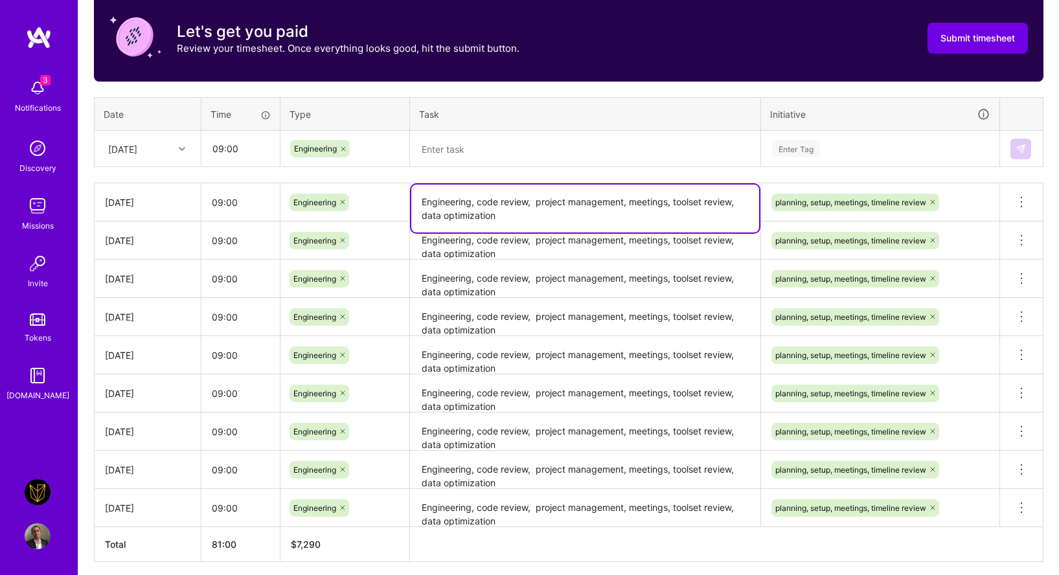
drag, startPoint x: 520, startPoint y: 209, endPoint x: 402, endPoint y: 194, distance: 118.1
click at [402, 194] on tr "[DATE] 09:00 Engineering Engineering, code review, project management, meetings…" at bounding box center [569, 202] width 949 height 38
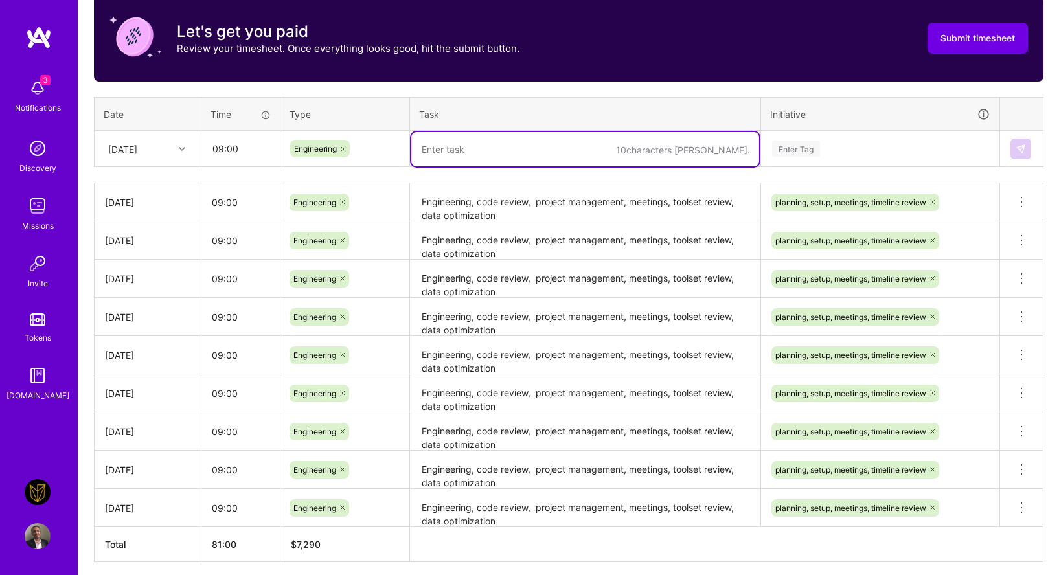
click at [448, 144] on textarea at bounding box center [585, 149] width 348 height 34
paste textarea "Engineering, code review, project management, meetings, toolset review, data op…"
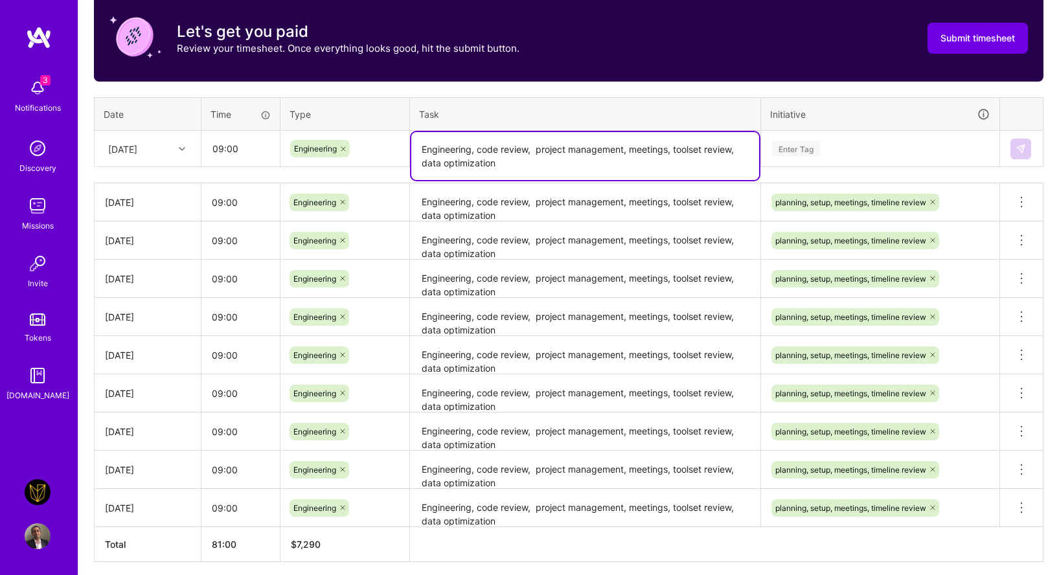
type textarea "Engineering, code review, project management, meetings, toolset review, data op…"
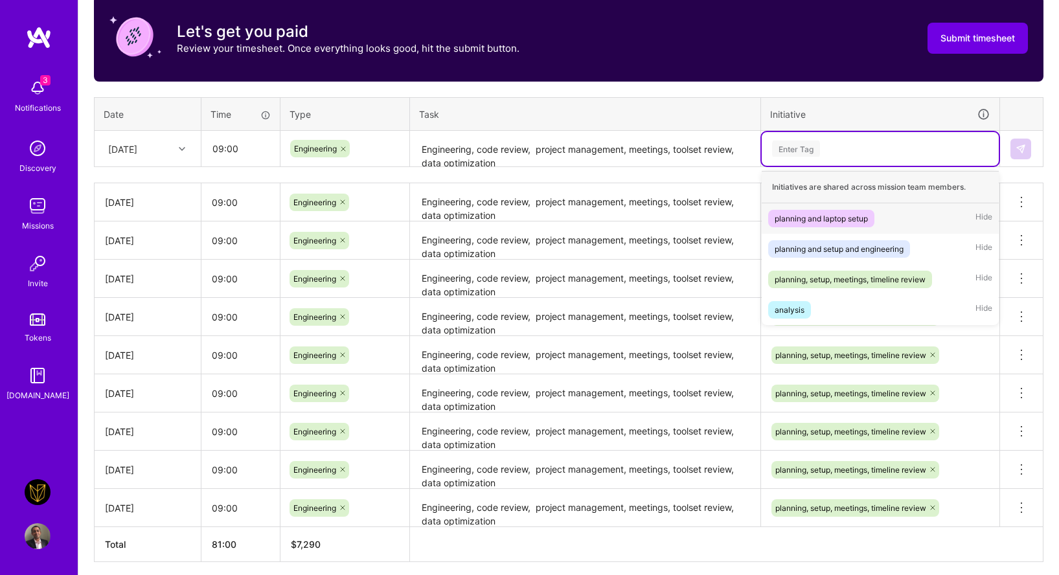
click at [807, 158] on div "Enter Tag" at bounding box center [880, 149] width 237 height 34
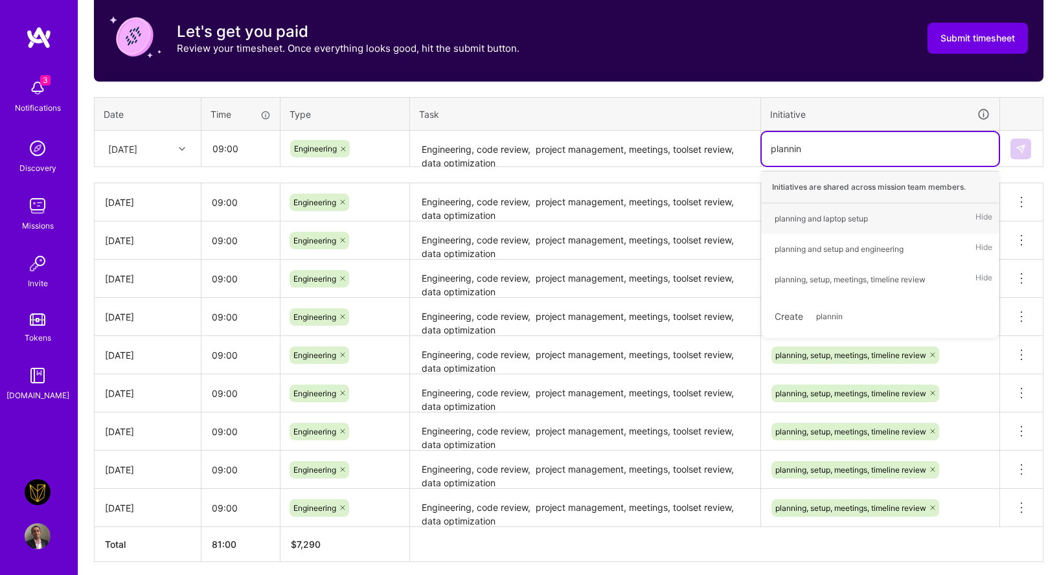
type input "planning"
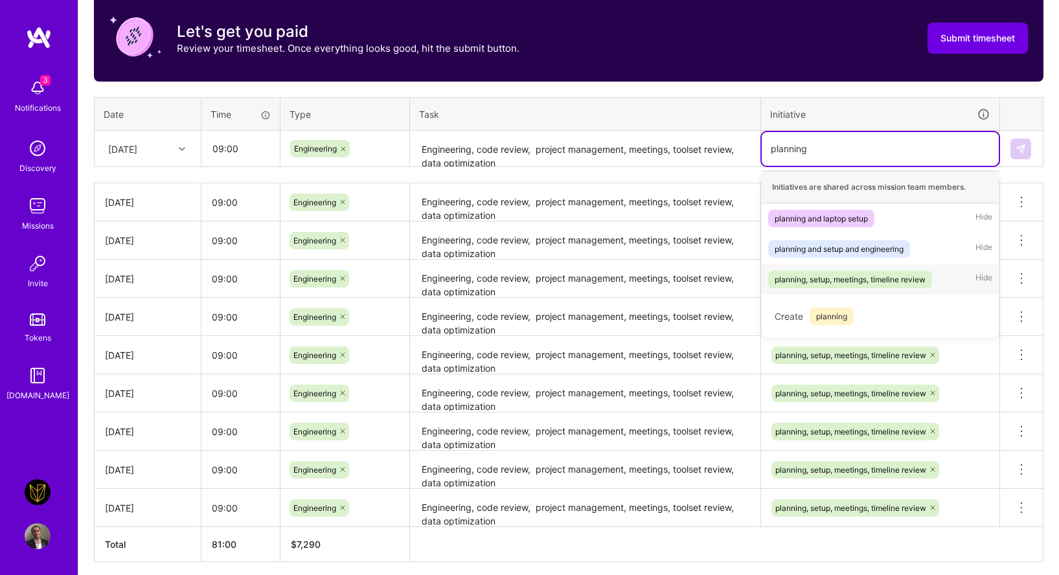
click at [853, 281] on div "planning, setup, meetings, timeline review" at bounding box center [850, 280] width 151 height 14
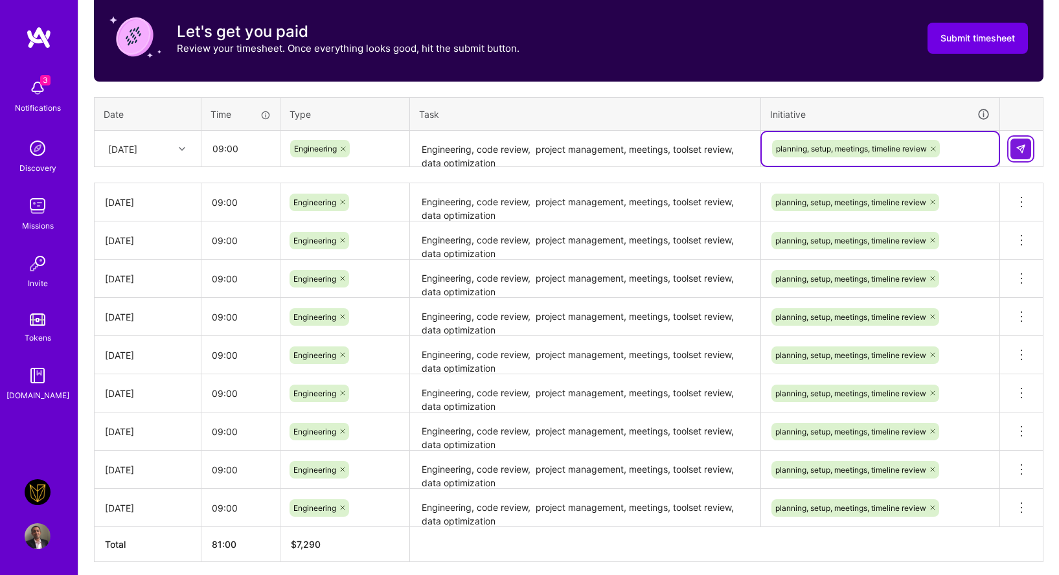
click at [1024, 139] on button at bounding box center [1021, 149] width 21 height 21
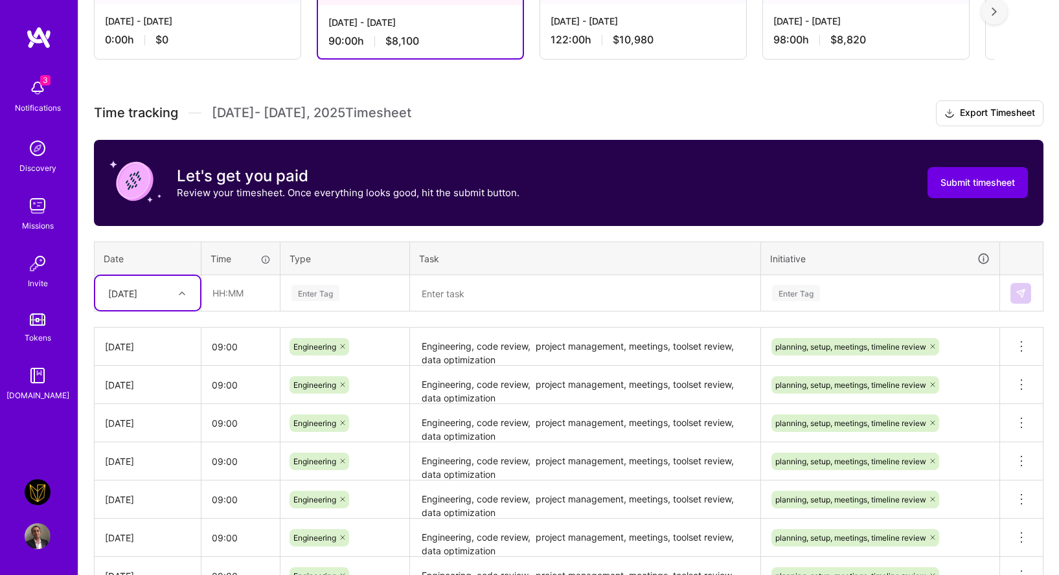
scroll to position [224, 0]
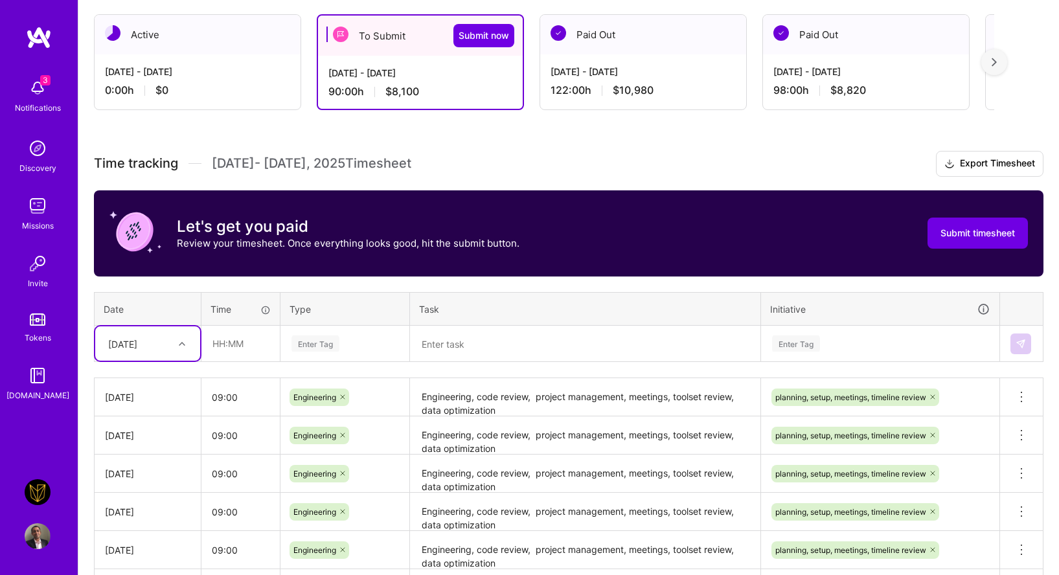
click at [205, 227] on h3 "Let's get you paid" at bounding box center [348, 226] width 343 height 19
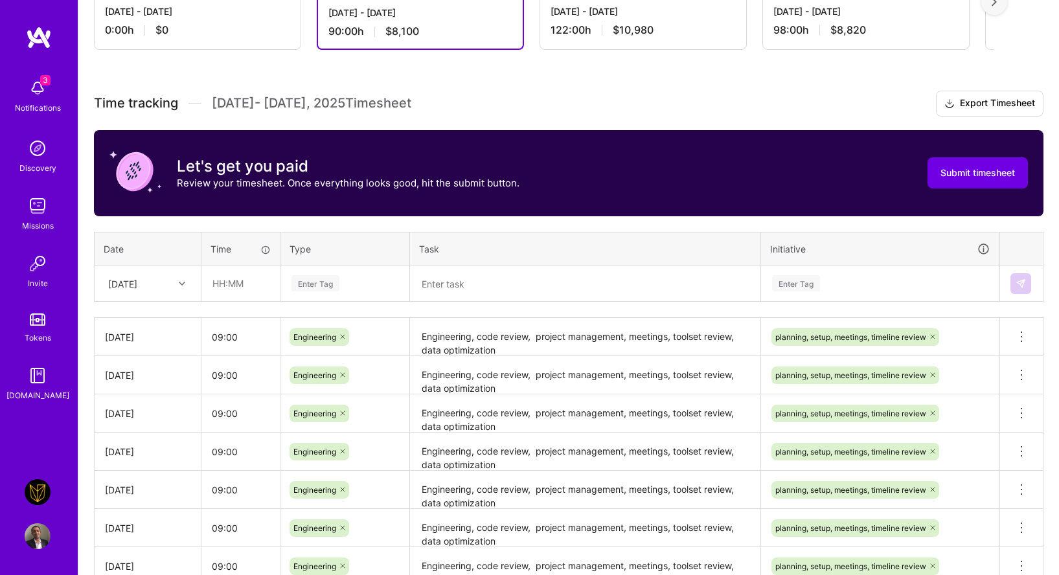
scroll to position [328, 0]
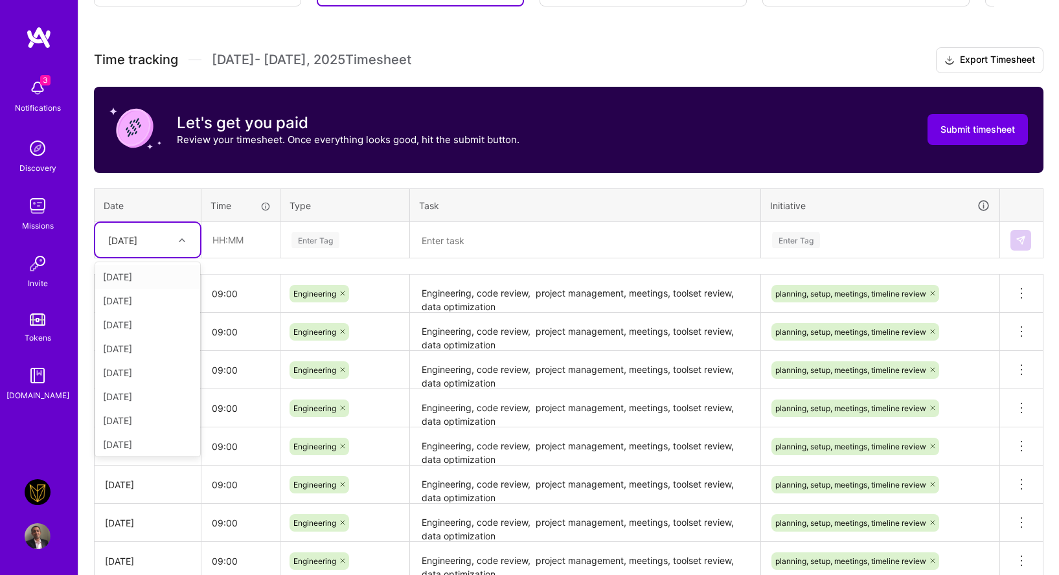
click at [161, 241] on div "[DATE]" at bounding box center [138, 239] width 72 height 21
click at [156, 441] on div "[DATE]" at bounding box center [147, 442] width 105 height 24
click at [251, 248] on input "text" at bounding box center [240, 240] width 77 height 34
type input "09:00"
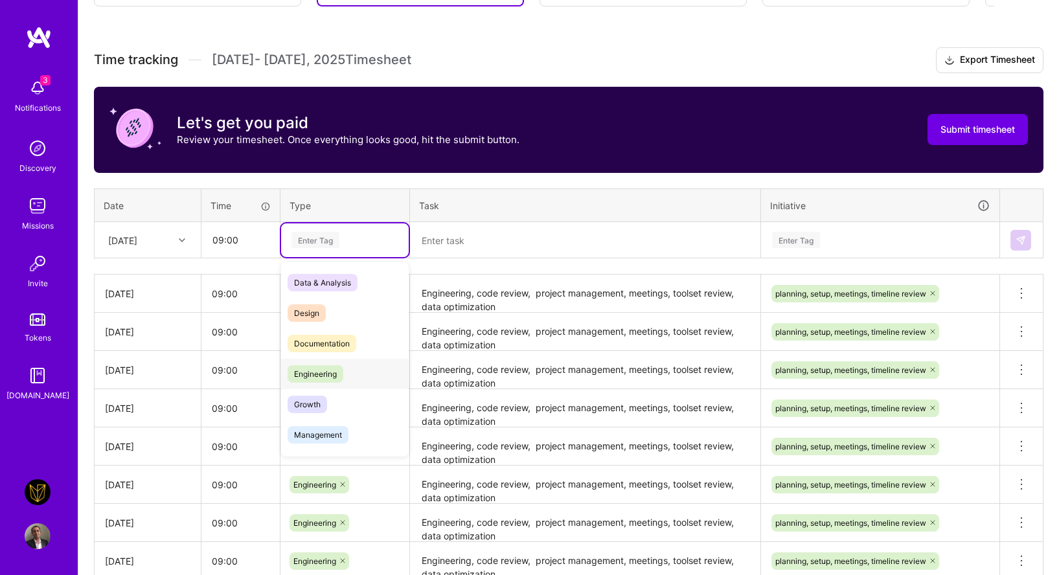
click at [318, 367] on span "Engineering" at bounding box center [316, 373] width 56 height 17
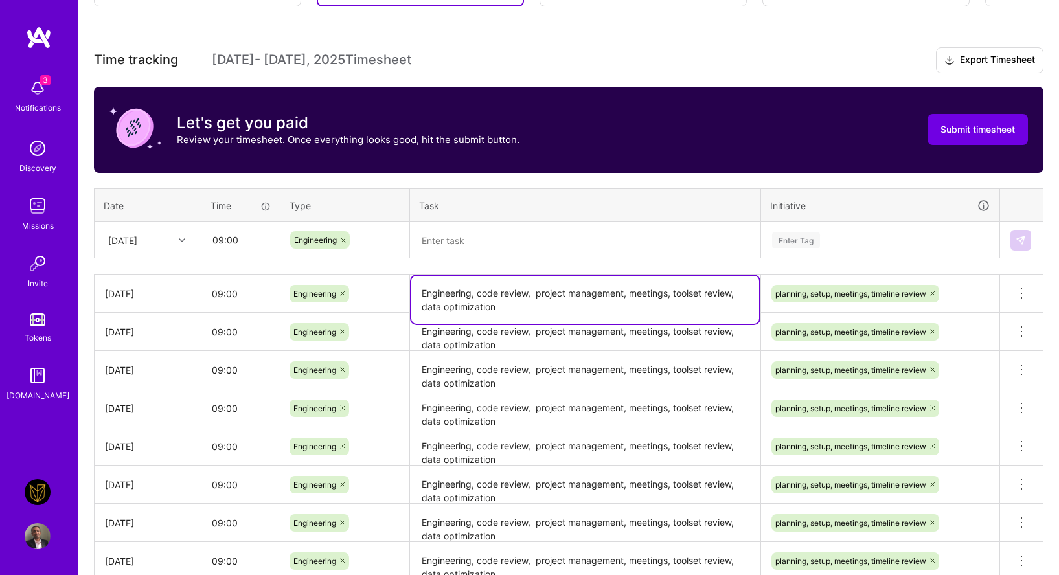
drag, startPoint x: 514, startPoint y: 305, endPoint x: 386, endPoint y: 264, distance: 135.2
click at [386, 264] on div "Time tracking [DATE] - [DATE] Timesheet Export Timesheet Let's get you paid Rev…" at bounding box center [569, 369] width 950 height 645
click at [498, 321] on textarea "Engineering, code review, project management, meetings, toolset review, data op…" at bounding box center [585, 300] width 348 height 48
drag, startPoint x: 498, startPoint y: 308, endPoint x: 398, endPoint y: 259, distance: 111.3
click at [398, 259] on div "Time tracking [DATE] - [DATE] Timesheet Export Timesheet Let's get you paid Rev…" at bounding box center [569, 369] width 950 height 645
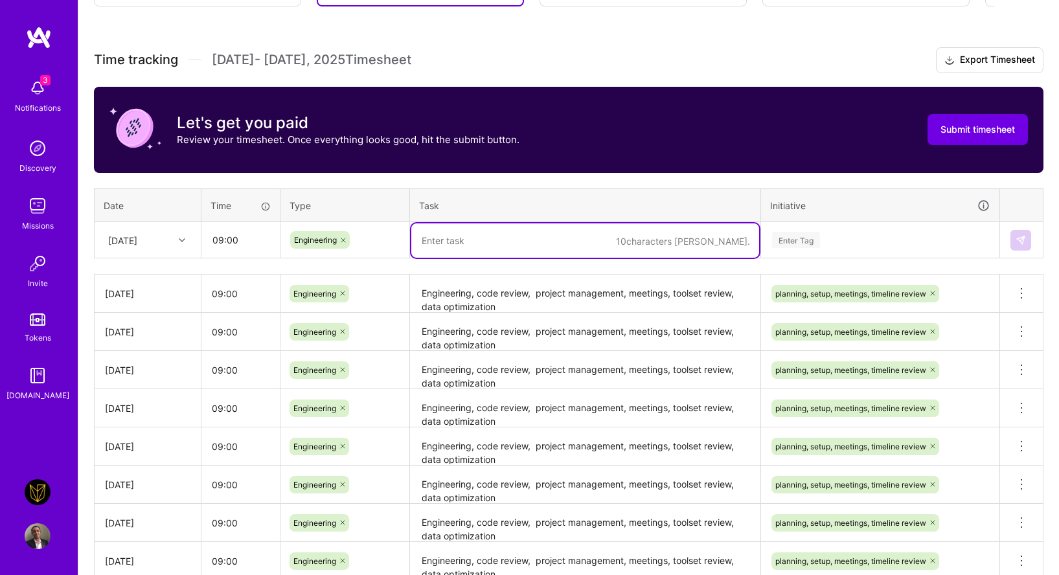
click at [449, 240] on textarea at bounding box center [585, 241] width 348 height 34
paste textarea "Engineering, code review, project management, meetings, toolset review, data op…"
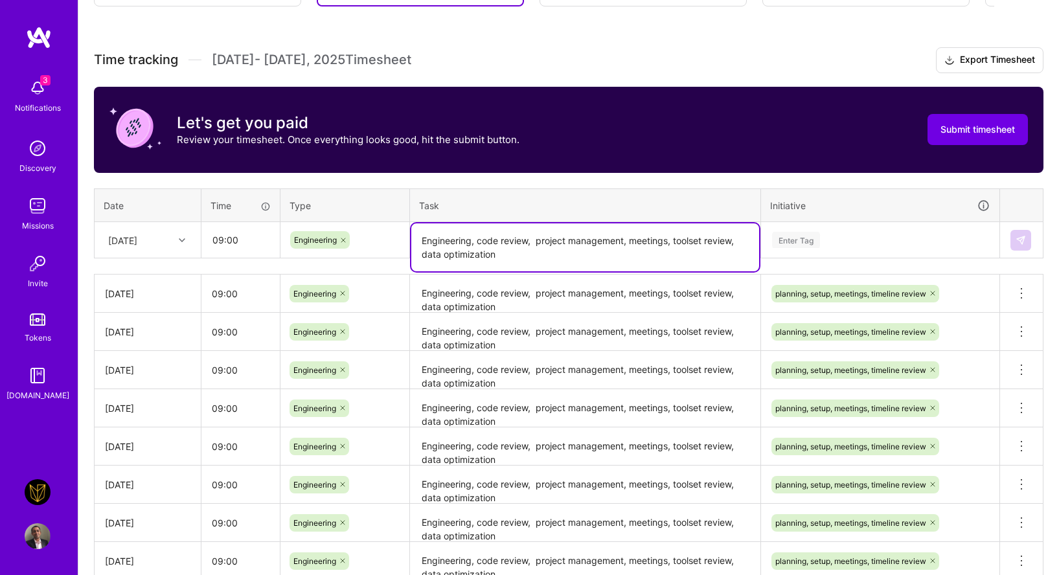
type textarea "Engineering, code review, project management, meetings, toolset review, data op…"
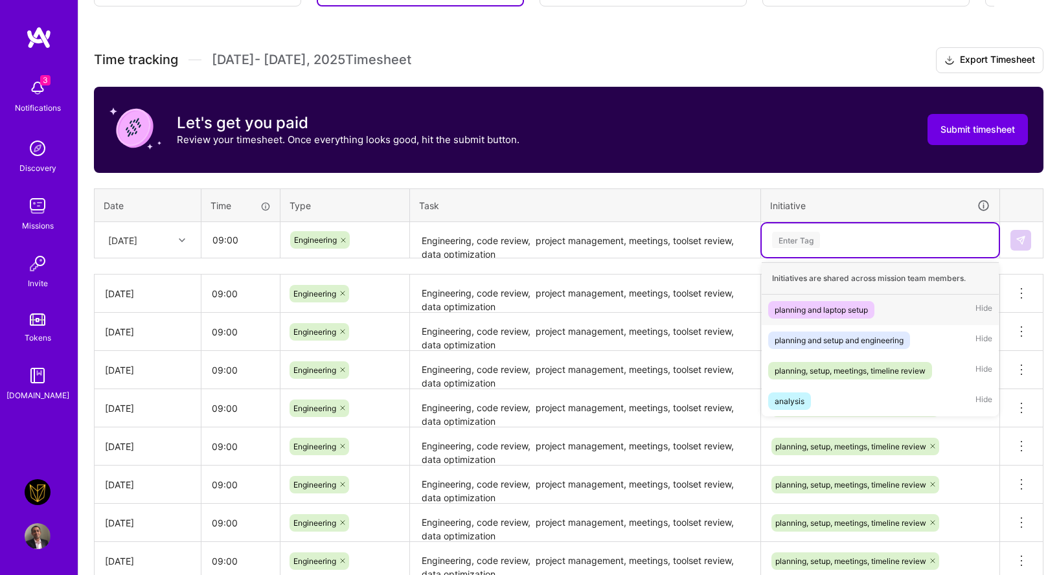
click at [841, 244] on div "Enter Tag" at bounding box center [880, 240] width 219 height 16
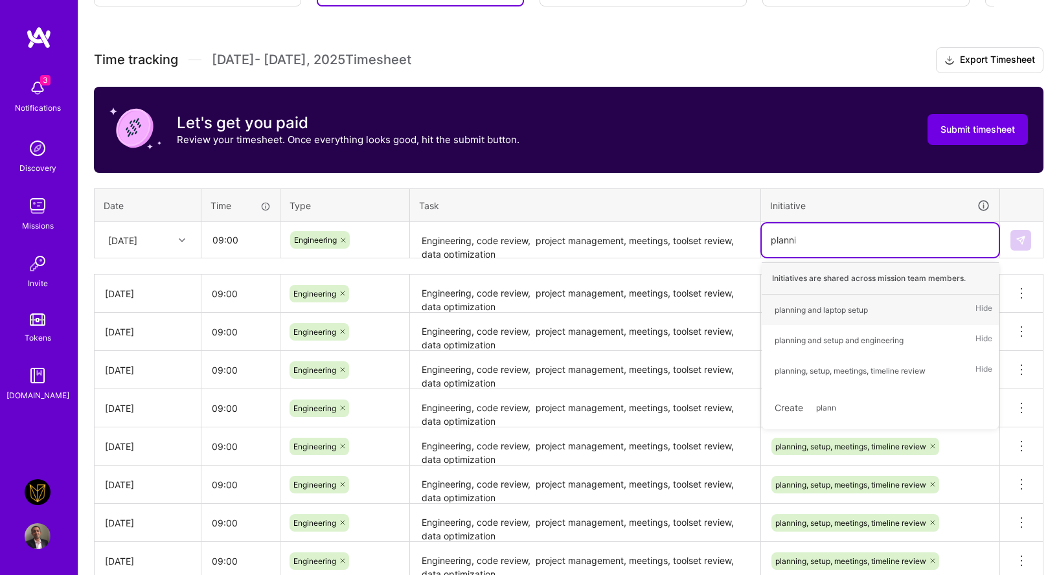
type input "planning"
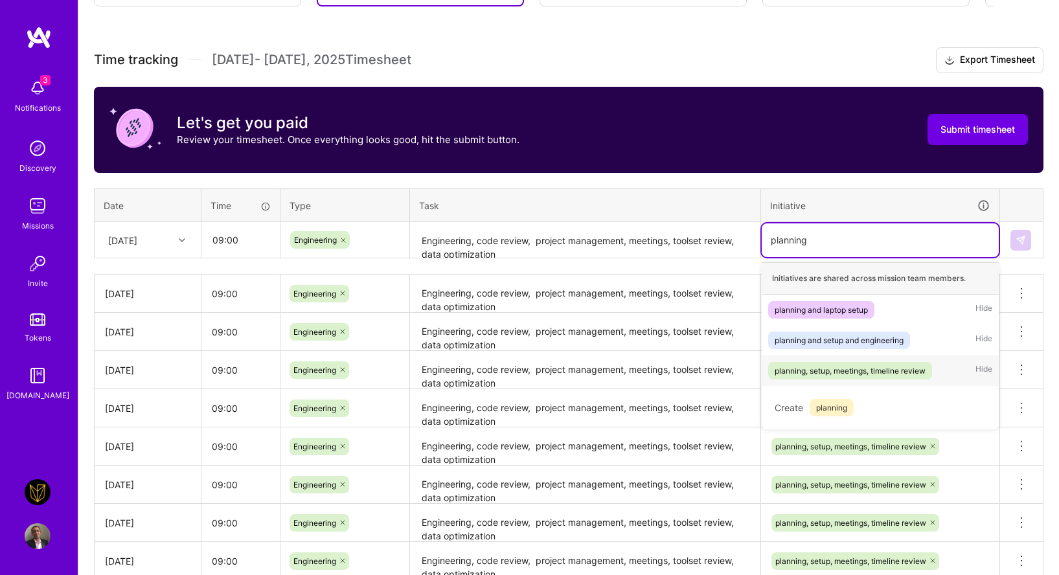
click at [858, 357] on div "planning, setup, meetings, timeline review Hide" at bounding box center [880, 371] width 237 height 30
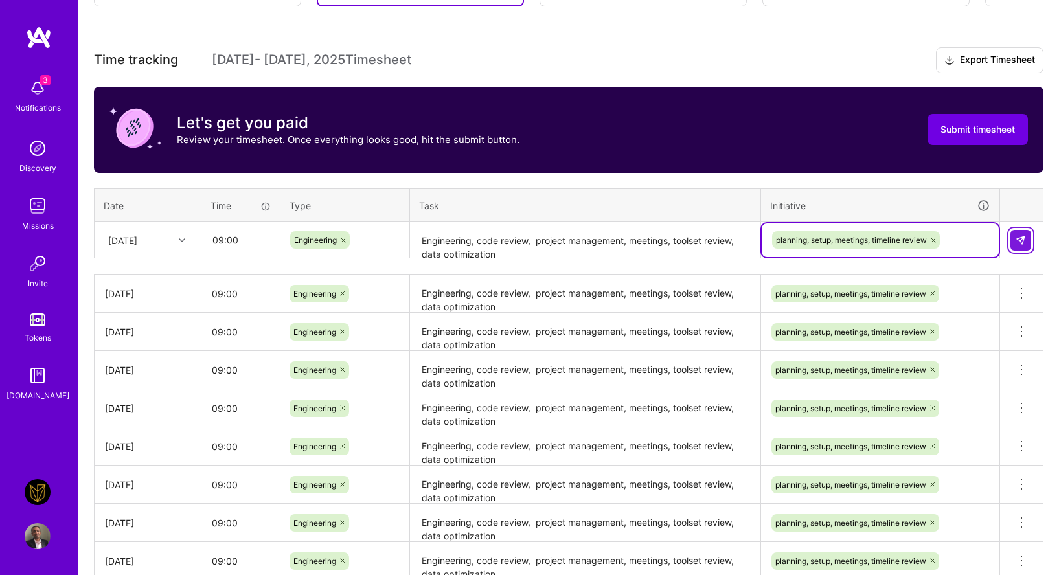
click at [1017, 230] on button at bounding box center [1021, 240] width 21 height 21
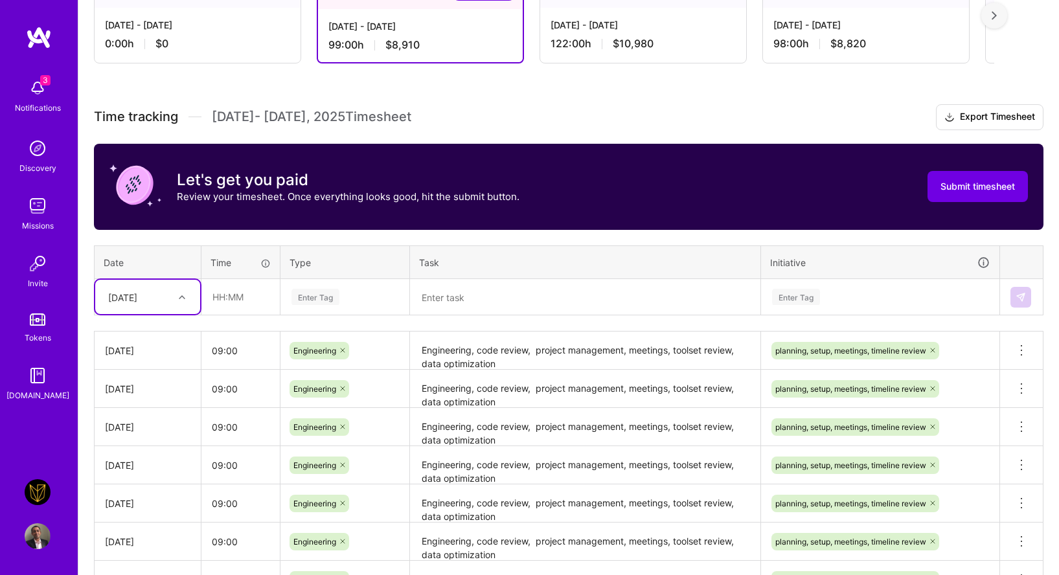
scroll to position [68, 0]
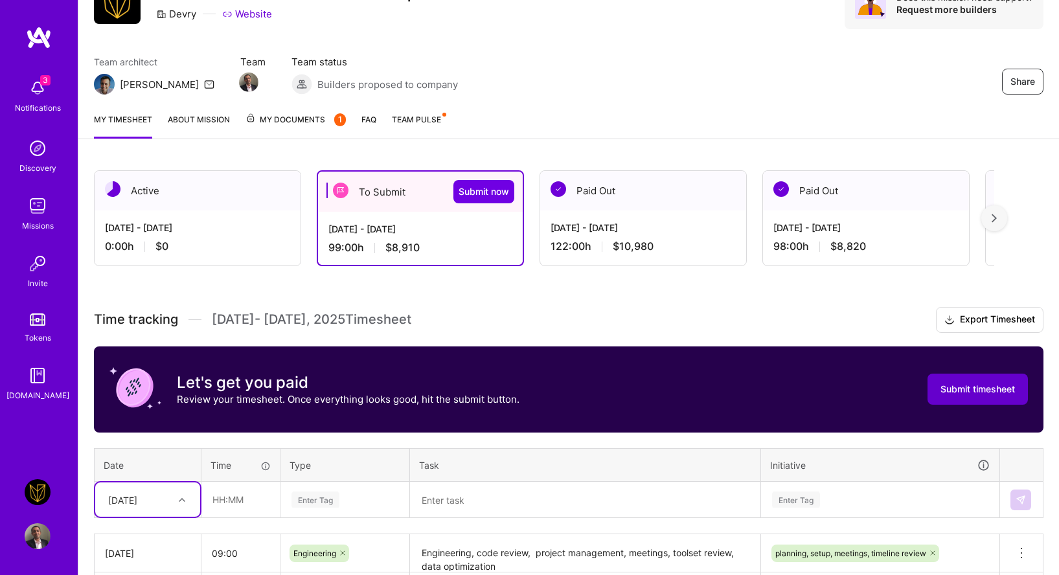
click at [981, 384] on span "Submit timesheet" at bounding box center [978, 389] width 75 height 13
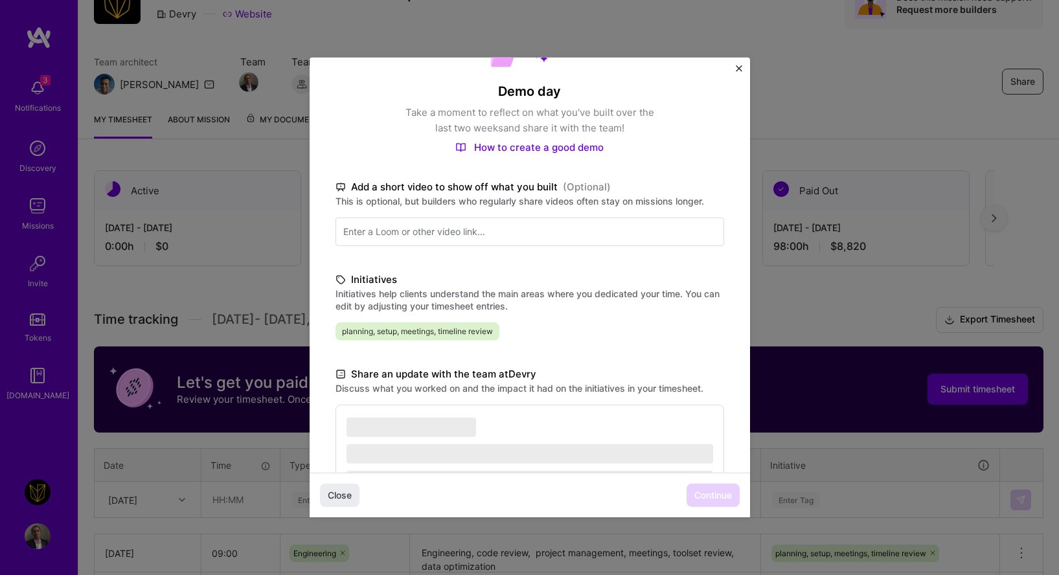
scroll to position [229, 0]
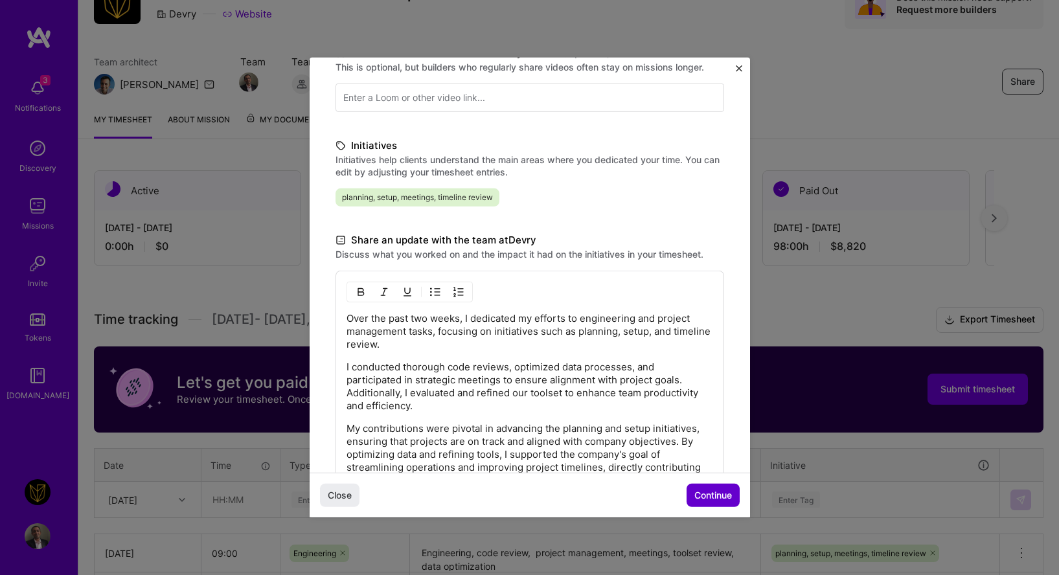
click at [706, 501] on span "Continue" at bounding box center [714, 495] width 38 height 13
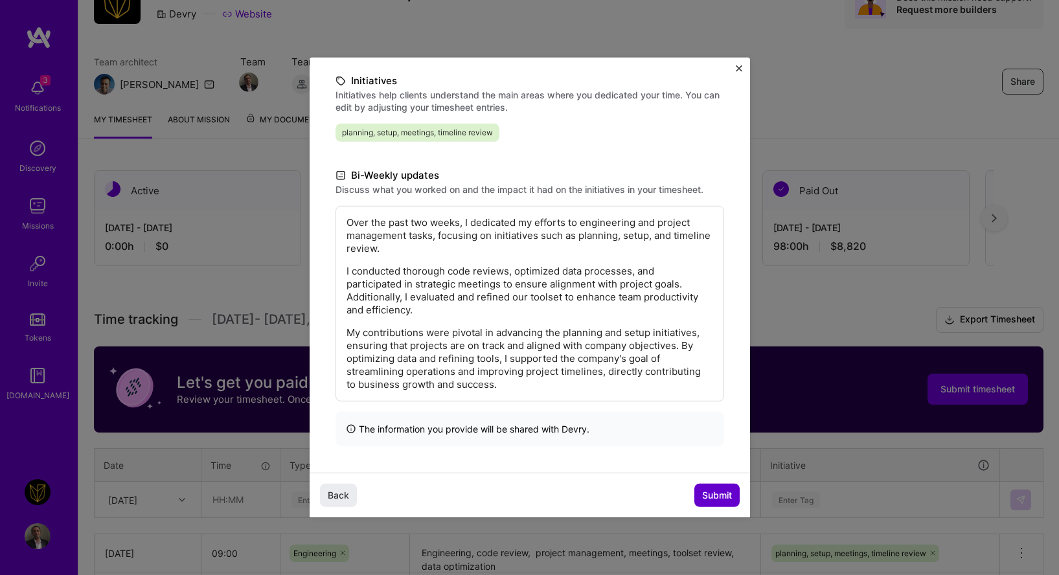
scroll to position [99, 0]
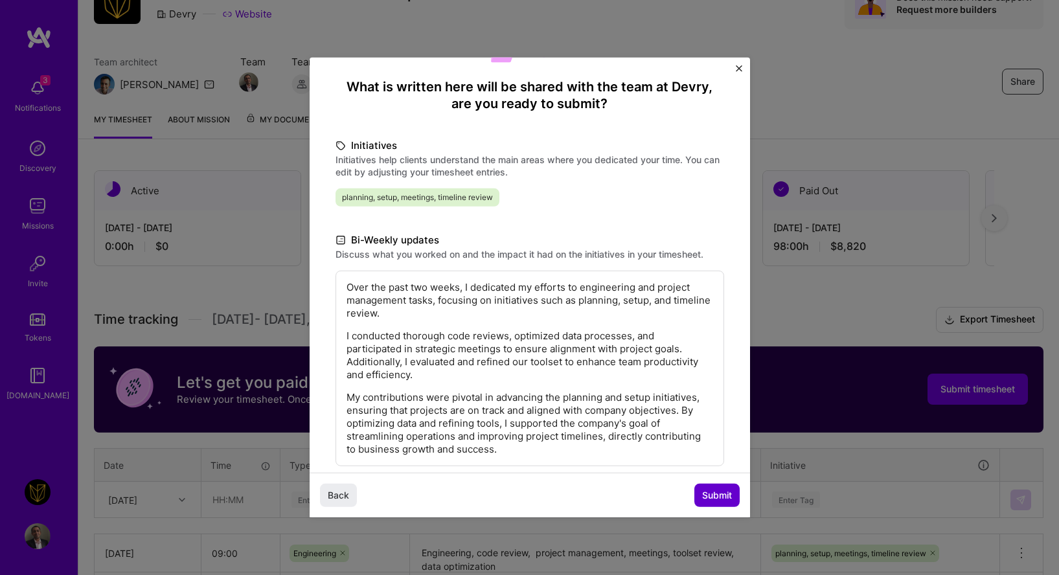
click at [697, 493] on button "Submit" at bounding box center [717, 495] width 45 height 23
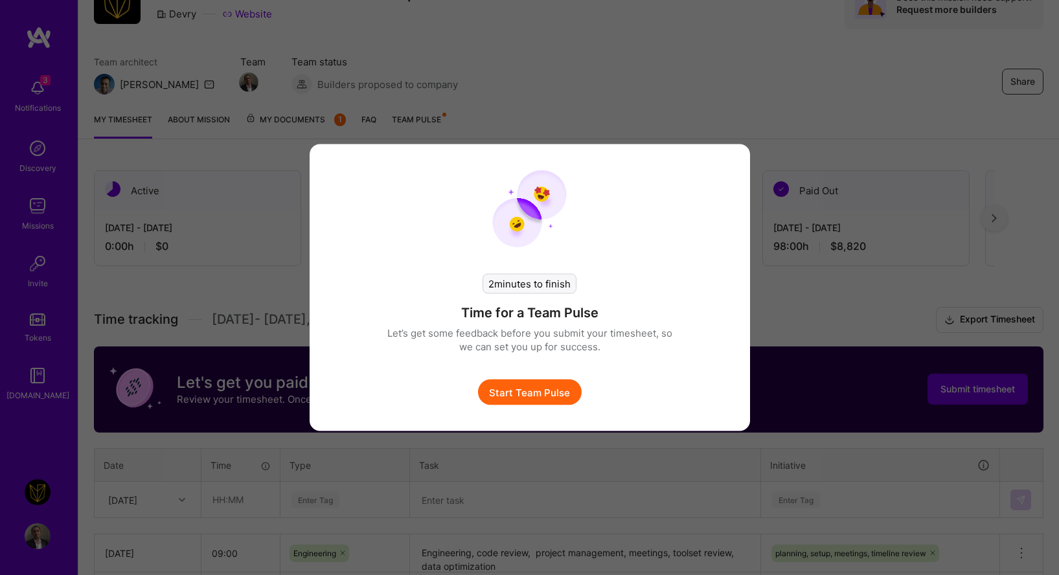
click at [532, 401] on button "Start Team Pulse" at bounding box center [530, 393] width 104 height 26
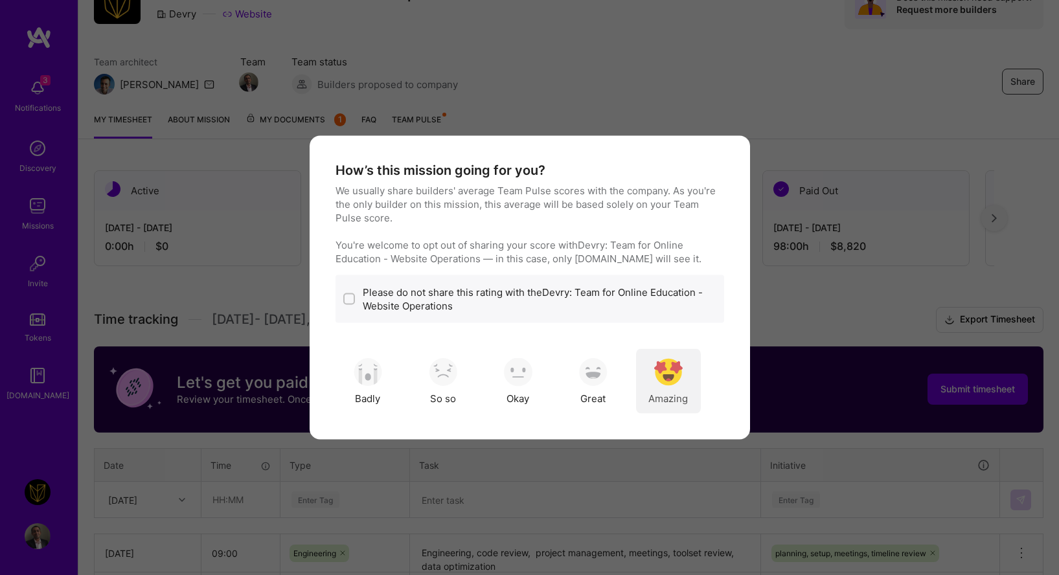
click at [644, 376] on div "Amazing" at bounding box center [668, 381] width 65 height 65
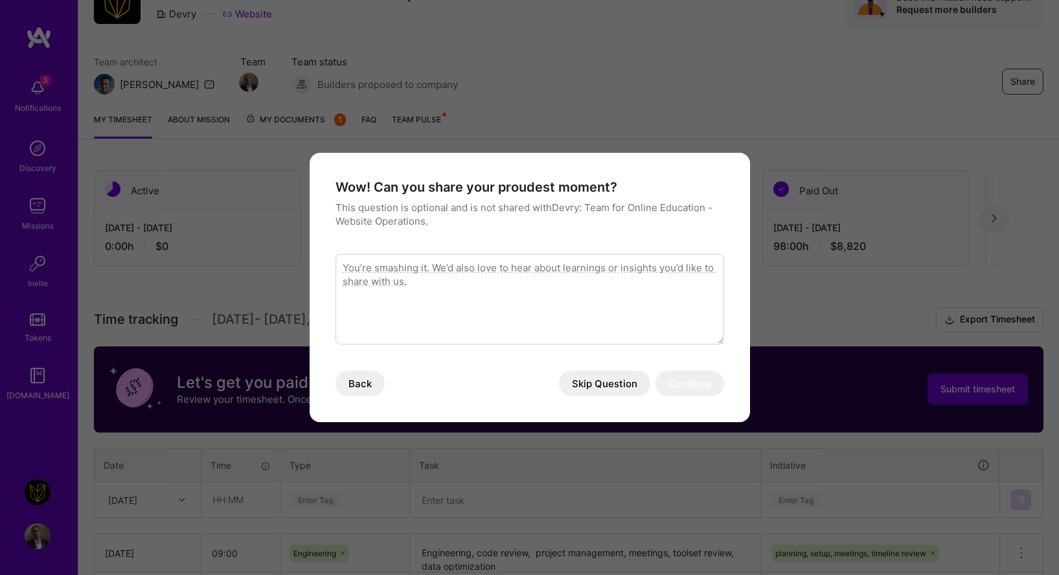
click at [596, 385] on button "Skip Question" at bounding box center [604, 384] width 91 height 26
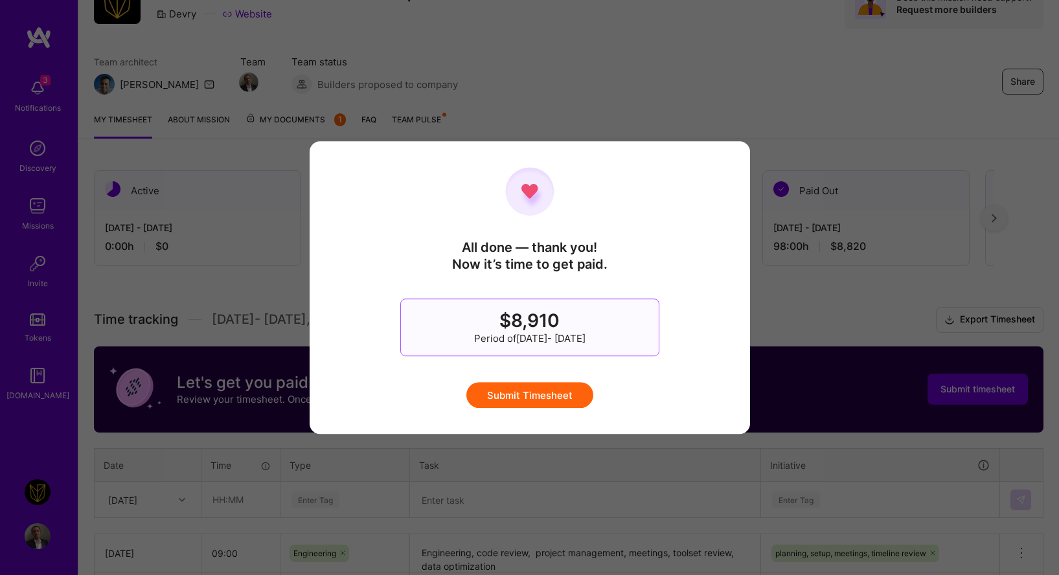
click at [549, 393] on button "Submit Timesheet" at bounding box center [530, 395] width 127 height 26
